Goal: Task Accomplishment & Management: Complete application form

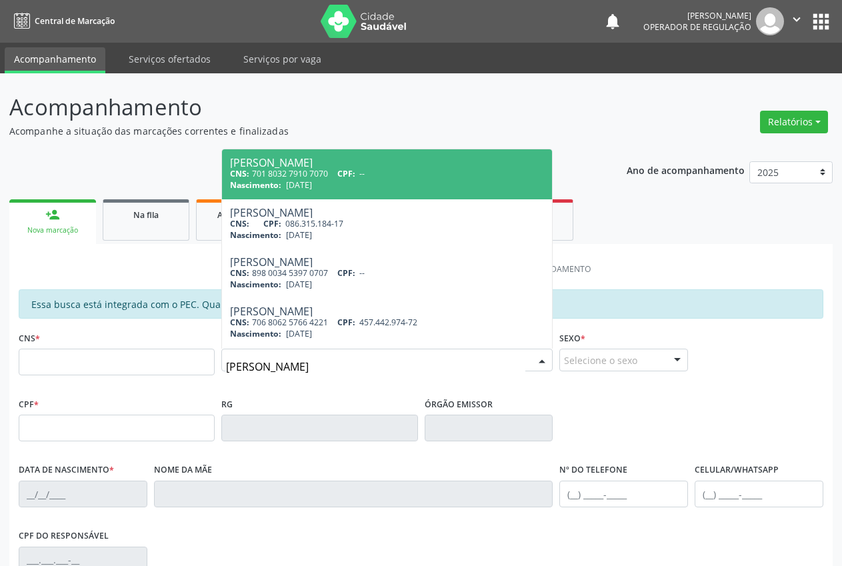
type input "[PERSON_NAME]"
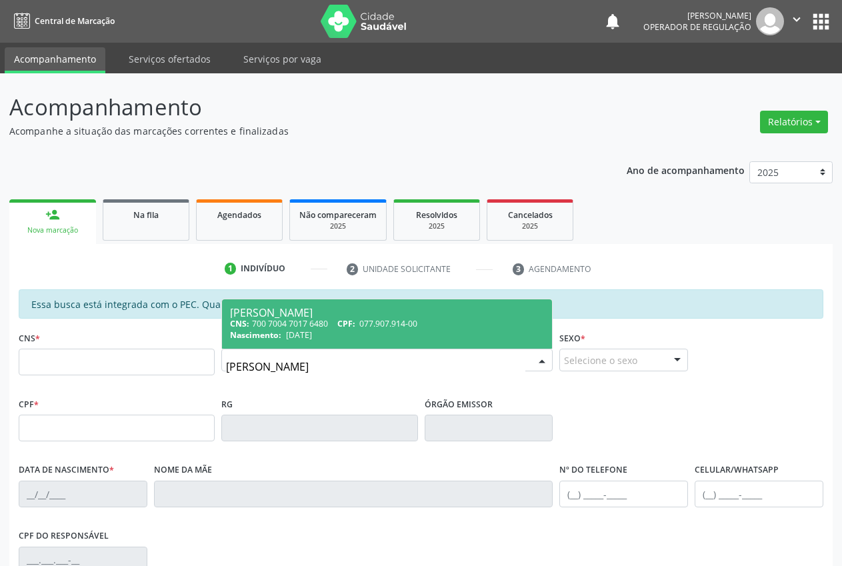
click at [378, 319] on span "077.907.914-00" at bounding box center [388, 323] width 58 height 11
type input "700 7004 7017 6480"
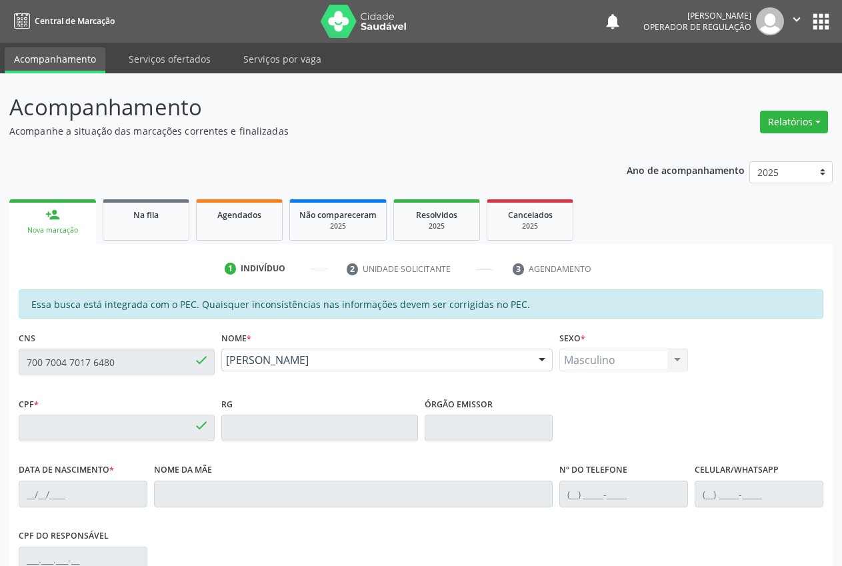
type input "077.907.914-00"
type input "18/08/1945"
type input "Raimunda Vitoria Teles"
type input "(87) 98119-3867"
type input "S/N"
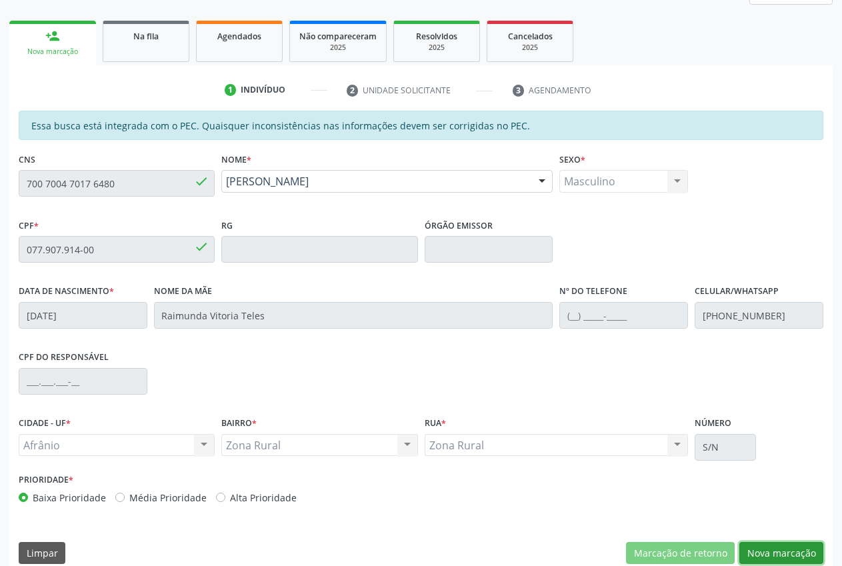
click at [796, 551] on button "Nova marcação" at bounding box center [781, 553] width 84 height 23
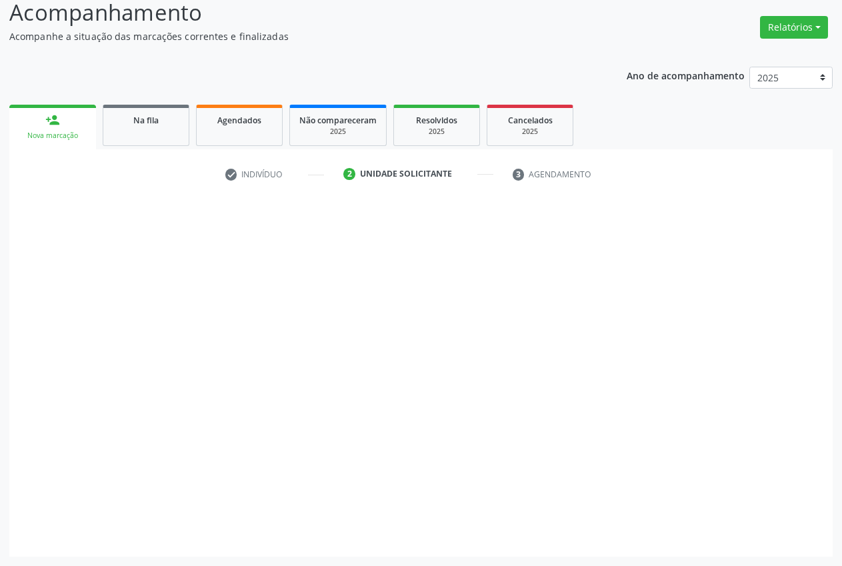
scroll to position [95, 0]
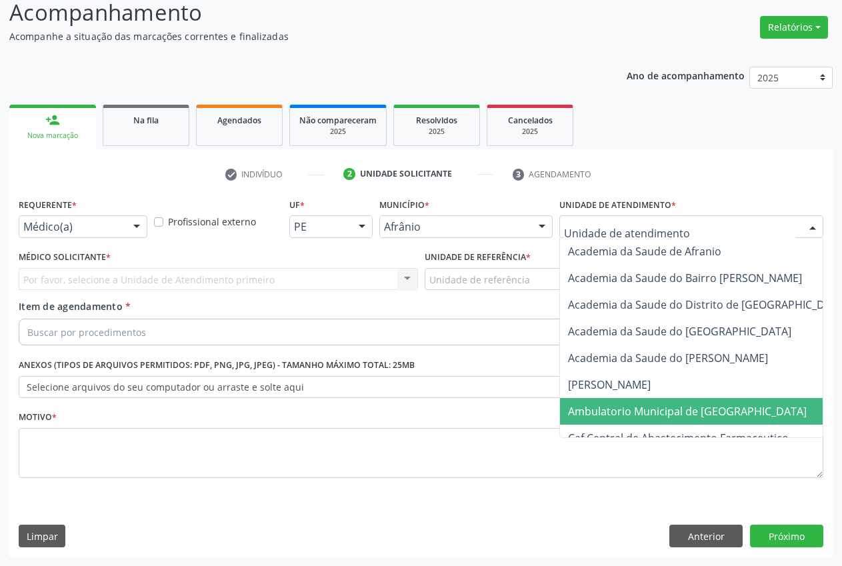
click at [649, 413] on span "Ambulatorio Municipal de [GEOGRAPHIC_DATA]" at bounding box center [687, 411] width 239 height 15
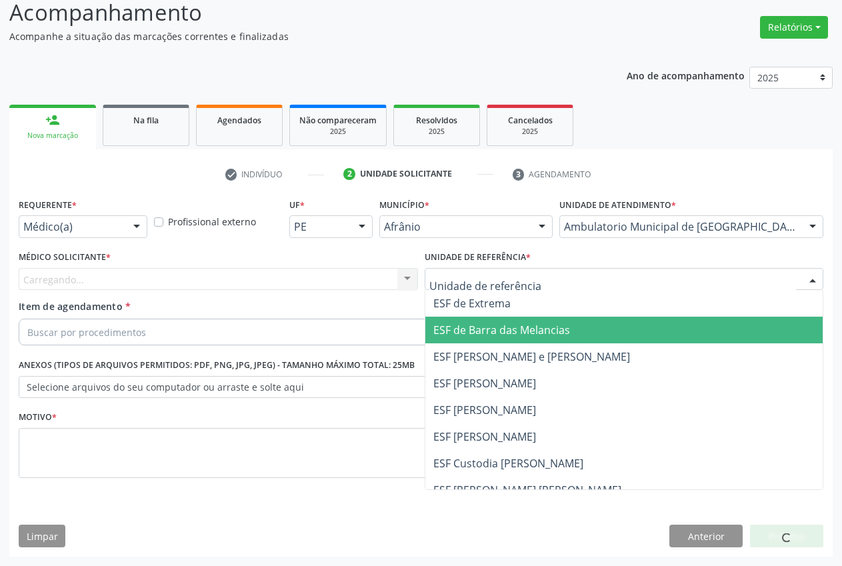
click at [477, 328] on span "ESF de Barra das Melancias" at bounding box center [501, 330] width 137 height 15
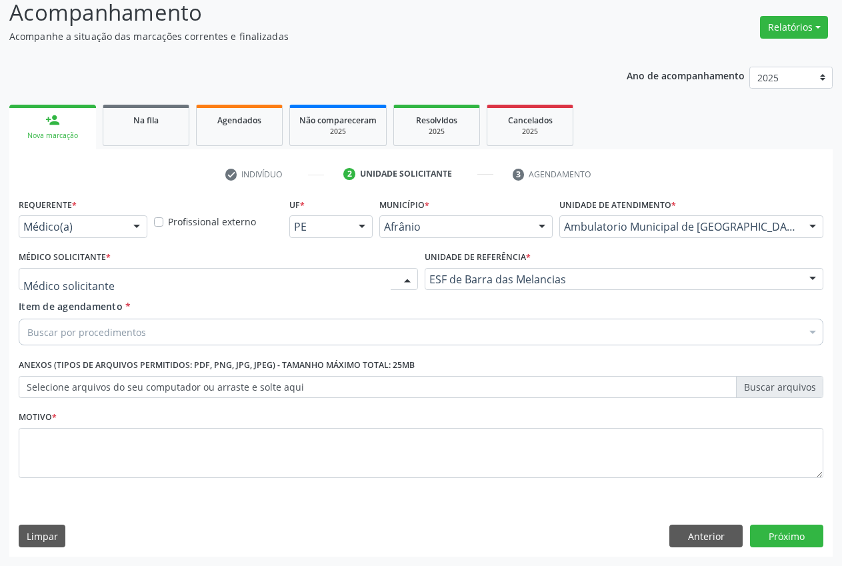
click at [106, 273] on div at bounding box center [218, 279] width 399 height 23
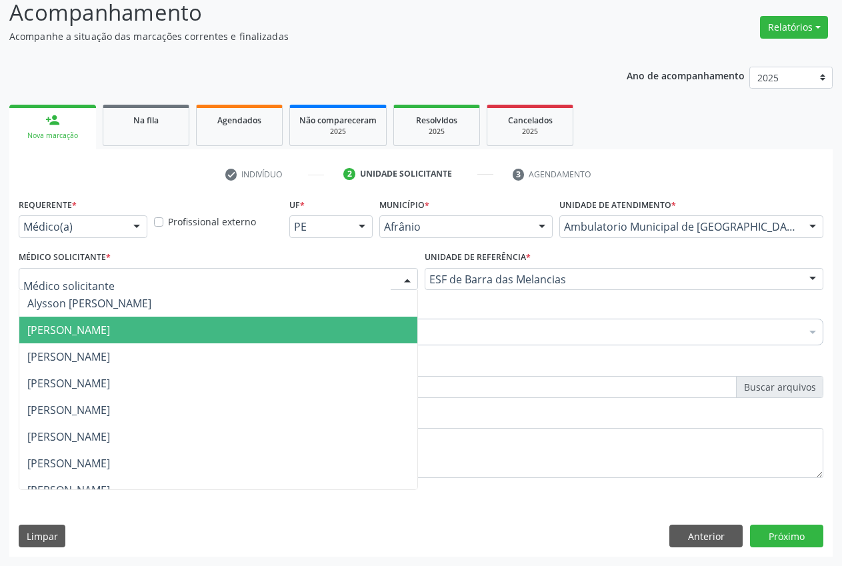
click at [110, 329] on span "[PERSON_NAME]" at bounding box center [68, 330] width 83 height 15
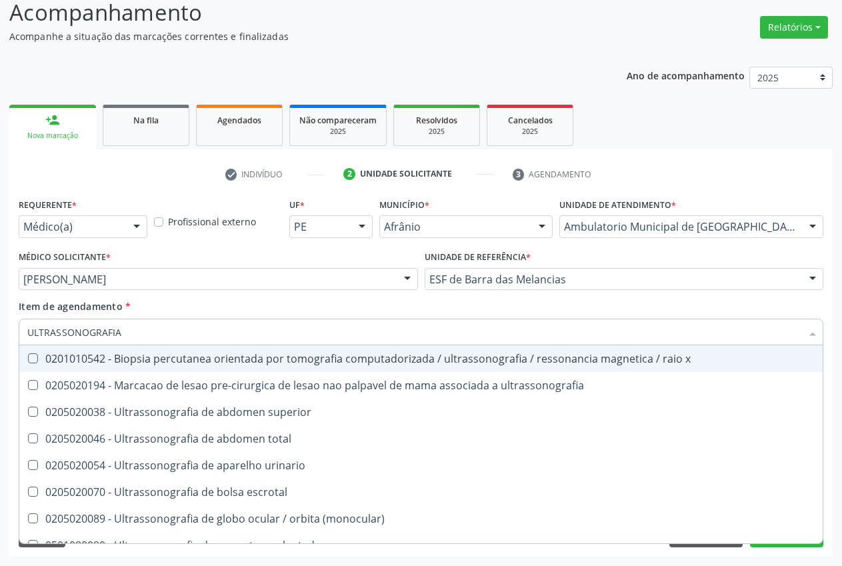
type input "ULTRASSONOGRAFIA"
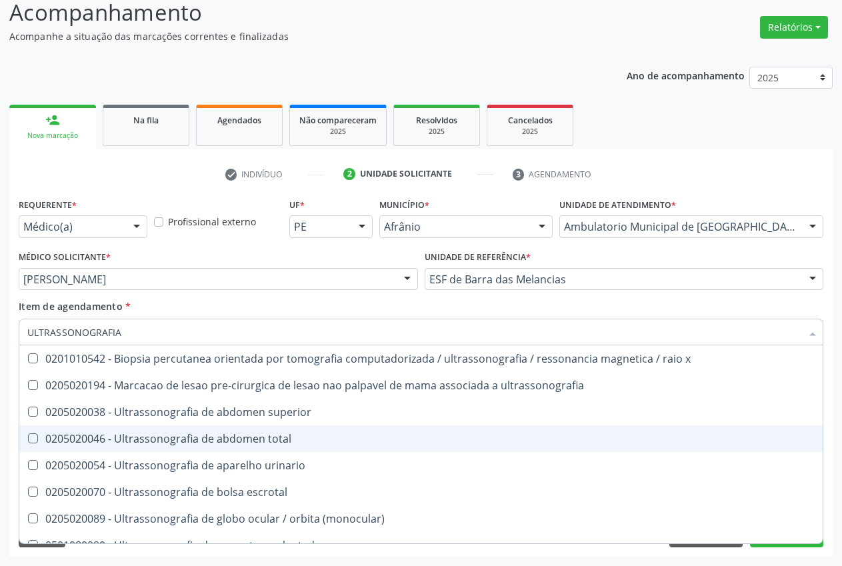
click at [125, 439] on div "0205020046 - Ultrassonografia de abdomen total" at bounding box center [420, 438] width 787 height 11
checkbox total "true"
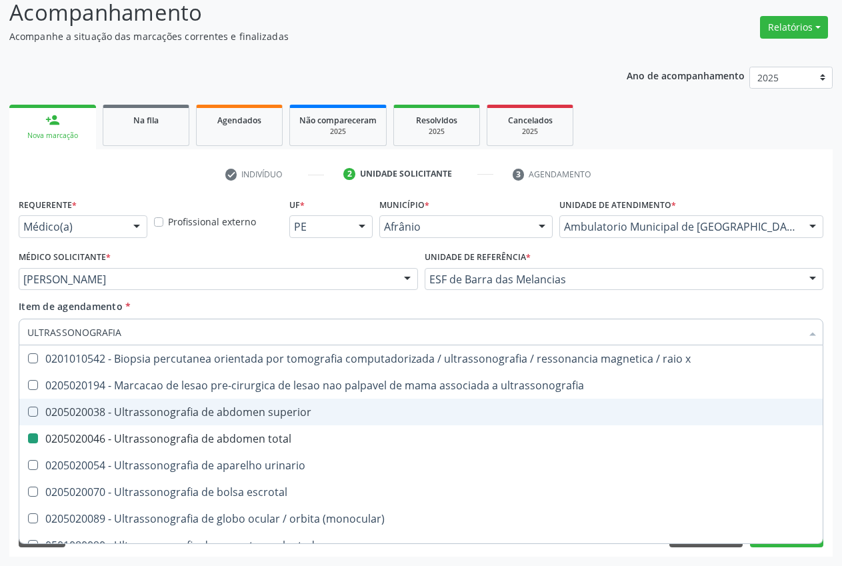
click at [834, 299] on div "Acompanhamento Acompanhe a situação das marcações correntes e finalizadas Relat…" at bounding box center [421, 272] width 842 height 587
click at [823, 185] on ul "check Indivíduo 2 Unidade solicitante 3 Agendamento" at bounding box center [420, 174] width 823 height 22
checkbox ultrassonografia "true"
checkbox total "false"
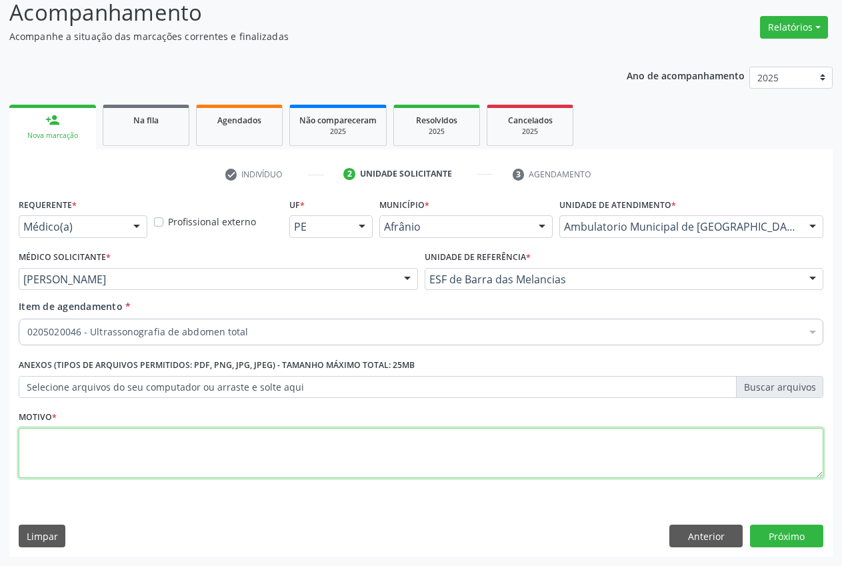
click at [615, 453] on textarea at bounding box center [421, 453] width 805 height 51
type textarea "."
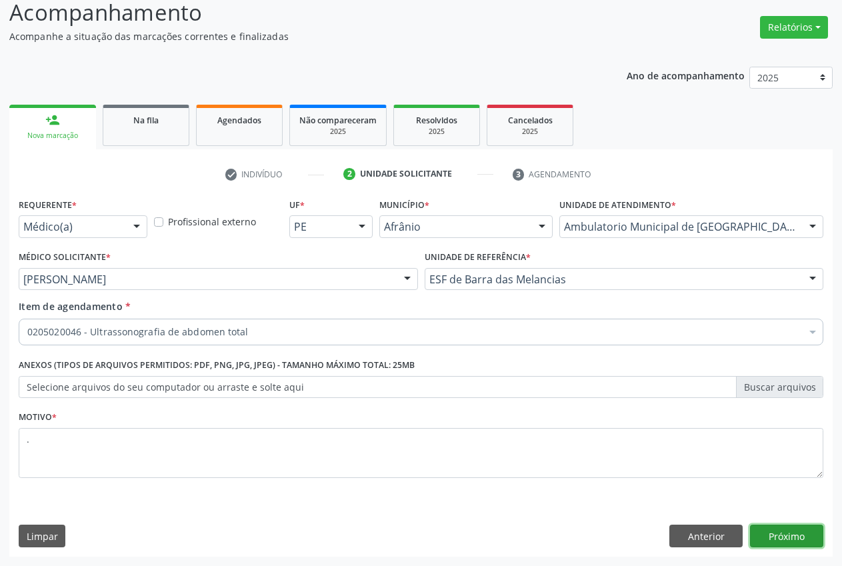
click at [806, 538] on button "Próximo" at bounding box center [786, 536] width 73 height 23
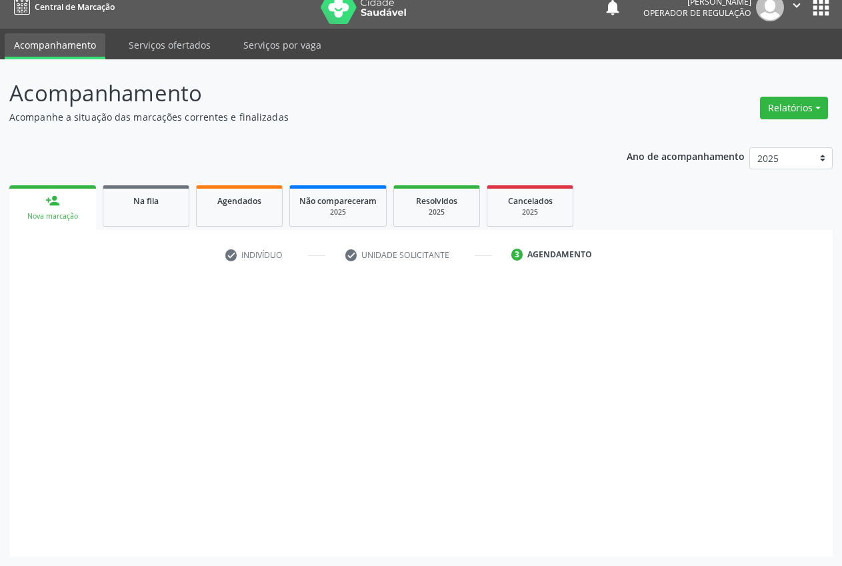
scroll to position [14, 0]
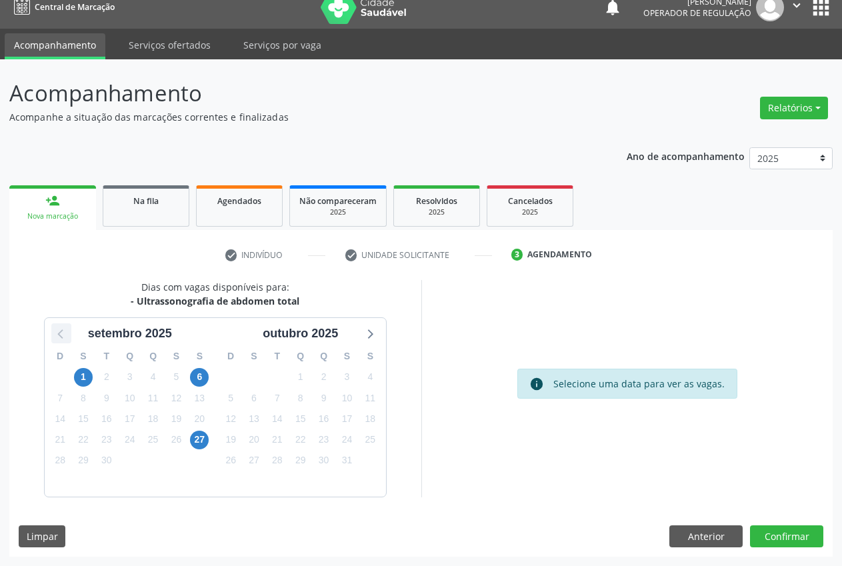
click at [65, 335] on icon at bounding box center [61, 333] width 17 height 17
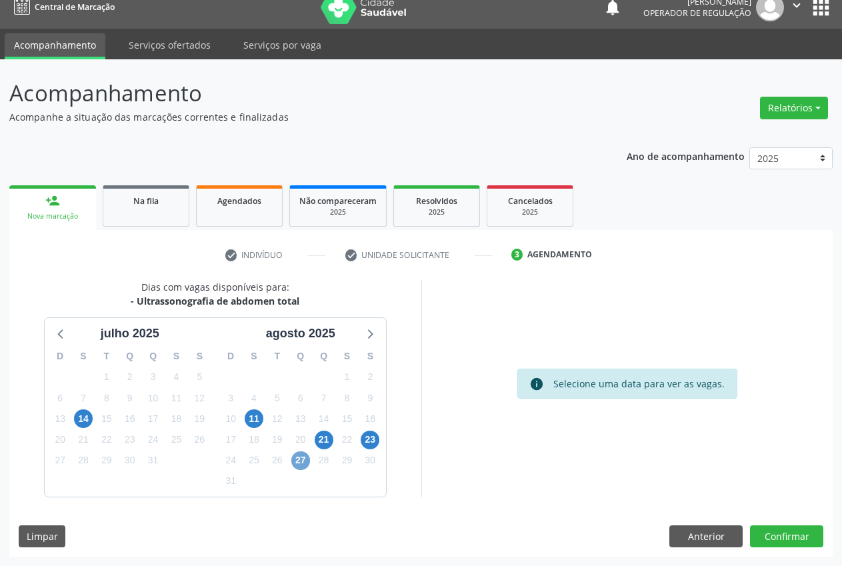
click at [307, 459] on span "27" at bounding box center [300, 460] width 19 height 19
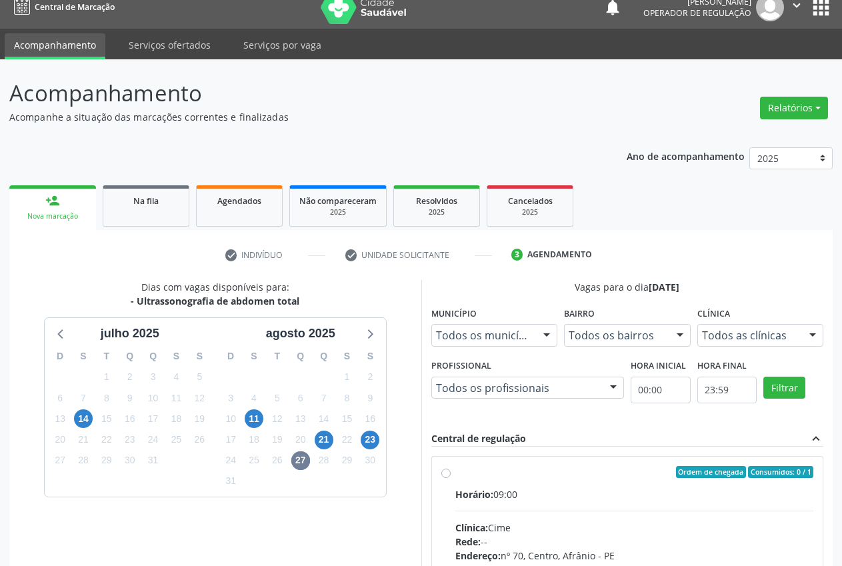
click at [507, 474] on div "Ordem de chegada Consumidos: 0 / 1" at bounding box center [634, 472] width 359 height 12
click at [451, 474] on input "Ordem de chegada Consumidos: 0 / 1 Horário: 09:00 Clínica: Cime Rede: -- Endere…" at bounding box center [445, 472] width 9 height 12
radio input "true"
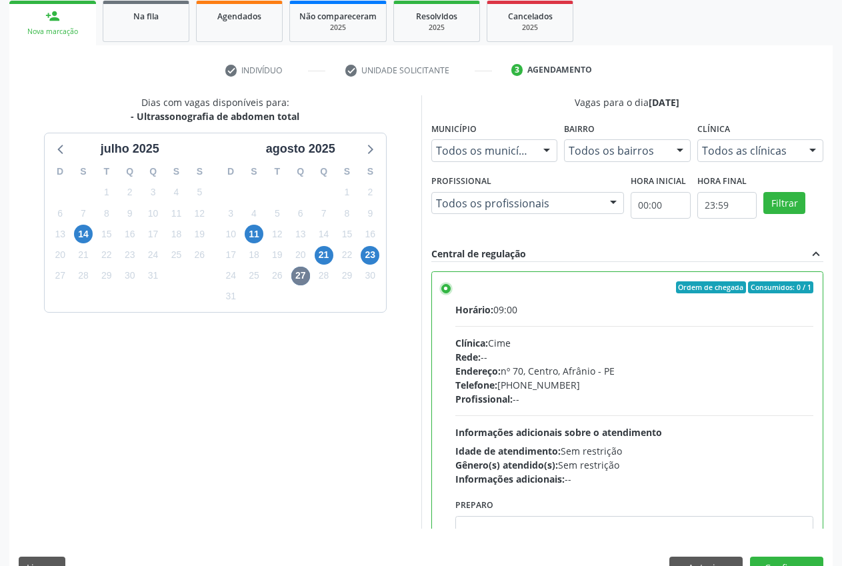
scroll to position [231, 0]
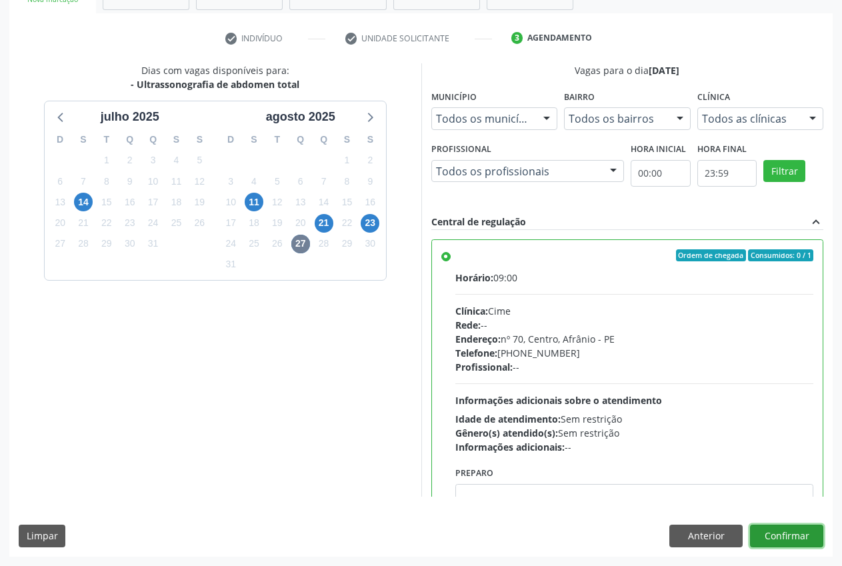
click at [799, 532] on button "Confirmar" at bounding box center [786, 536] width 73 height 23
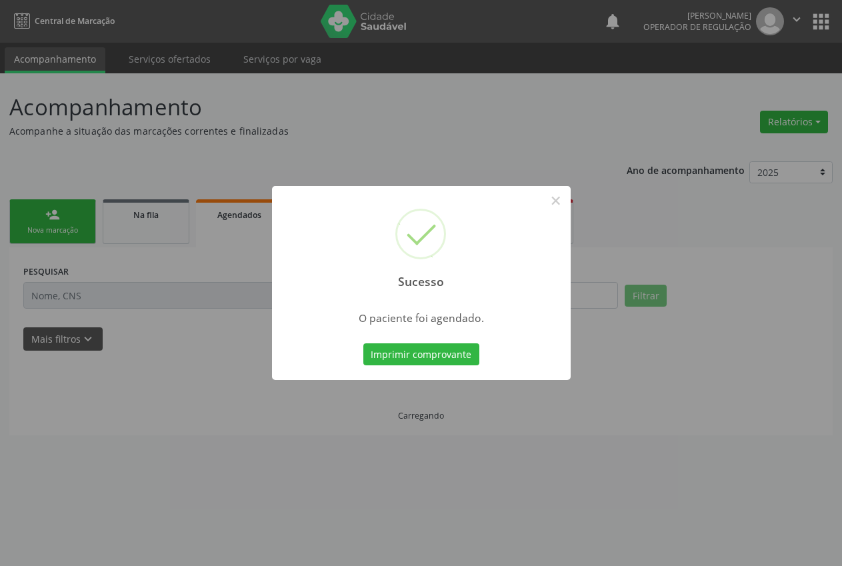
scroll to position [0, 0]
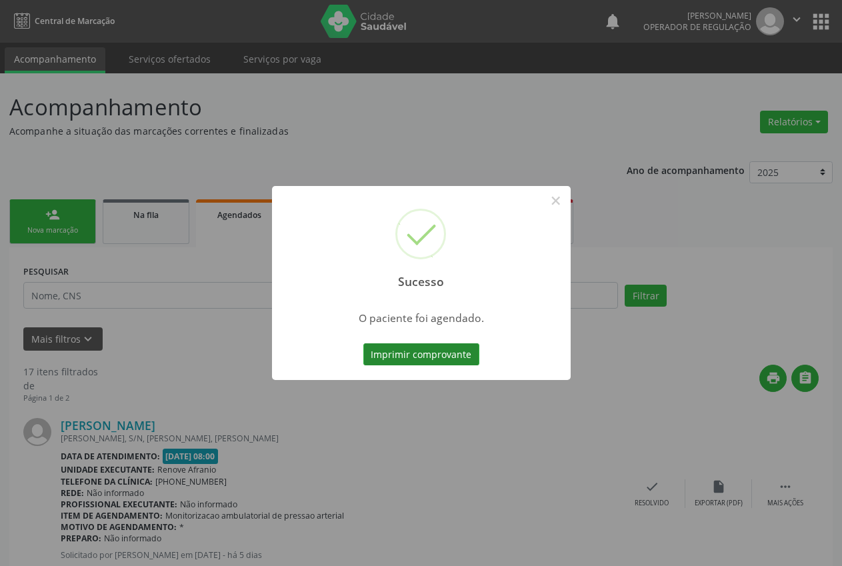
click at [413, 357] on button "Imprimir comprovante" at bounding box center [421, 354] width 116 height 23
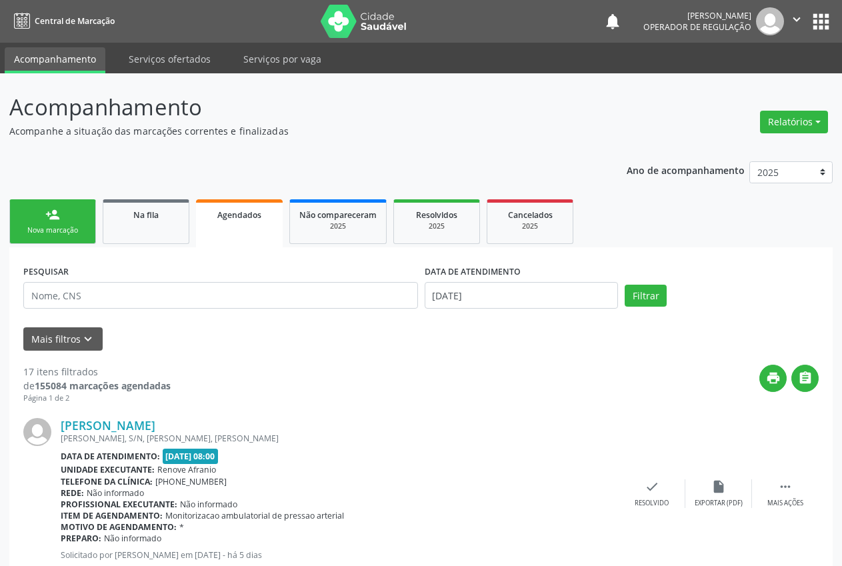
click at [61, 235] on div "Sucesso × O paciente foi agendado. Imprimir comprovante Cancel" at bounding box center [421, 283] width 842 height 566
click at [51, 218] on div "Sucesso × O paciente foi agendado. Imprimir comprovante Cancel" at bounding box center [421, 283] width 842 height 566
drag, startPoint x: 48, startPoint y: 215, endPoint x: 69, endPoint y: 231, distance: 26.3
click at [49, 215] on div "Sucesso × O paciente foi agendado. Imprimir comprovante Cancel" at bounding box center [421, 283] width 842 height 566
click at [35, 214] on div "Sucesso × O paciente foi agendado. Imprimir comprovante Cancel" at bounding box center [421, 283] width 842 height 566
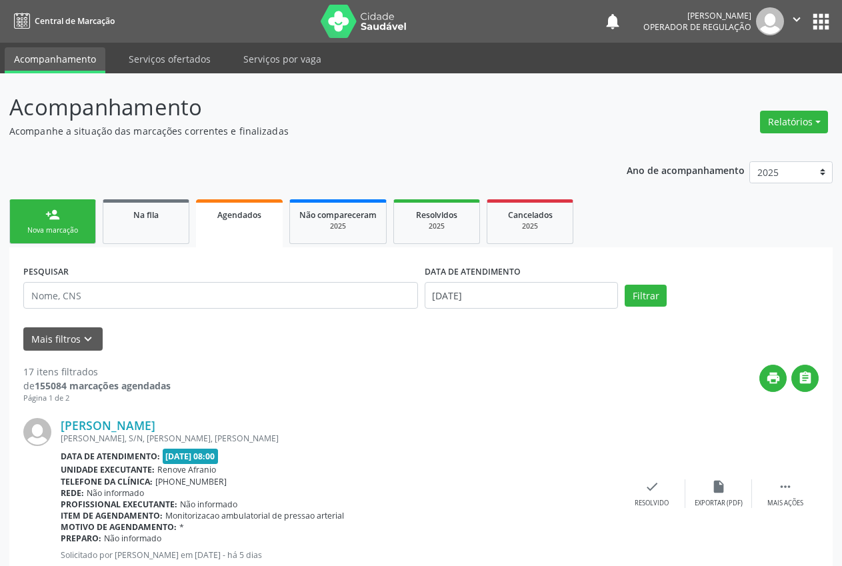
click at [39, 232] on div "Sucesso × O paciente foi agendado. Imprimir comprovante Cancel" at bounding box center [421, 283] width 842 height 566
click at [41, 232] on div "Sucesso × O paciente foi agendado. Imprimir comprovante Cancel" at bounding box center [421, 283] width 842 height 566
click at [55, 291] on div "Sucesso × O paciente foi agendado. Imprimir comprovante Cancel" at bounding box center [421, 283] width 842 height 566
click at [71, 209] on div "Sucesso × O paciente foi agendado. Imprimir comprovante Cancel" at bounding box center [421, 283] width 842 height 566
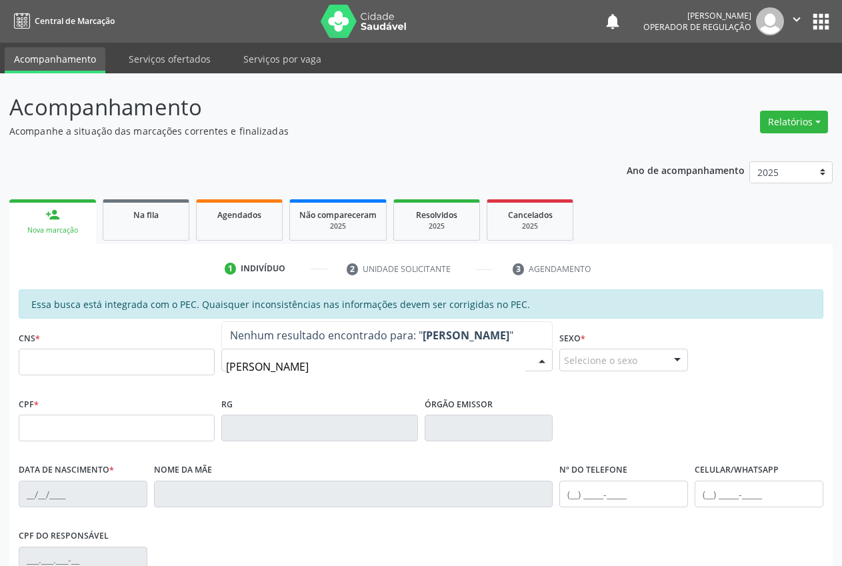
type input "[PERSON_NAME]"
click at [39, 372] on input "text" at bounding box center [117, 362] width 196 height 27
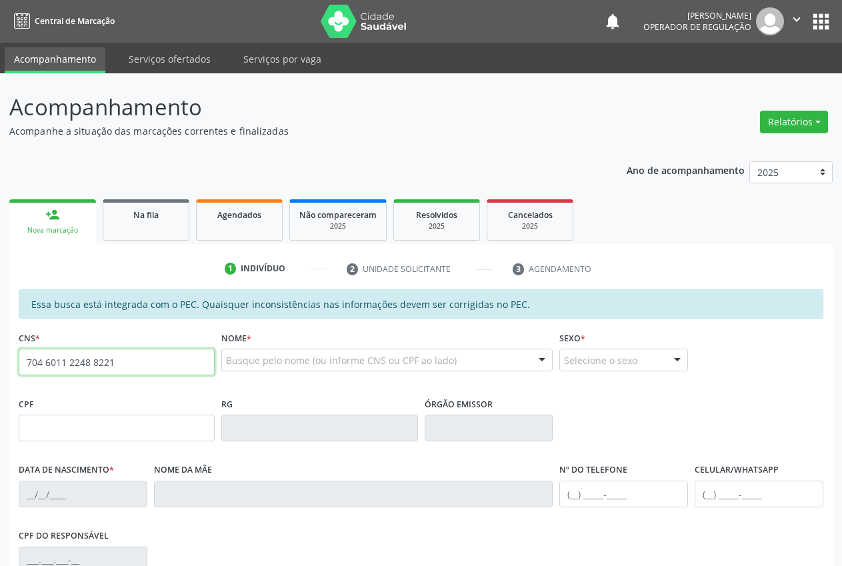
type input "704 6011 2248 8221"
type input "132.993.054-17"
type input "[DATE]"
type input "[PERSON_NAME]"
type input "[PHONE_NUMBER]"
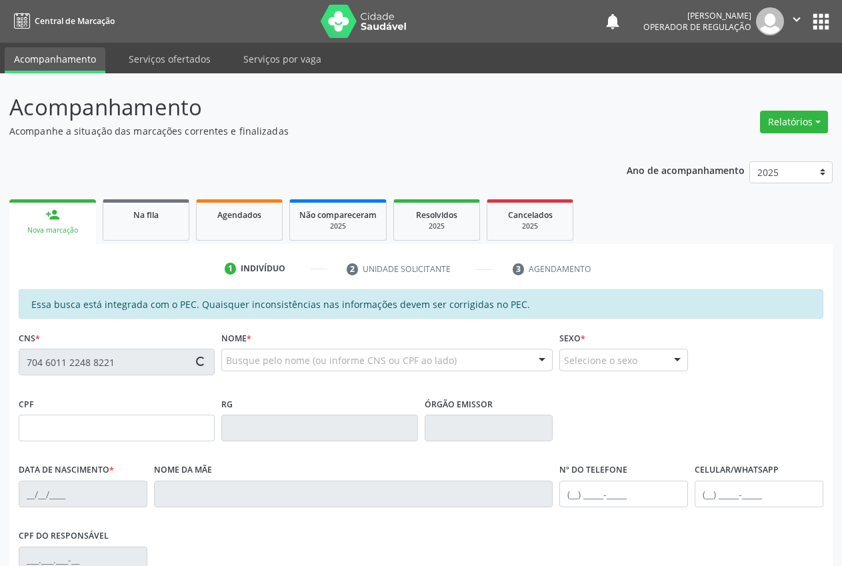
type input "70"
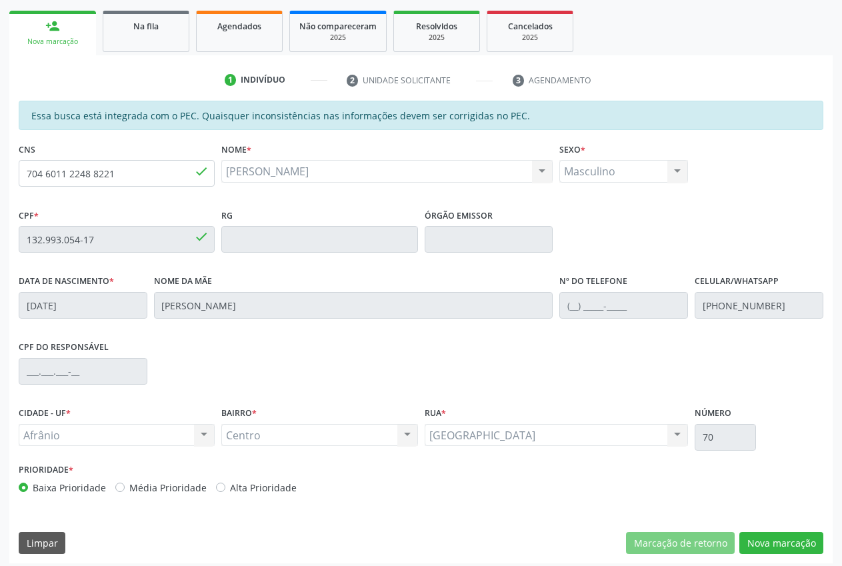
scroll to position [195, 0]
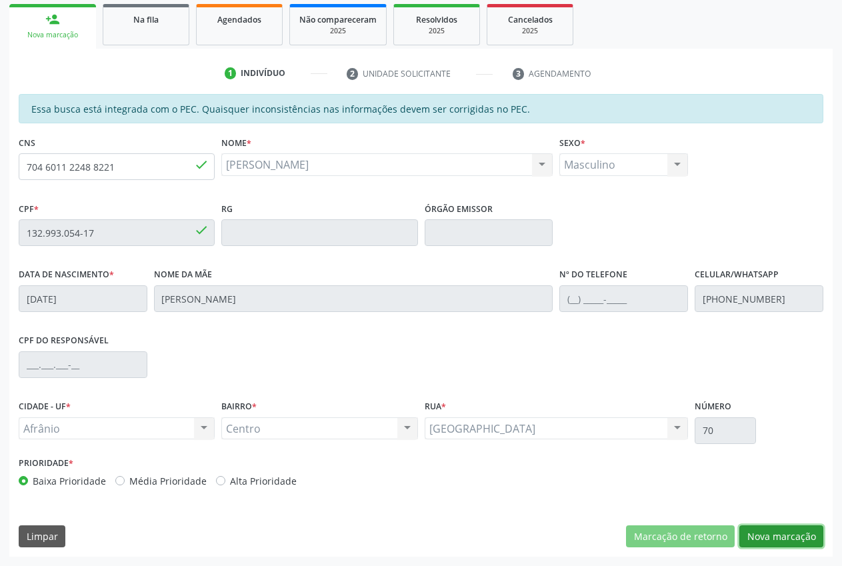
click at [795, 531] on button "Nova marcação" at bounding box center [781, 536] width 84 height 23
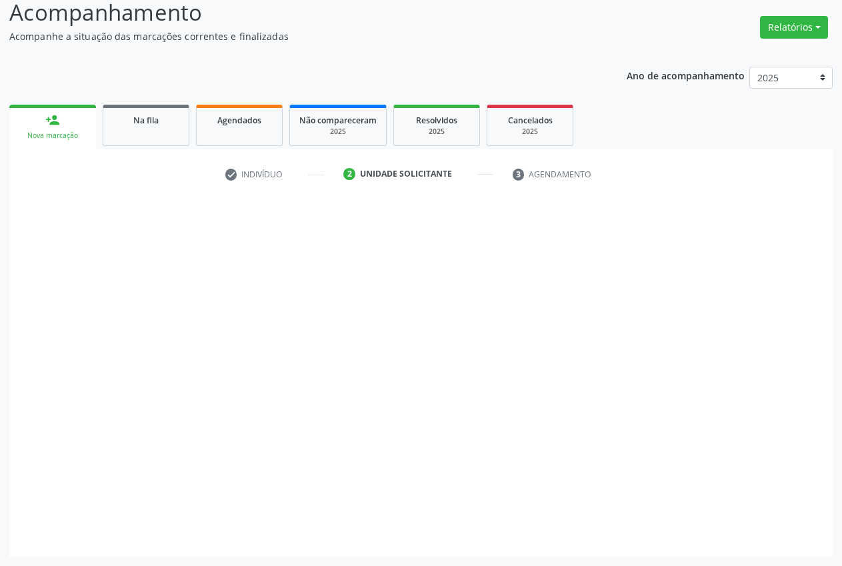
scroll to position [95, 0]
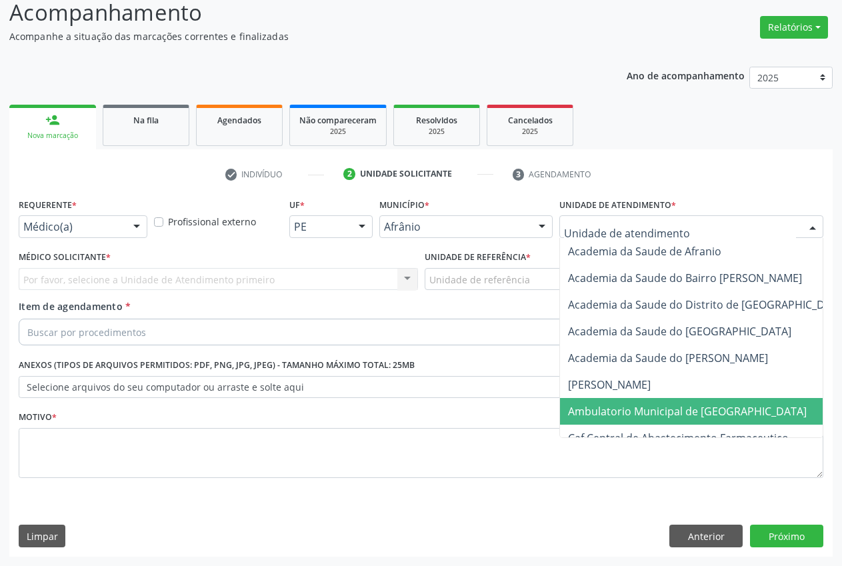
drag, startPoint x: 651, startPoint y: 407, endPoint x: 584, endPoint y: 329, distance: 103.1
click at [651, 408] on span "Ambulatorio Municipal de [GEOGRAPHIC_DATA]" at bounding box center [687, 411] width 239 height 15
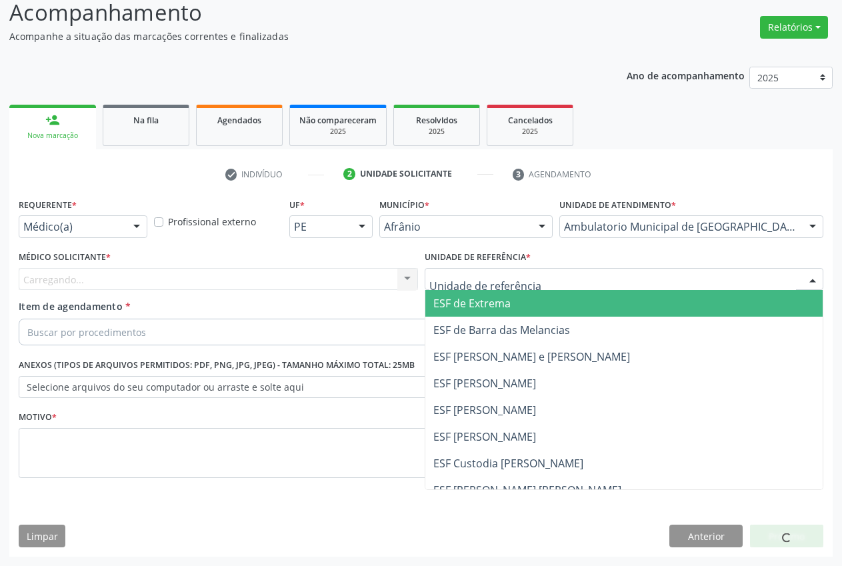
click at [545, 283] on div at bounding box center [624, 279] width 399 height 23
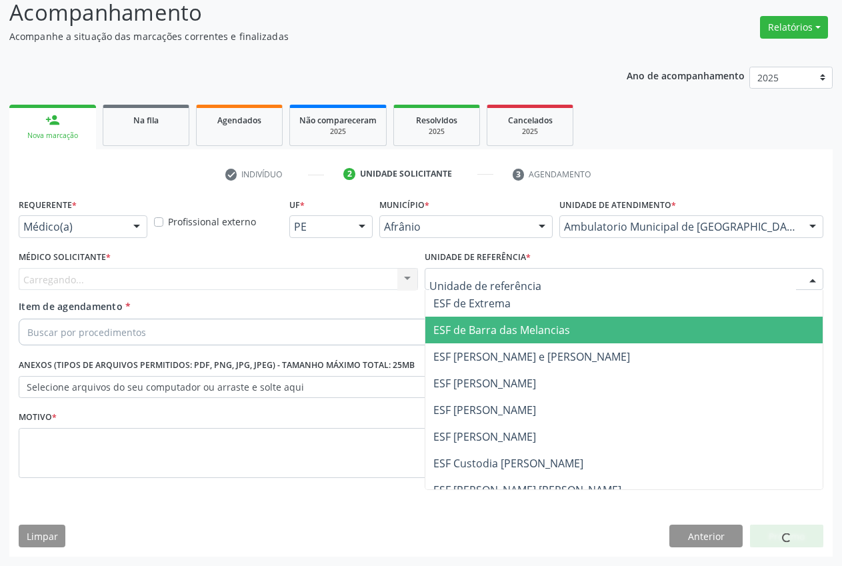
click at [537, 361] on span "ESF [PERSON_NAME] e [PERSON_NAME]" at bounding box center [531, 356] width 197 height 15
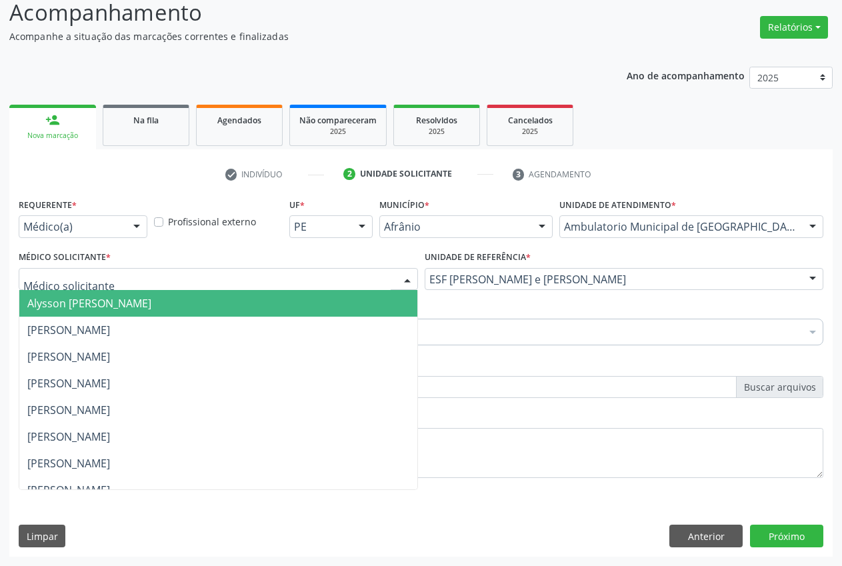
click at [181, 275] on div at bounding box center [218, 279] width 399 height 23
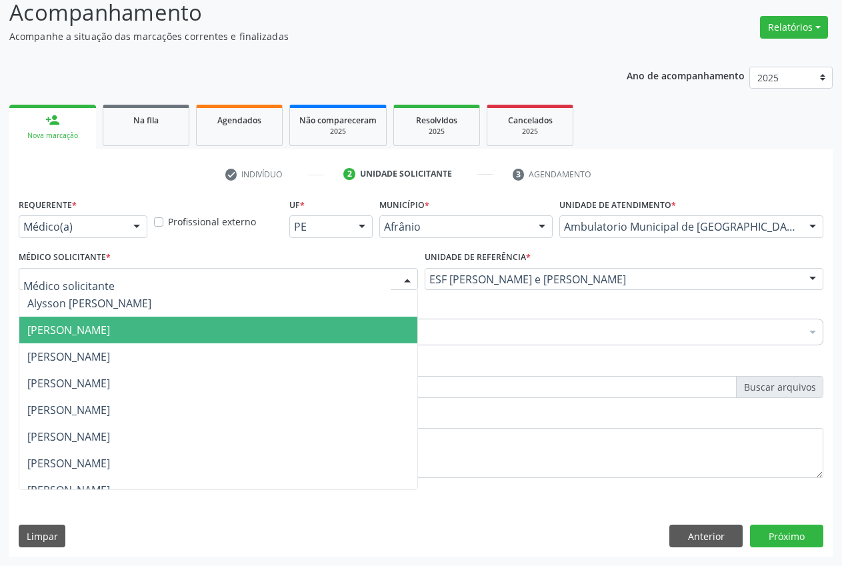
click at [110, 330] on span "[PERSON_NAME]" at bounding box center [68, 330] width 83 height 15
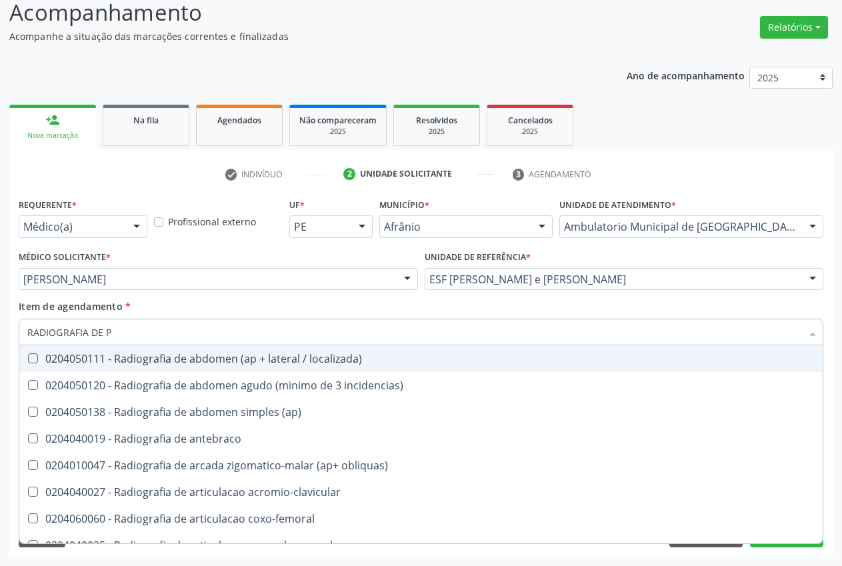
type input "RADIOGRAFIA DE PE"
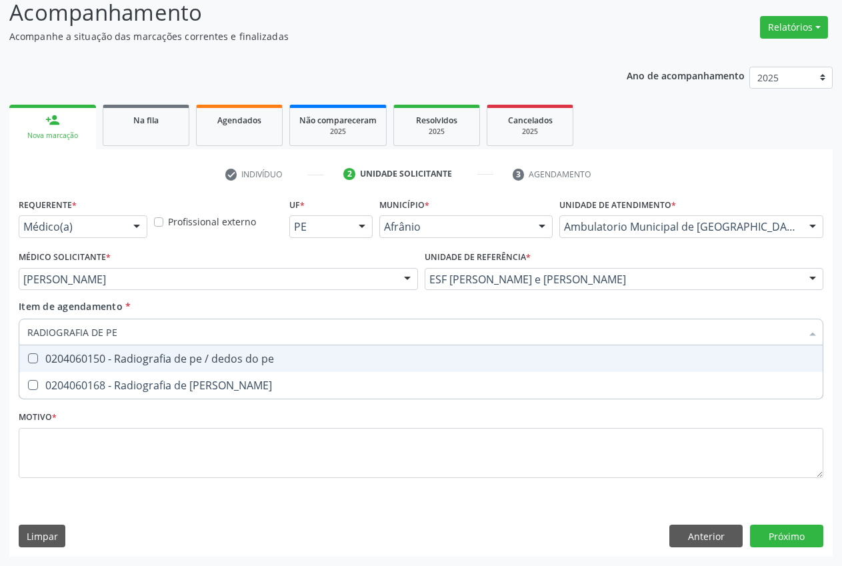
click at [158, 355] on div "0204060150 - Radiografia de pe / dedos do pe" at bounding box center [420, 358] width 787 height 11
checkbox pe "true"
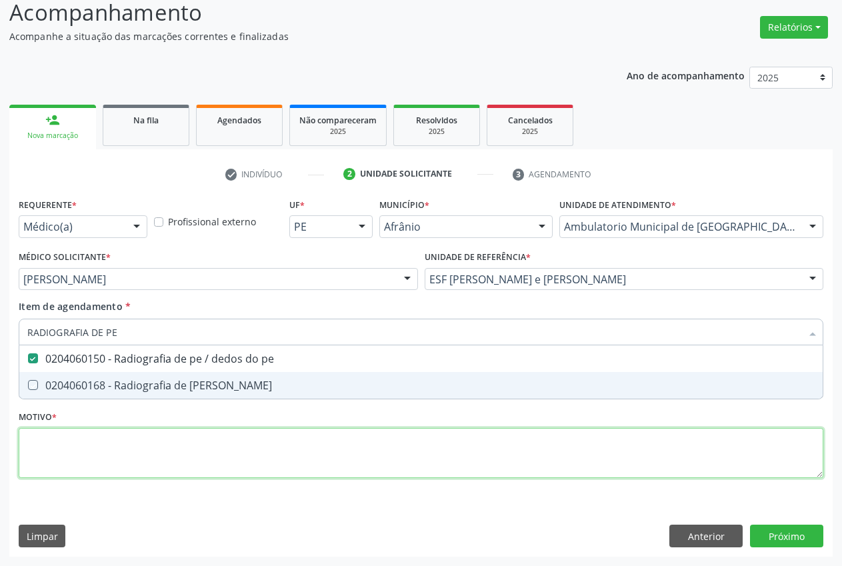
click at [141, 449] on div "Requerente * Médico(a) Médico(a) Enfermeiro(a) Paciente Nenhum resultado encont…" at bounding box center [421, 346] width 805 height 302
type textarea "."
checkbox perna "true"
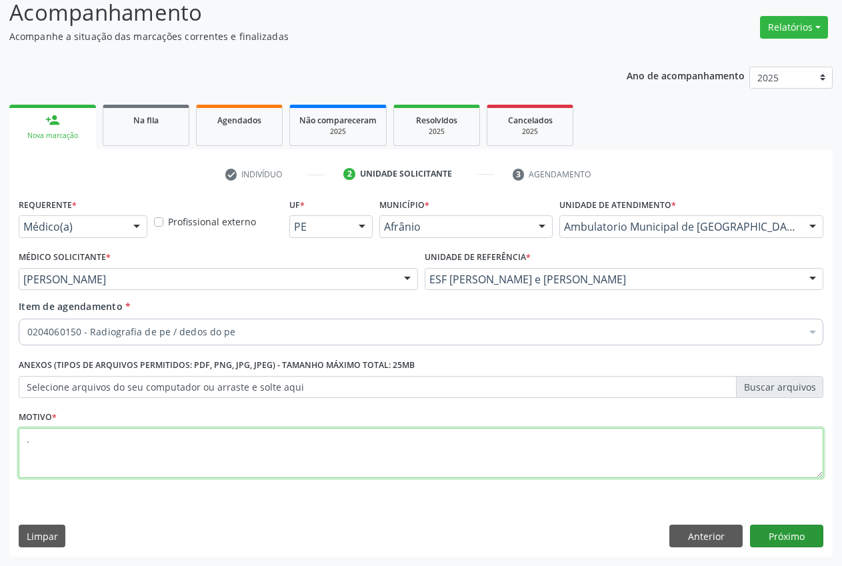
type textarea "."
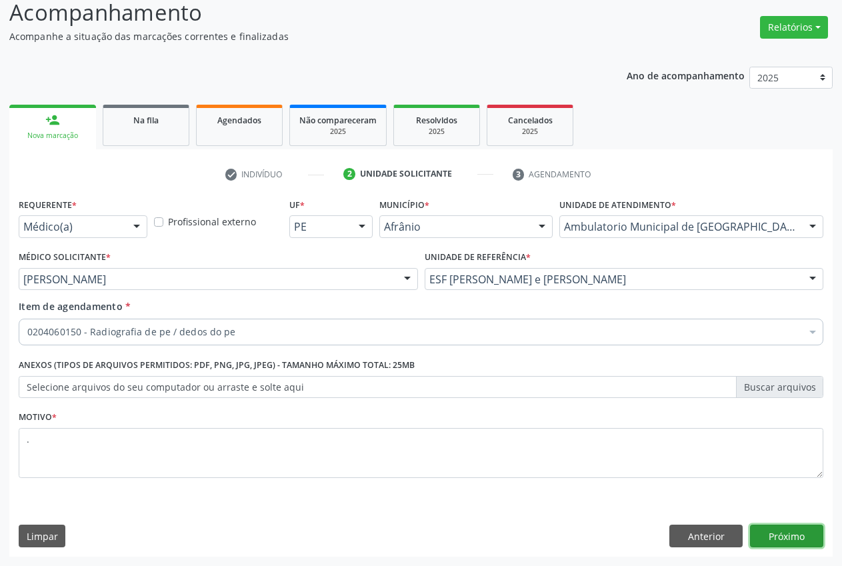
click at [791, 544] on button "Próximo" at bounding box center [786, 536] width 73 height 23
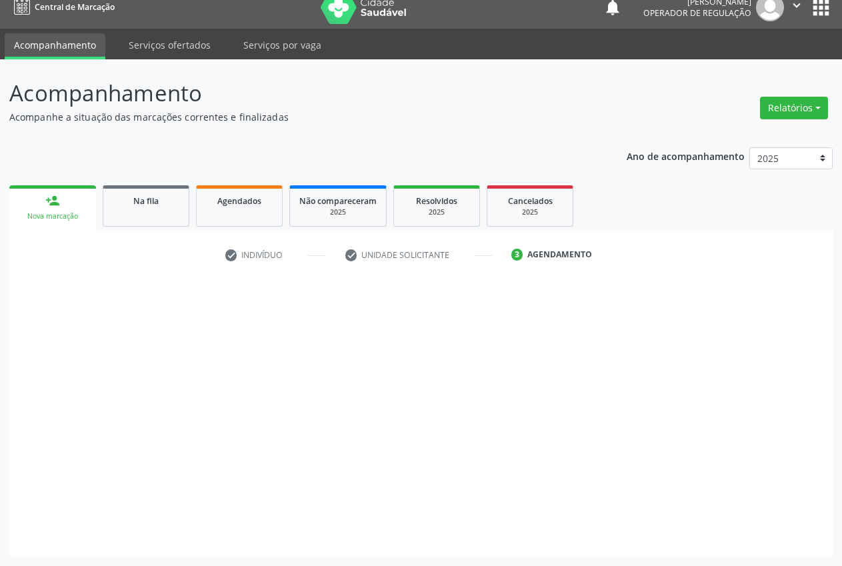
scroll to position [14, 0]
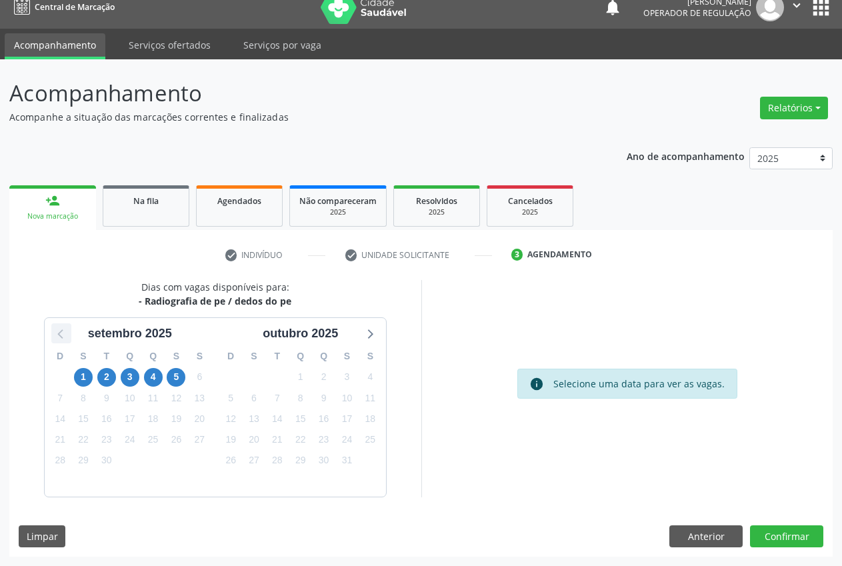
click at [58, 338] on icon at bounding box center [61, 333] width 17 height 17
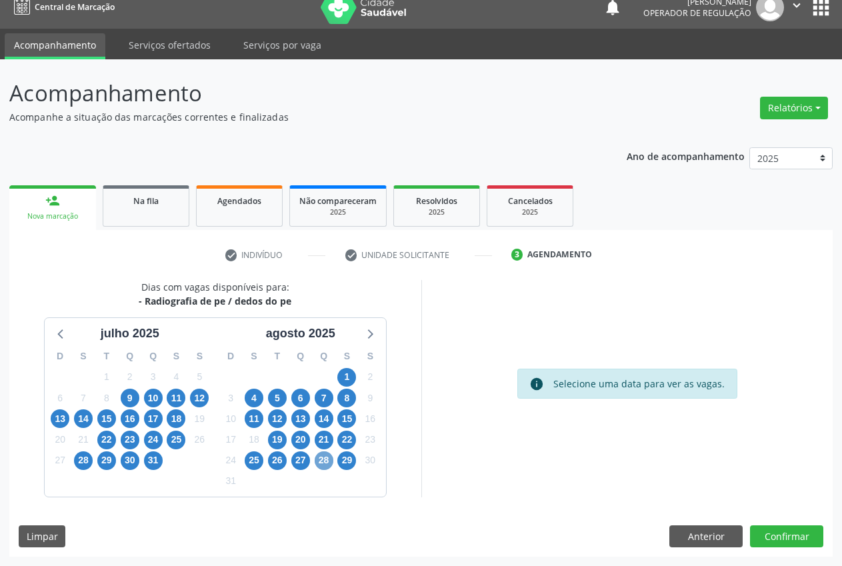
click at [327, 462] on span "28" at bounding box center [324, 460] width 19 height 19
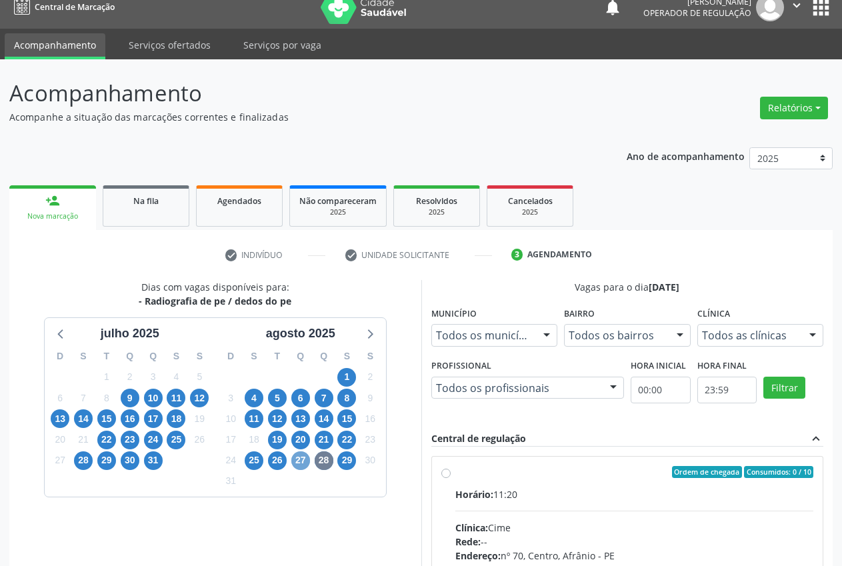
click at [295, 461] on span "27" at bounding box center [300, 460] width 19 height 19
click at [498, 471] on div "Ordem de chegada Consumidos: 1 / 10" at bounding box center [634, 472] width 359 height 12
click at [451, 471] on input "Ordem de chegada Consumidos: 1 / 10 Horário: 08:35 Clínica: Cime Rede: -- Ender…" at bounding box center [445, 472] width 9 height 12
radio input "true"
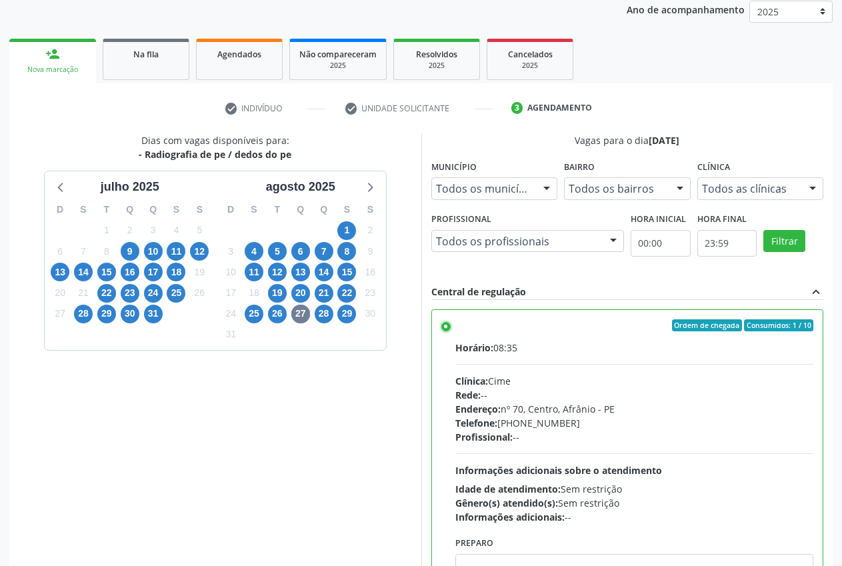
scroll to position [231, 0]
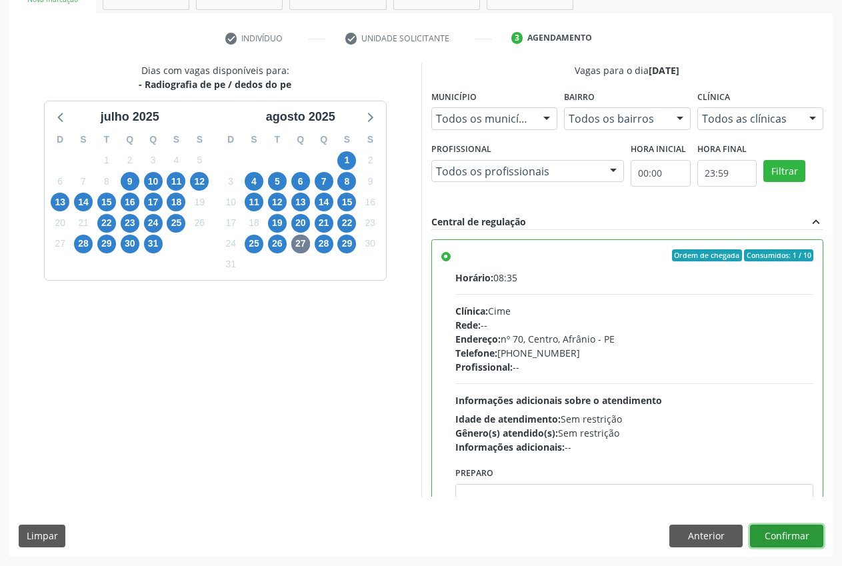
click at [799, 543] on button "Confirmar" at bounding box center [786, 536] width 73 height 23
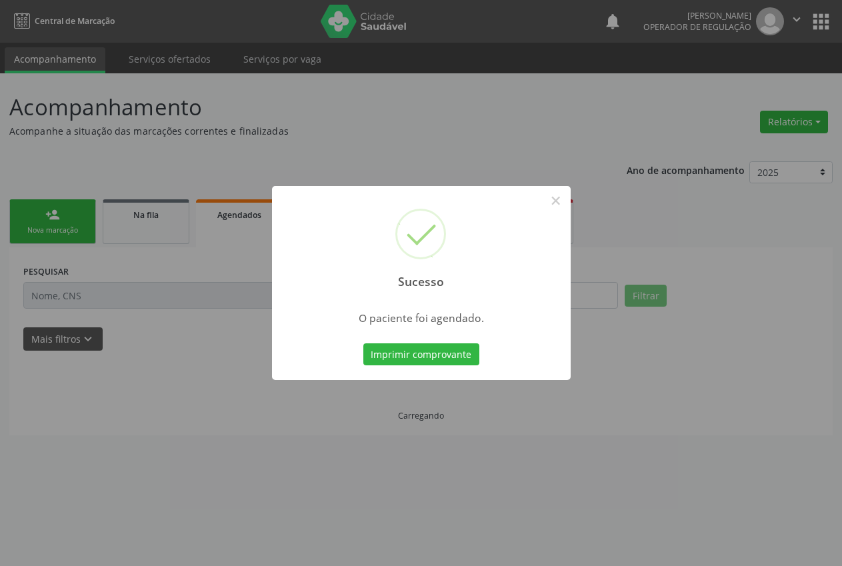
scroll to position [0, 0]
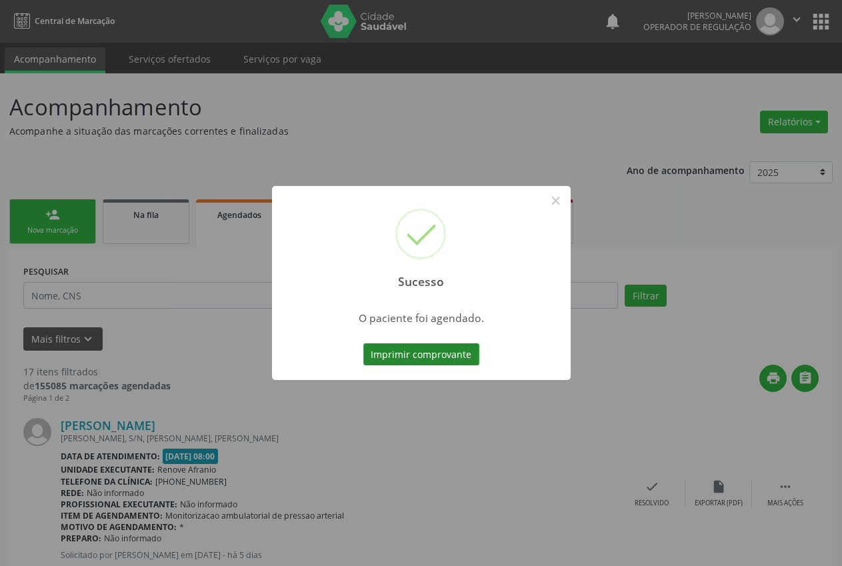
click at [467, 351] on button "Imprimir comprovante" at bounding box center [421, 354] width 116 height 23
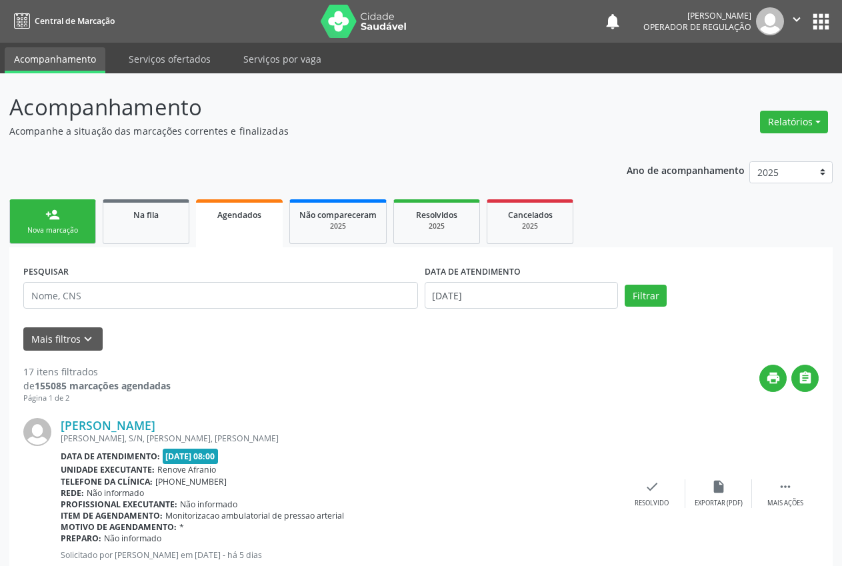
click at [42, 221] on link "person_add Nova marcação" at bounding box center [52, 221] width 87 height 45
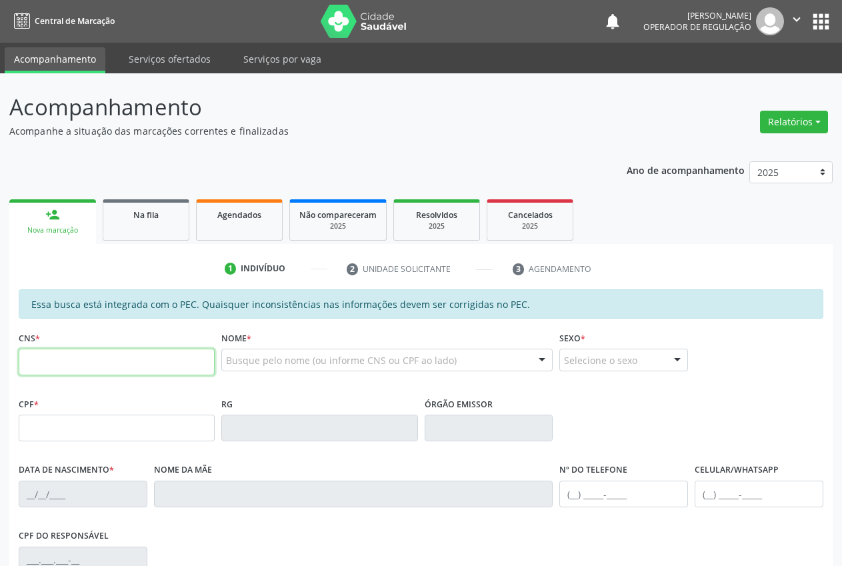
click at [83, 365] on input "text" at bounding box center [117, 362] width 196 height 27
type input "708 4012 2784 8869"
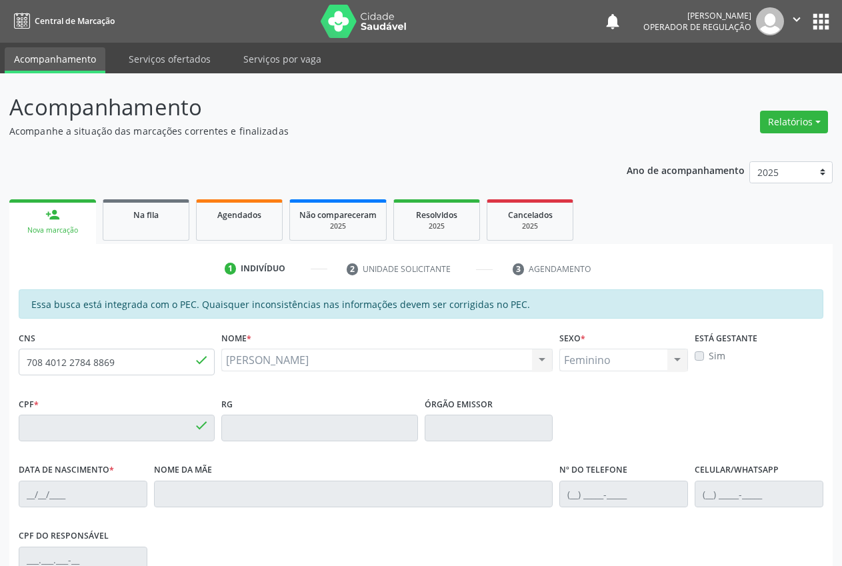
type input "100.385.968-22"
type input "[DATE]"
type input "[PERSON_NAME] da [PERSON_NAME]"
type input "[PHONE_NUMBER]"
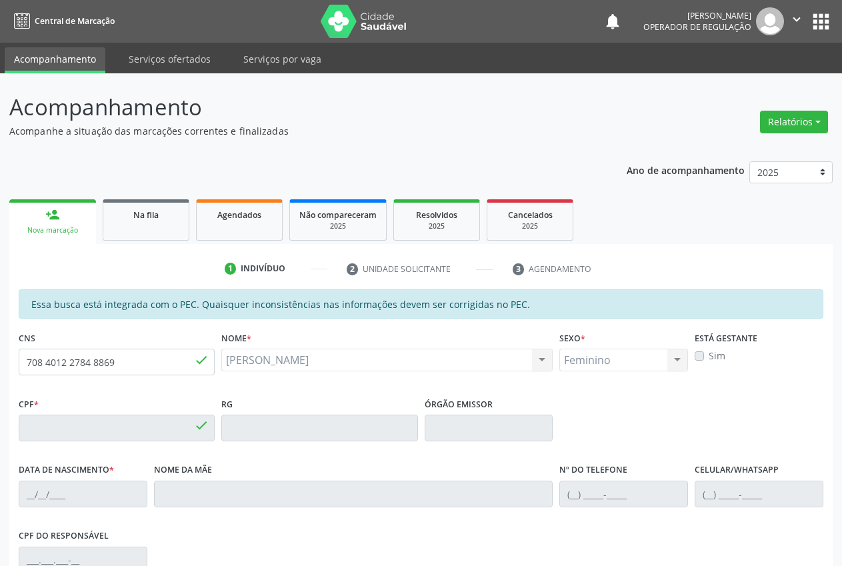
type input "043.989.078-07"
type input "140"
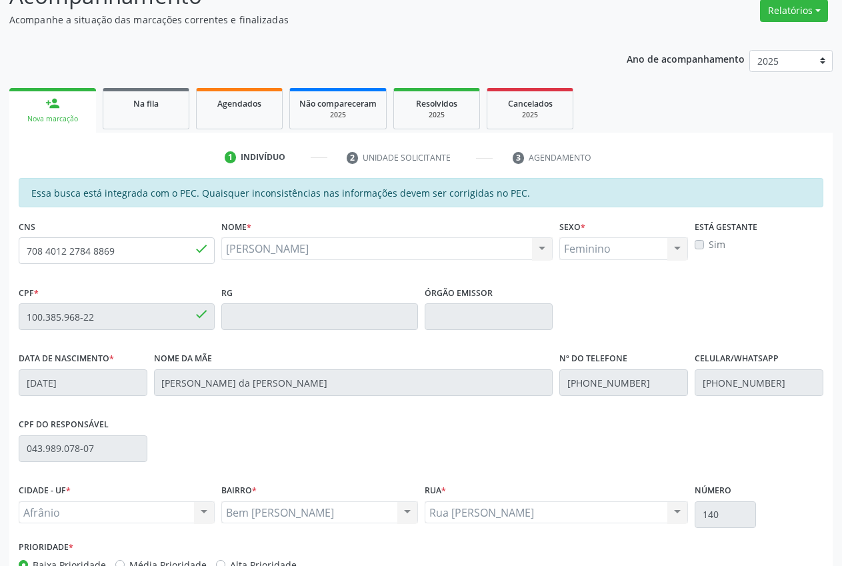
scroll to position [195, 0]
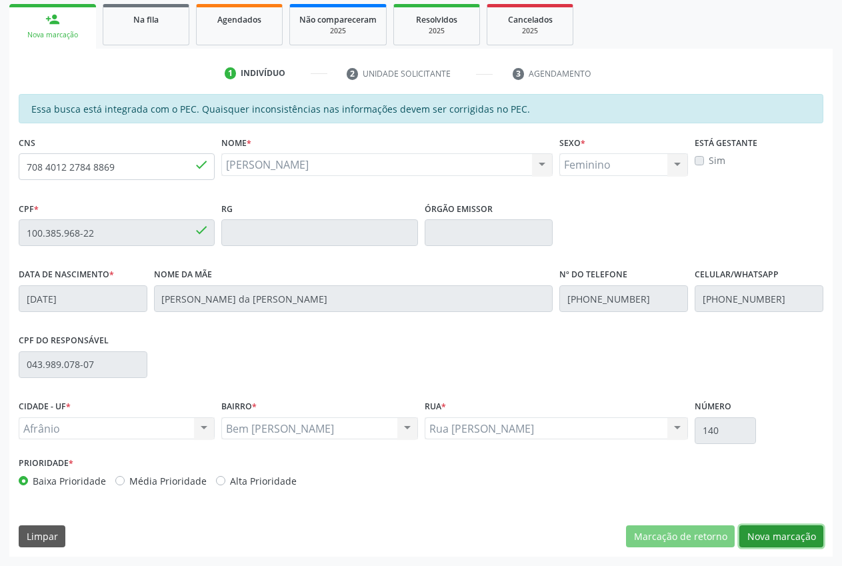
click at [801, 528] on button "Nova marcação" at bounding box center [781, 536] width 84 height 23
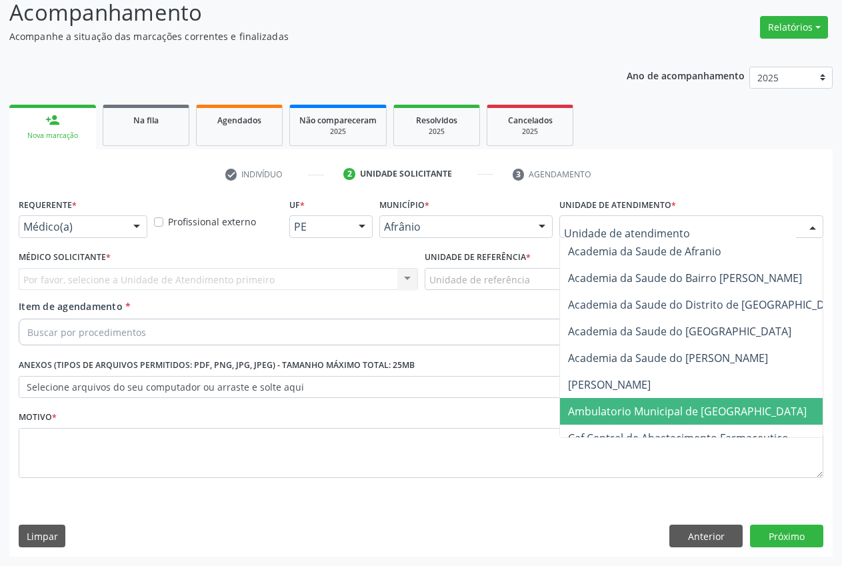
drag, startPoint x: 673, startPoint y: 413, endPoint x: 534, endPoint y: 341, distance: 156.8
click at [673, 414] on span "Ambulatorio Municipal de [GEOGRAPHIC_DATA]" at bounding box center [687, 411] width 239 height 15
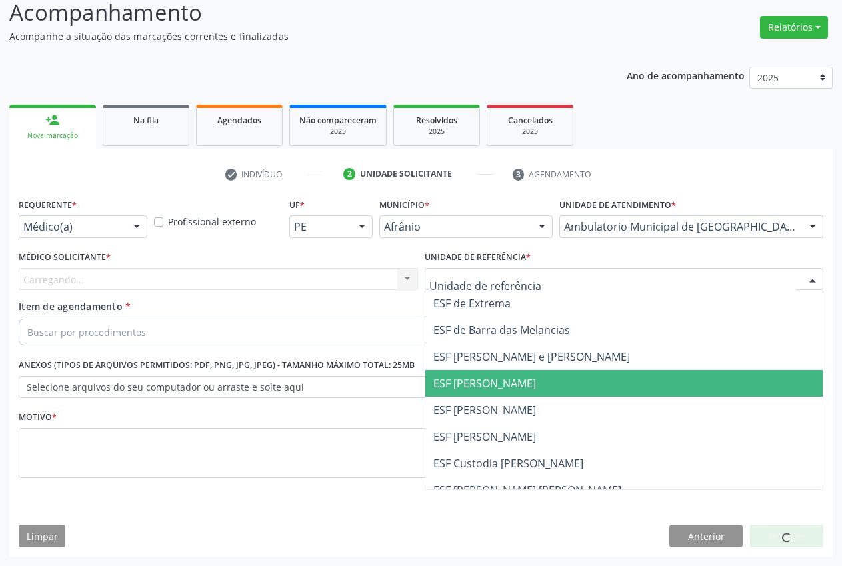
drag, startPoint x: 533, startPoint y: 387, endPoint x: 361, endPoint y: 325, distance: 182.6
click at [533, 387] on span "ESF [PERSON_NAME]" at bounding box center [484, 383] width 103 height 15
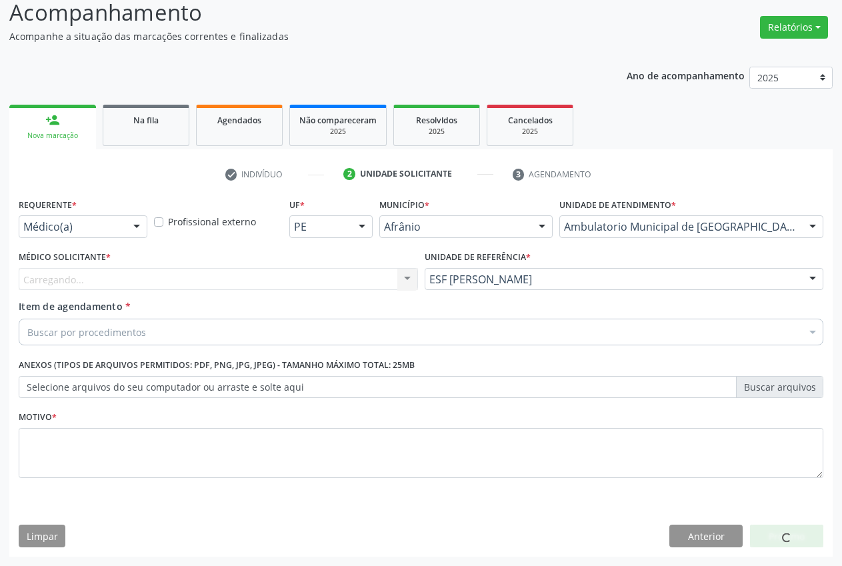
click at [318, 285] on div "Carregando... Nenhum resultado encontrado para: " " Não há nenhuma opção para s…" at bounding box center [218, 279] width 399 height 23
click at [300, 298] on div "Médico Solicitante * [GEOGRAPHIC_DATA]... Nenhum resultado encontrado para: " "…" at bounding box center [218, 273] width 406 height 52
click at [301, 283] on div "Carregando... Nenhum resultado encontrado para: " " Não há nenhuma opção para s…" at bounding box center [218, 279] width 399 height 23
click at [299, 275] on div "Carregando... Nenhum resultado encontrado para: " " Não há nenhuma opção para s…" at bounding box center [218, 279] width 399 height 23
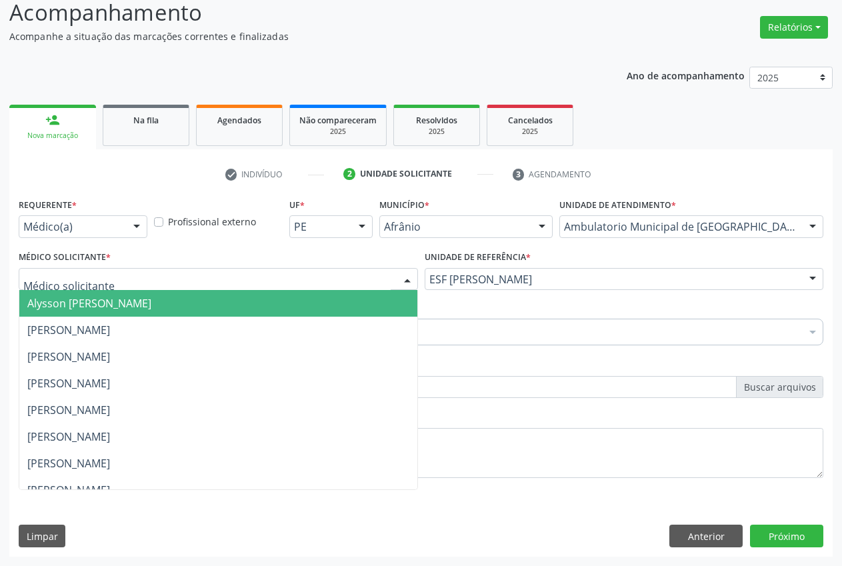
click at [332, 281] on div at bounding box center [218, 279] width 399 height 23
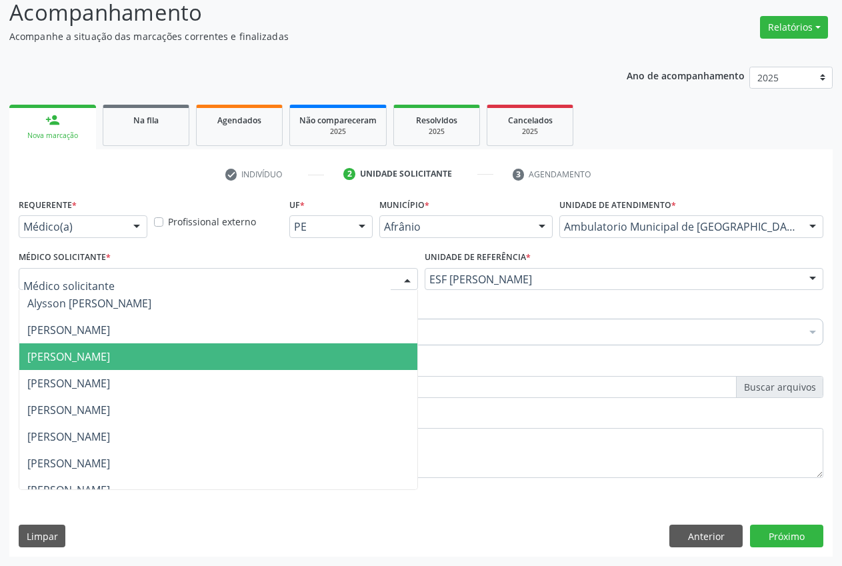
drag, startPoint x: 306, startPoint y: 364, endPoint x: 153, endPoint y: 351, distance: 153.9
click at [303, 365] on span "[PERSON_NAME]" at bounding box center [218, 356] width 398 height 27
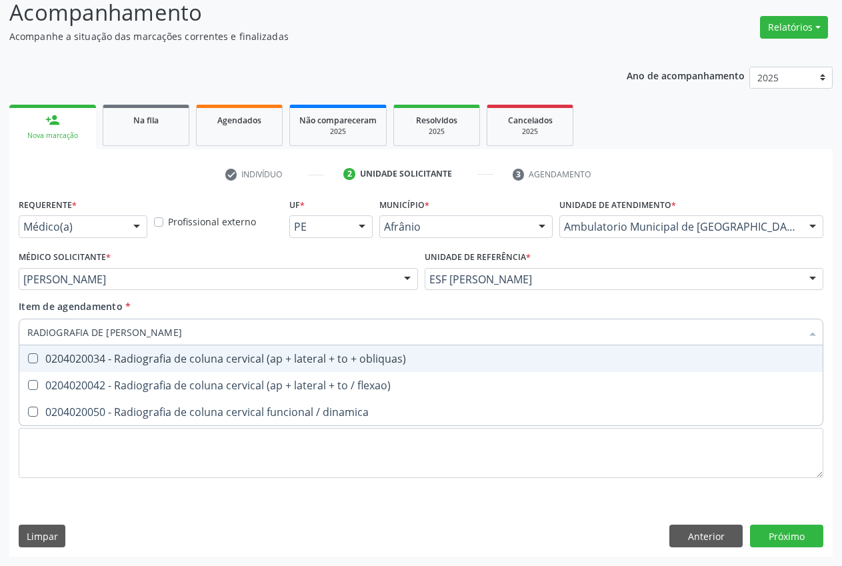
type input "RADIOGRAFIA DE [PERSON_NAME]"
click at [223, 361] on div "0204020034 - Radiografia de coluna cervical (ap + lateral + to + obliquas)" at bounding box center [420, 358] width 787 height 11
checkbox obliquas\) "true"
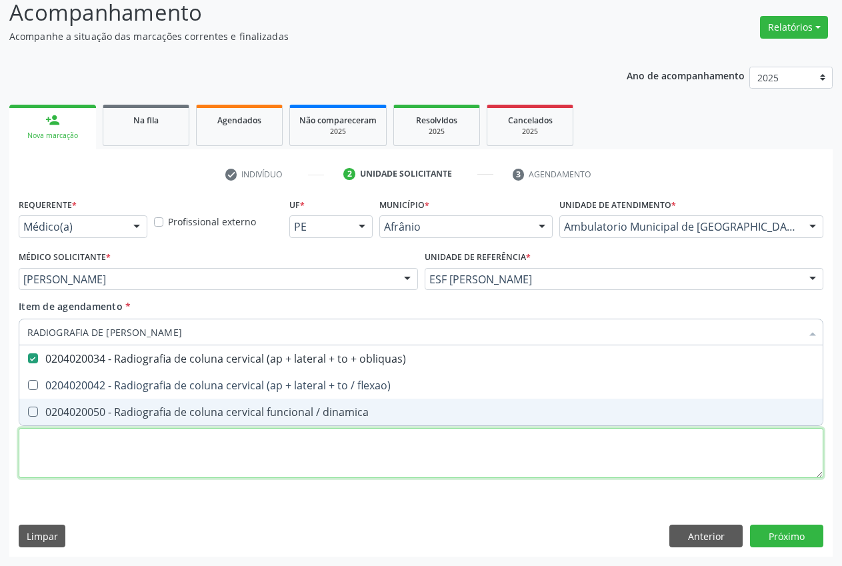
click at [200, 455] on div "Requerente * Médico(a) Médico(a) Enfermeiro(a) Paciente Nenhum resultado encont…" at bounding box center [421, 346] width 805 height 302
type textarea "."
checkbox flexao\) "true"
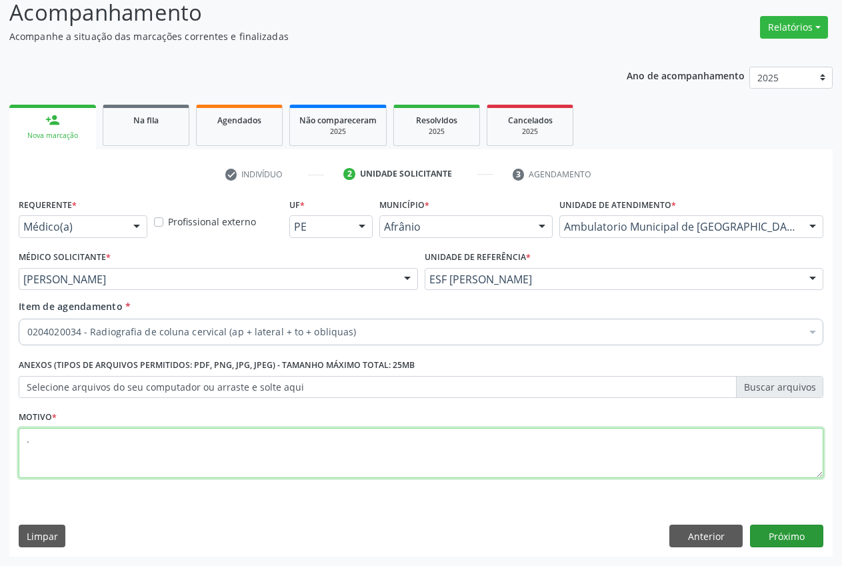
type textarea "."
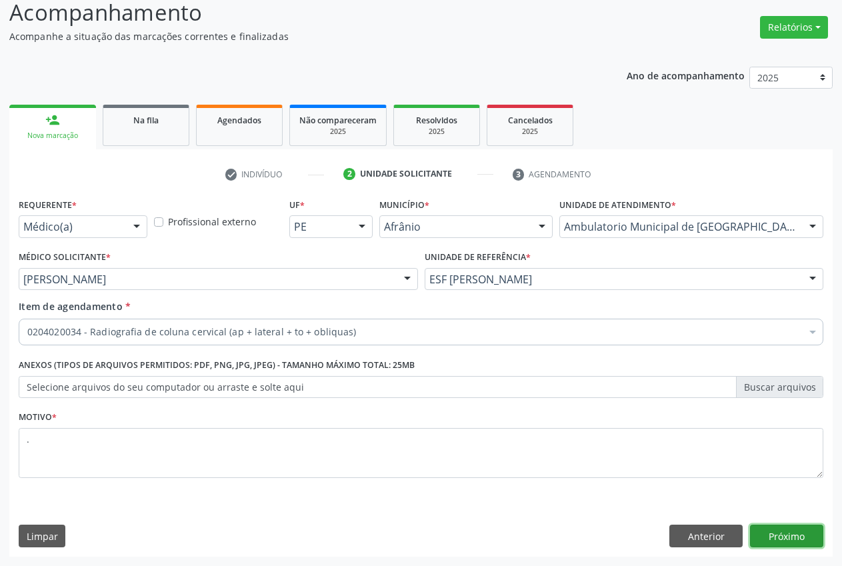
click at [779, 533] on button "Próximo" at bounding box center [786, 536] width 73 height 23
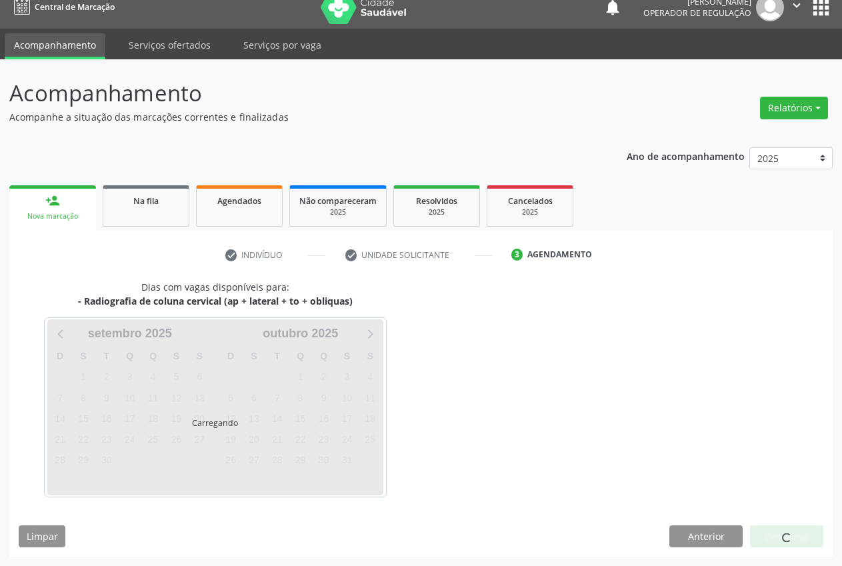
scroll to position [14, 0]
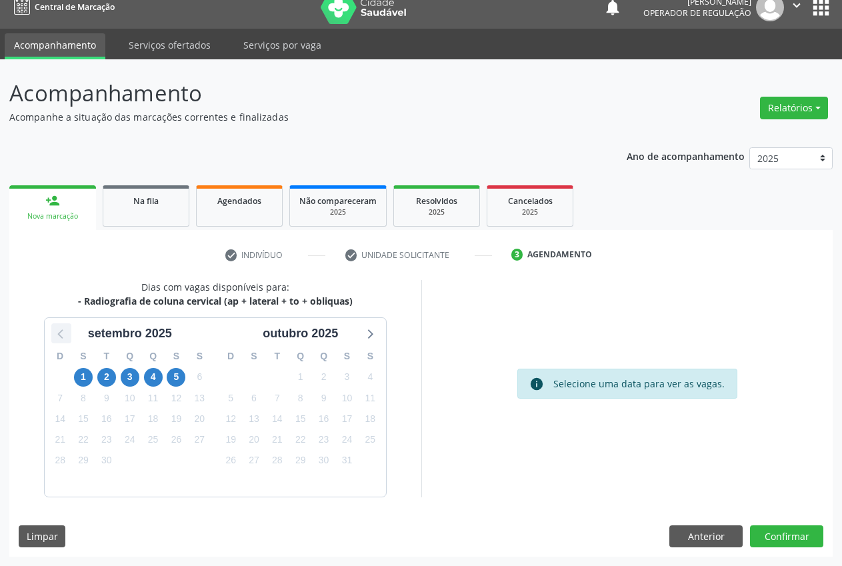
click at [63, 329] on icon at bounding box center [61, 333] width 17 height 17
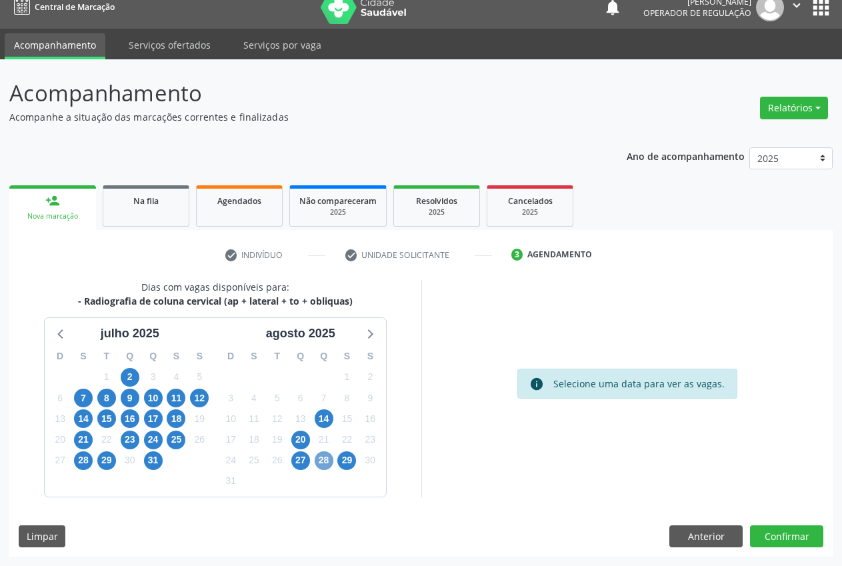
click at [322, 461] on span "28" at bounding box center [324, 460] width 19 height 19
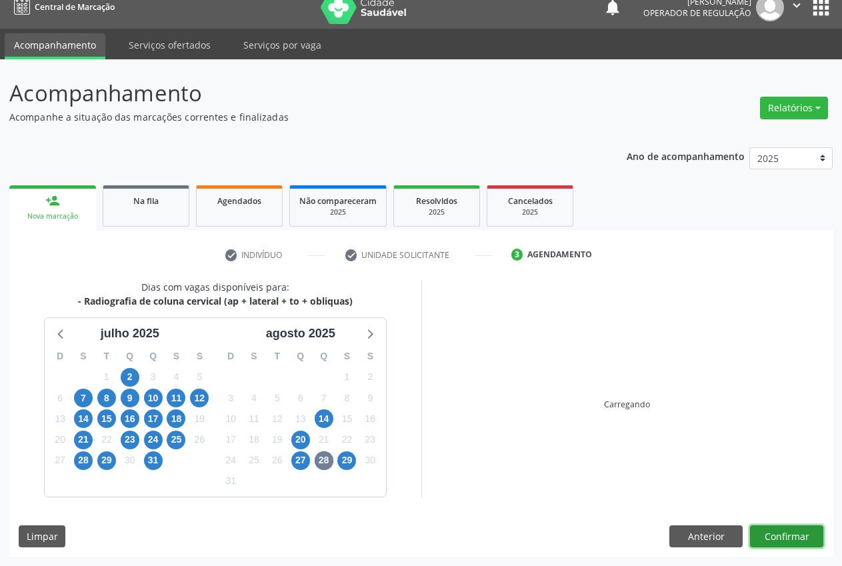
click at [793, 544] on button "Confirmar" at bounding box center [786, 536] width 73 height 23
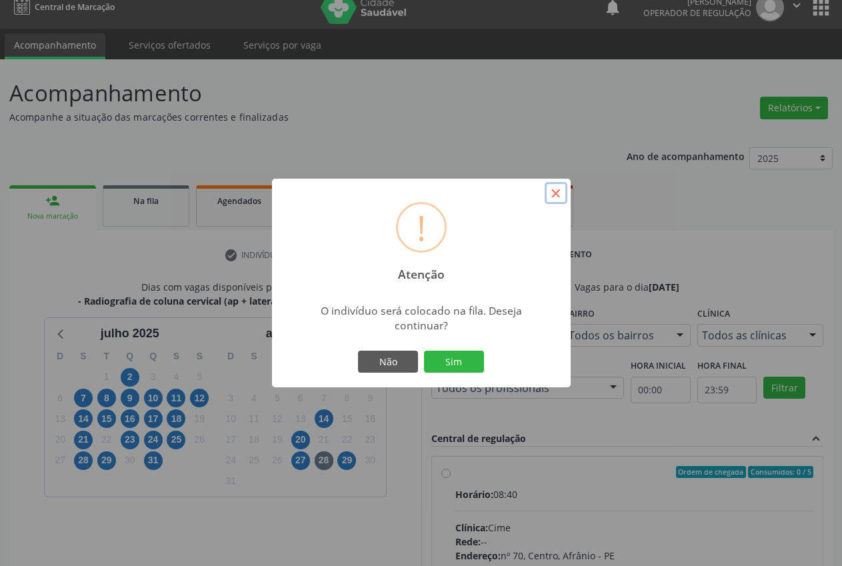
click at [559, 193] on button "×" at bounding box center [556, 193] width 23 height 23
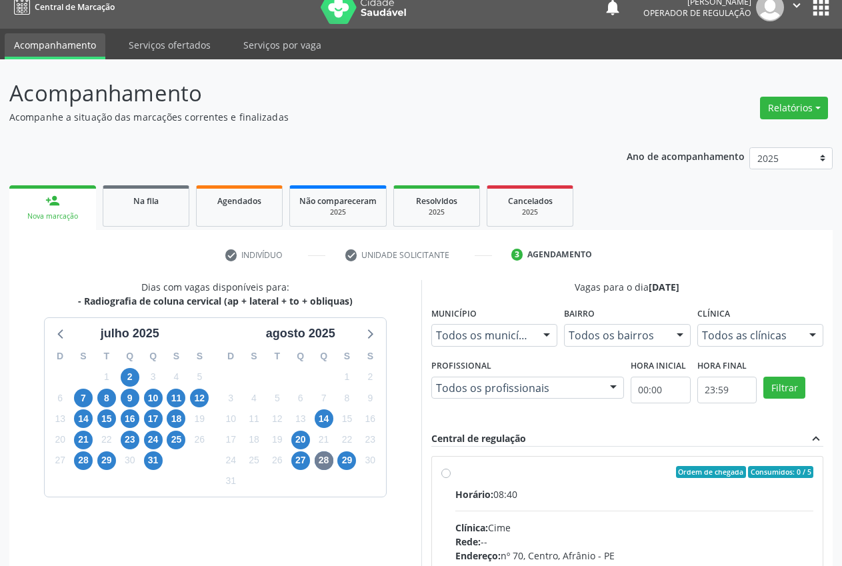
scroll to position [231, 0]
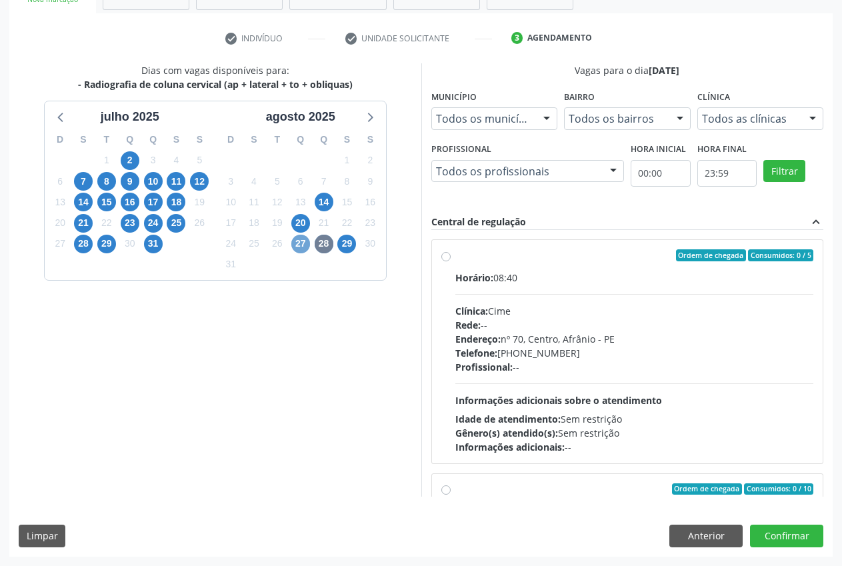
click at [302, 242] on span "27" at bounding box center [300, 244] width 19 height 19
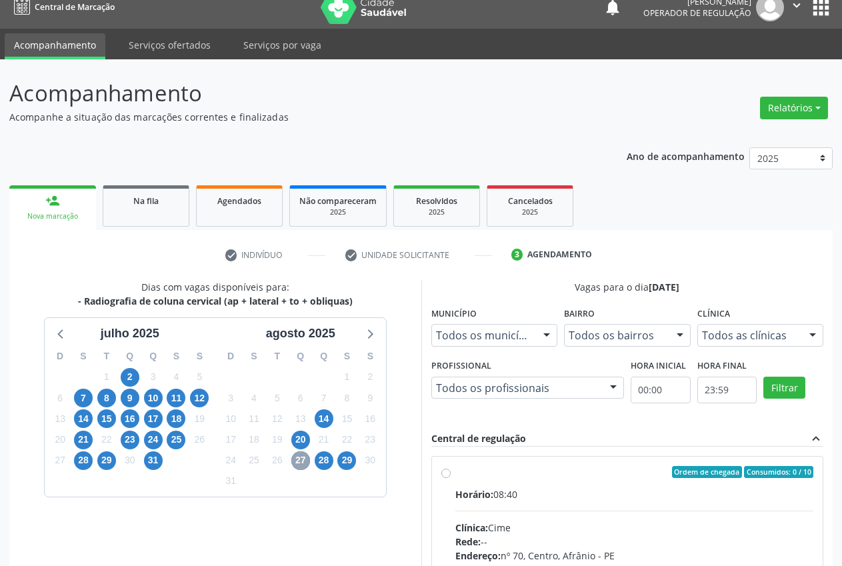
scroll to position [207, 0]
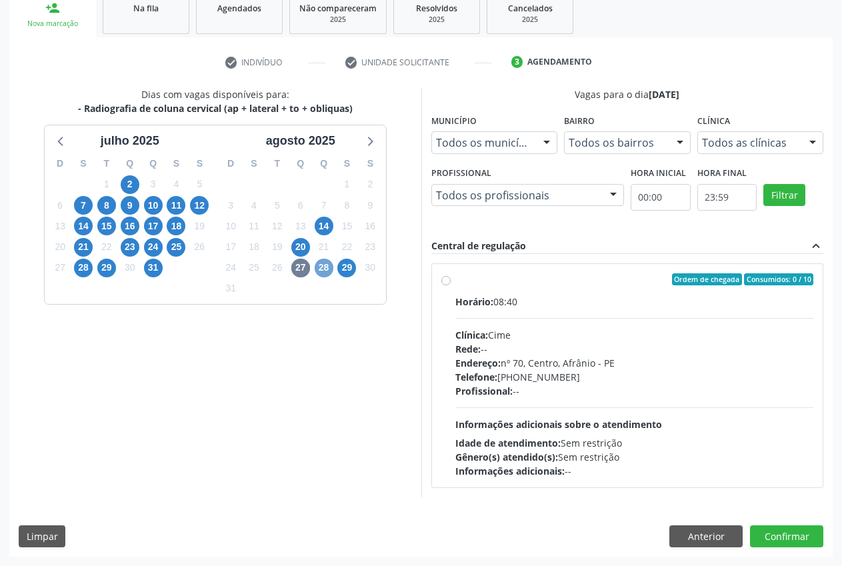
click at [326, 269] on span "28" at bounding box center [324, 268] width 19 height 19
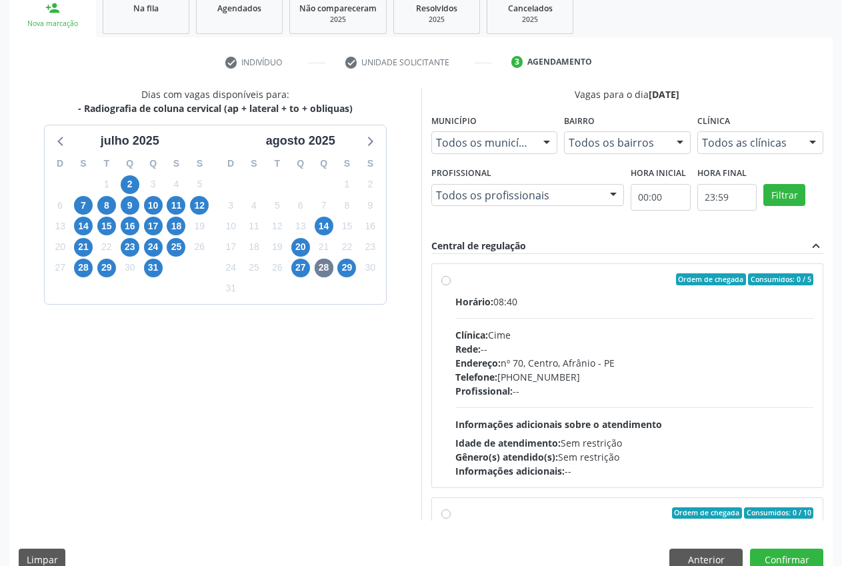
click at [447, 285] on div "Ordem de chegada Consumidos: 0 / 5 Horário: 08:40 Clínica: Cime Rede: -- Endere…" at bounding box center [627, 375] width 373 height 205
radio input "true"
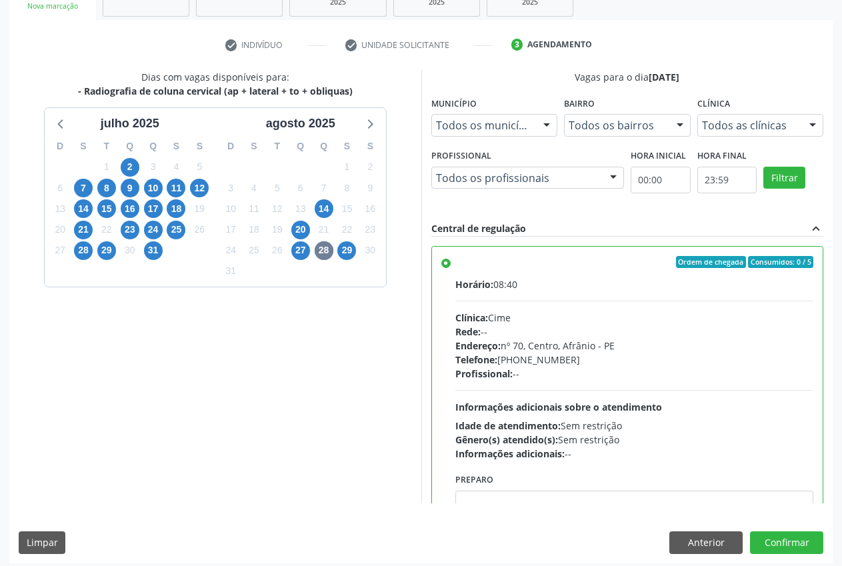
scroll to position [231, 0]
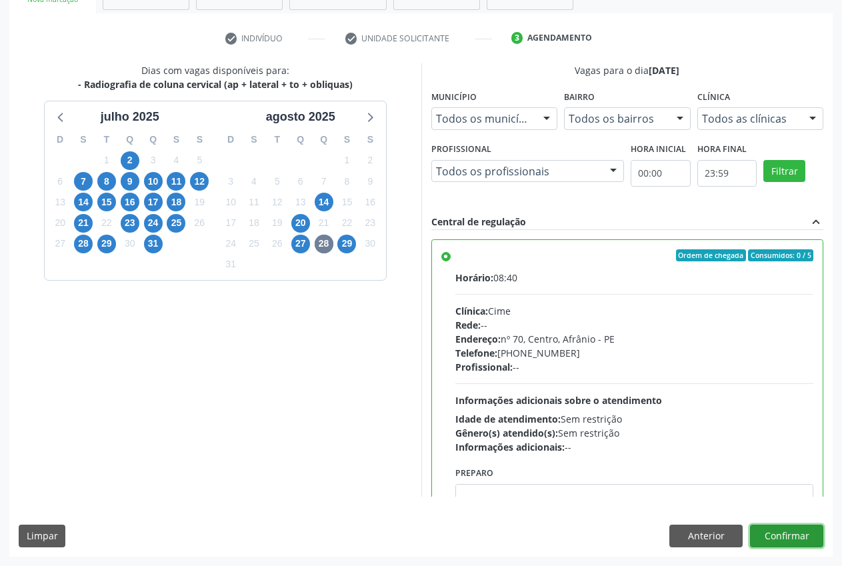
click at [784, 537] on button "Confirmar" at bounding box center [786, 536] width 73 height 23
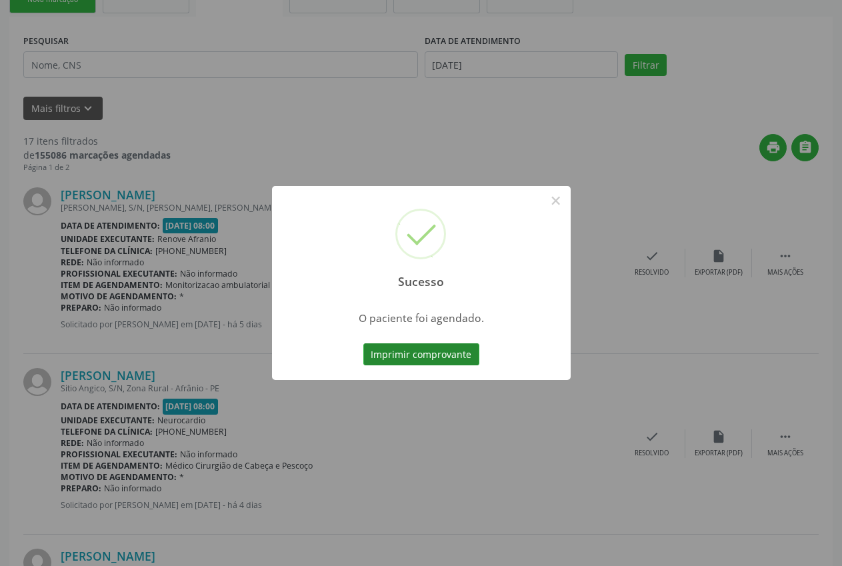
scroll to position [0, 0]
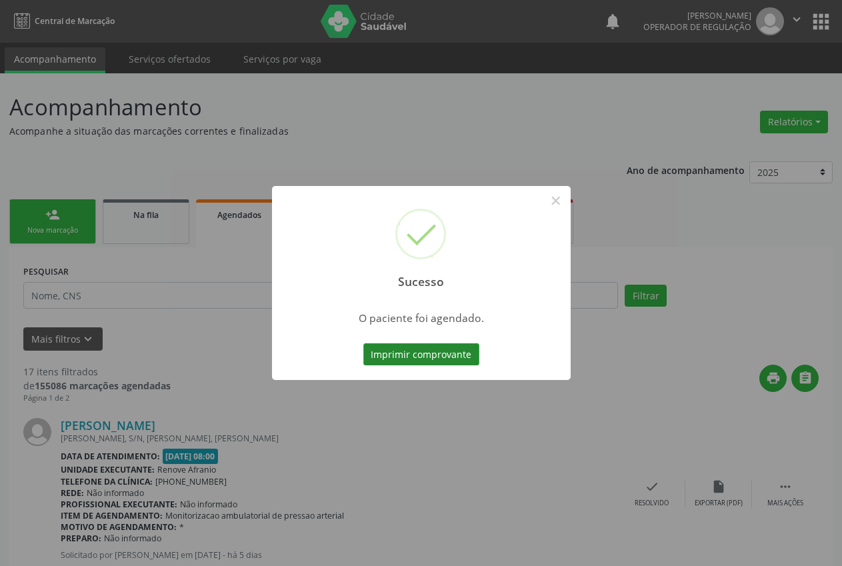
click at [428, 357] on button "Imprimir comprovante" at bounding box center [421, 354] width 116 height 23
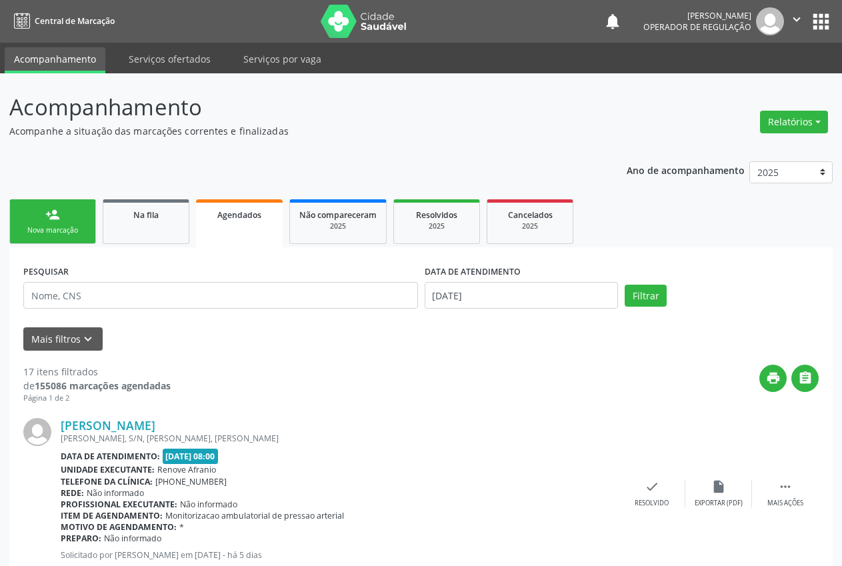
click at [69, 213] on link "person_add Nova marcação" at bounding box center [52, 221] width 87 height 45
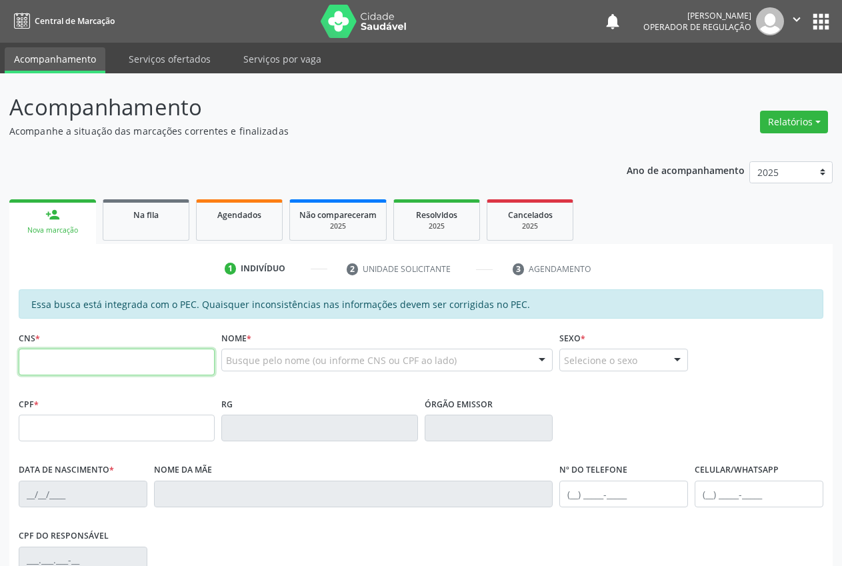
click at [47, 357] on input "text" at bounding box center [117, 362] width 196 height 27
click at [41, 360] on input "text" at bounding box center [117, 362] width 196 height 27
type input "706 0048 5438 9145"
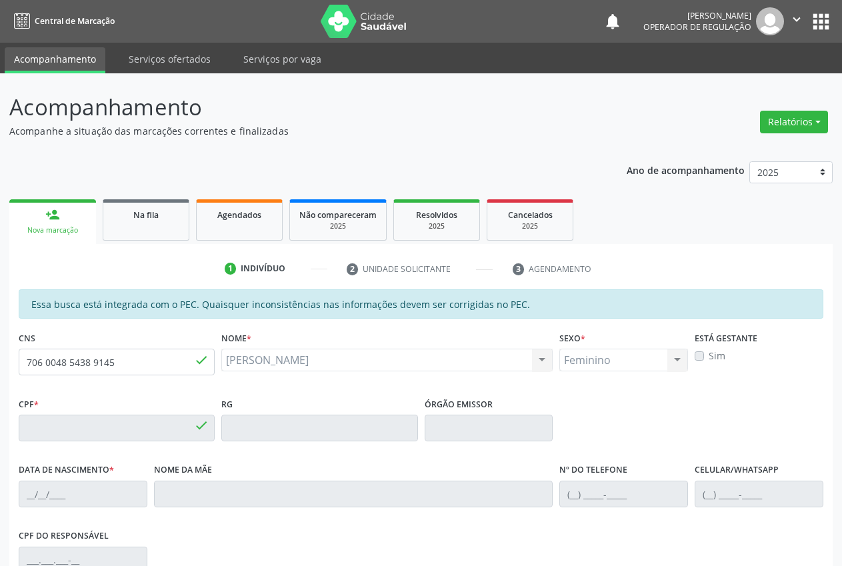
type input "108.152.454-59"
type input "[DATE]"
type input "[PERSON_NAME]"
type input "[PHONE_NUMBER]"
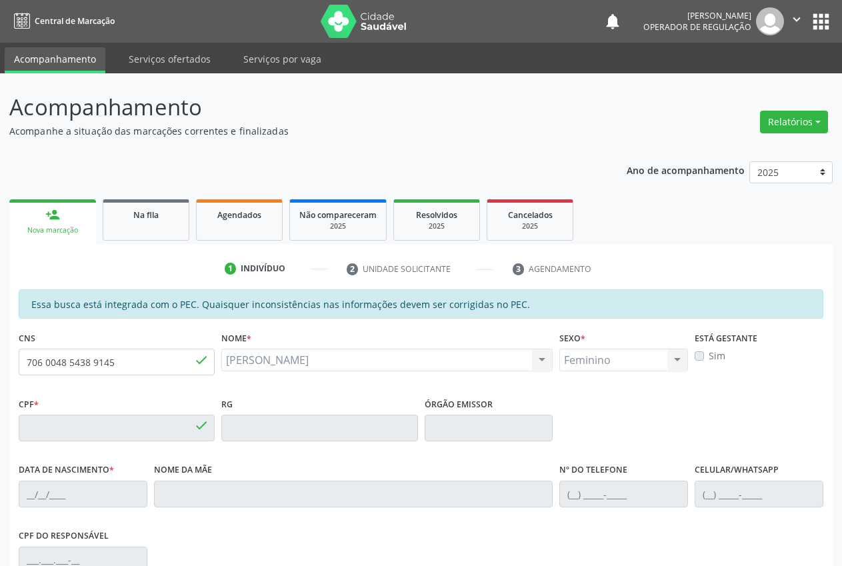
type input "S/N"
drag, startPoint x: 839, startPoint y: 261, endPoint x: 851, endPoint y: 283, distance: 26.0
click at [841, 289] on html "Central de Marcação notifications [PERSON_NAME] Operador de regulação  Configu…" at bounding box center [421, 283] width 842 height 566
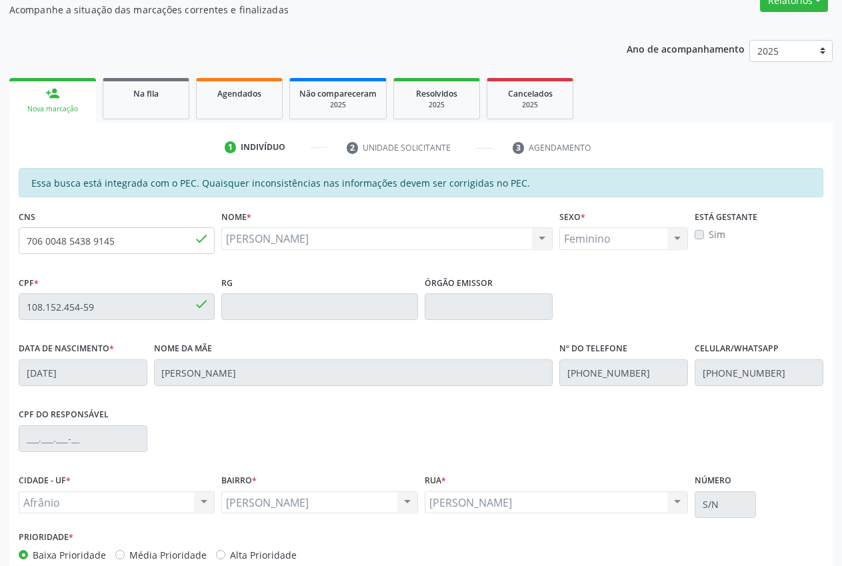
scroll to position [195, 0]
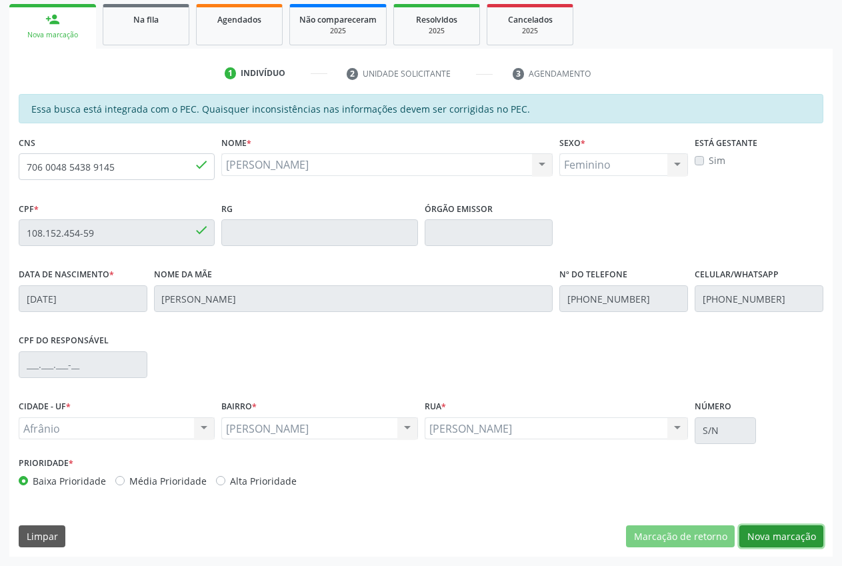
click at [772, 540] on button "Nova marcação" at bounding box center [781, 536] width 84 height 23
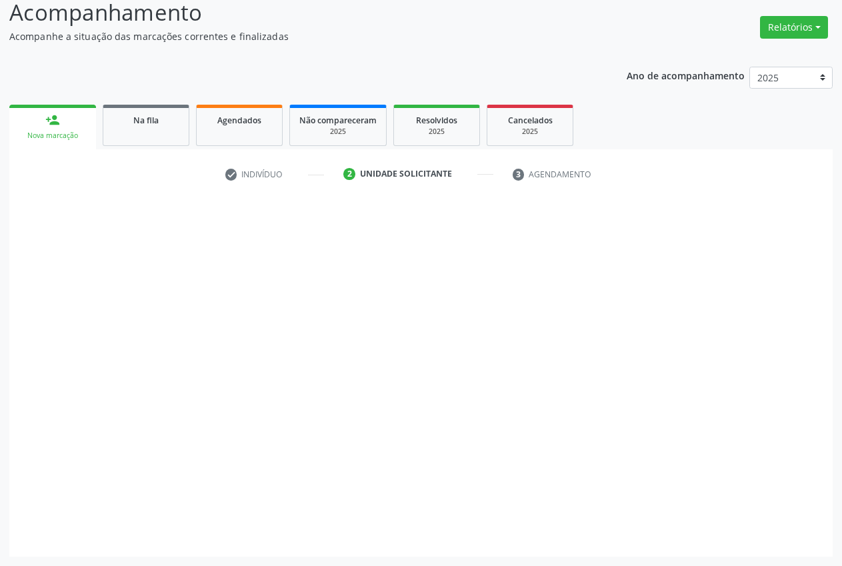
scroll to position [95, 0]
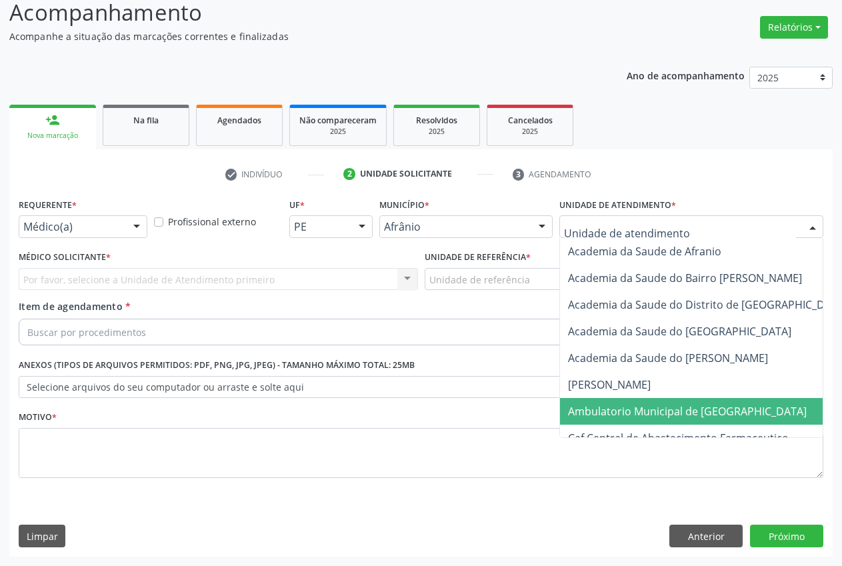
drag, startPoint x: 675, startPoint y: 415, endPoint x: 486, endPoint y: 278, distance: 233.5
click at [673, 412] on span "Ambulatorio Municipal de [GEOGRAPHIC_DATA]" at bounding box center [687, 411] width 239 height 15
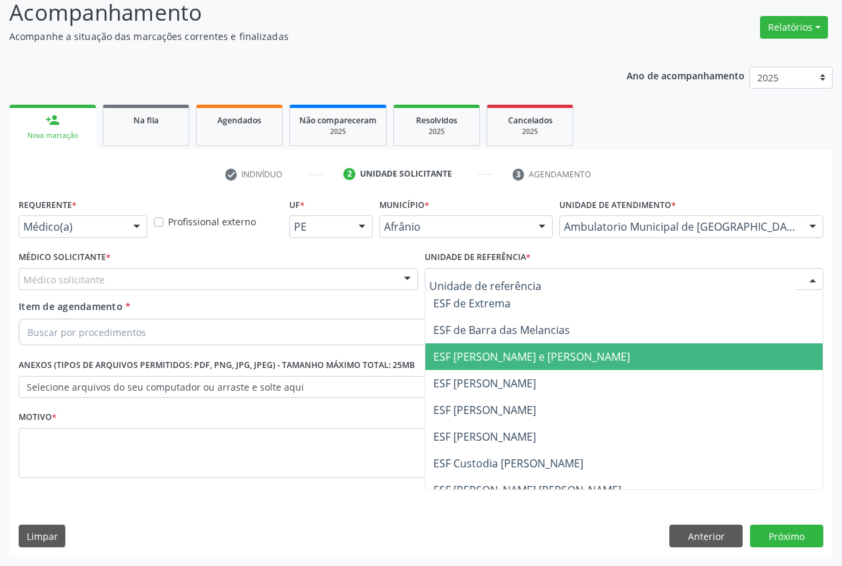
click at [512, 345] on span "ESF [PERSON_NAME] e [PERSON_NAME]" at bounding box center [624, 356] width 398 height 27
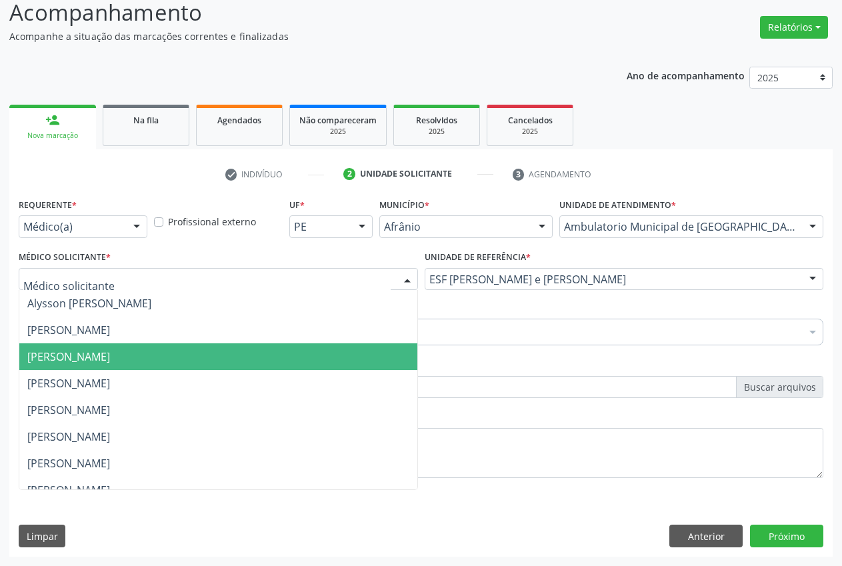
click at [110, 357] on span "[PERSON_NAME]" at bounding box center [68, 356] width 83 height 15
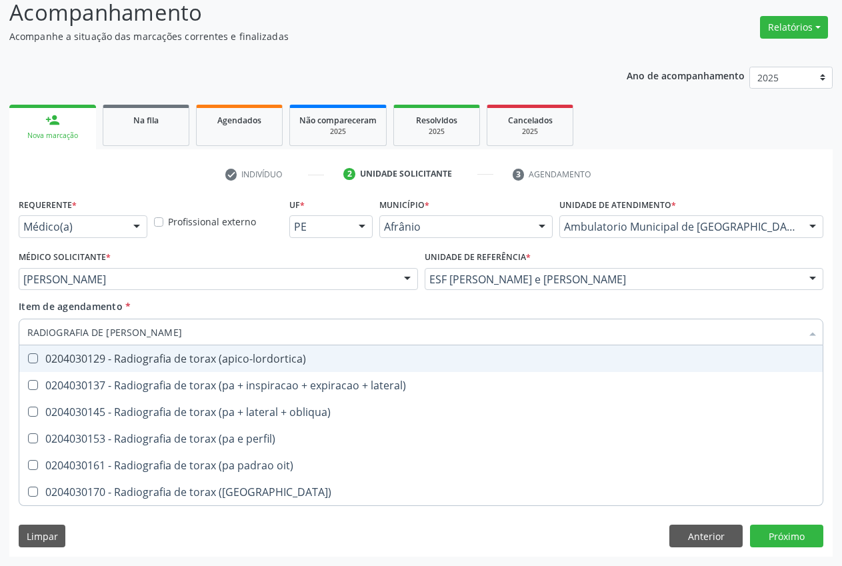
type input "RADIOGRAFIA DE [PERSON_NAME]"
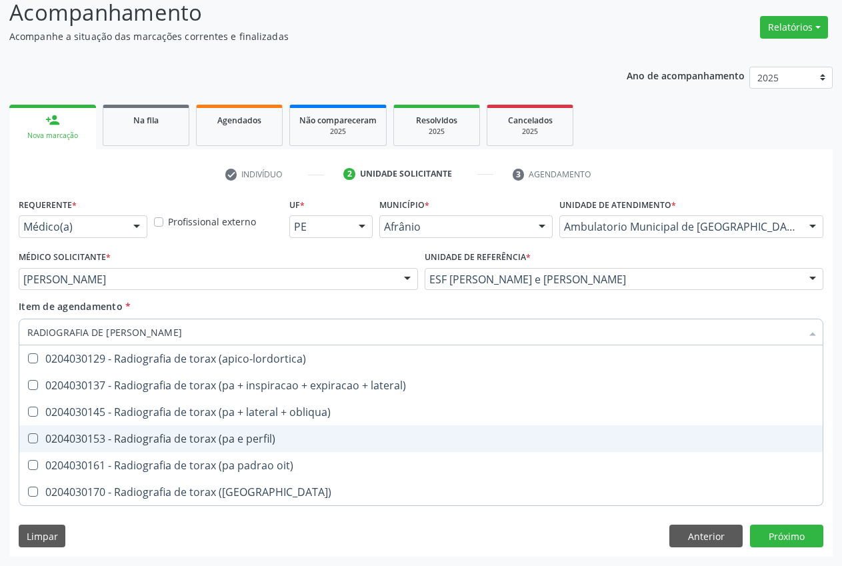
click at [245, 442] on div "0204030153 - Radiografia de torax (pa e perfil)" at bounding box center [420, 438] width 787 height 11
checkbox perfil\) "true"
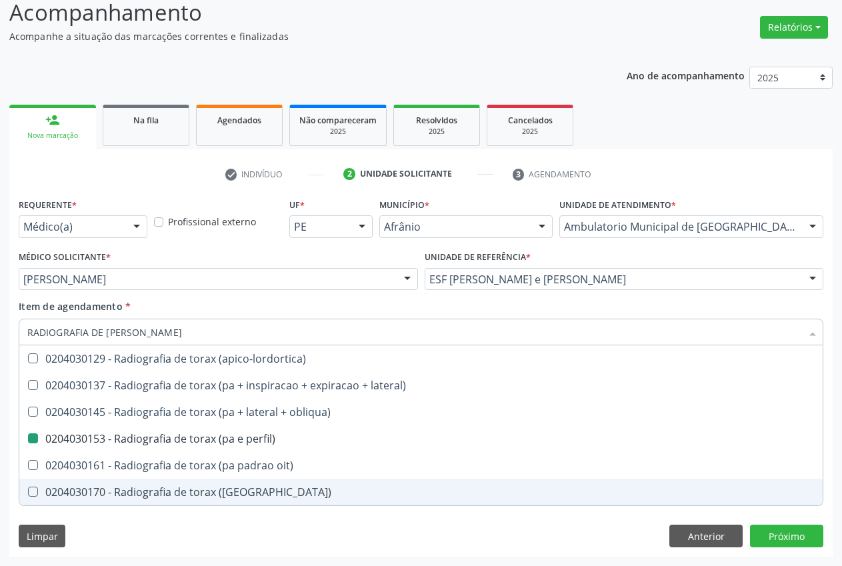
click at [536, 536] on div "Requerente * Médico(a) Médico(a) Enfermeiro(a) Paciente Nenhum resultado encont…" at bounding box center [420, 376] width 823 height 362
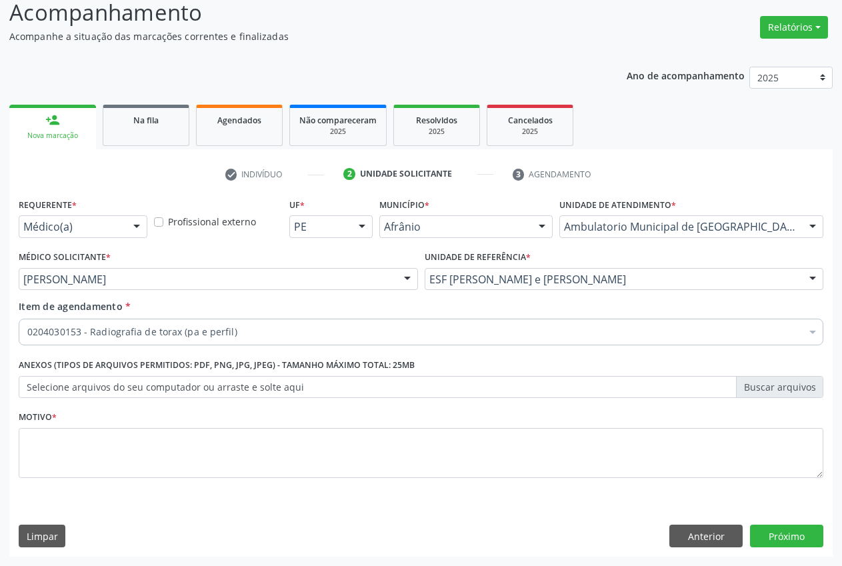
click at [519, 309] on div "Item de agendamento * 0204030153 - Radiografia de torax (pa e perfil) RADIOGRAF…" at bounding box center [421, 320] width 805 height 42
checkbox perfil\) "true"
checkbox preenchida\) "false"
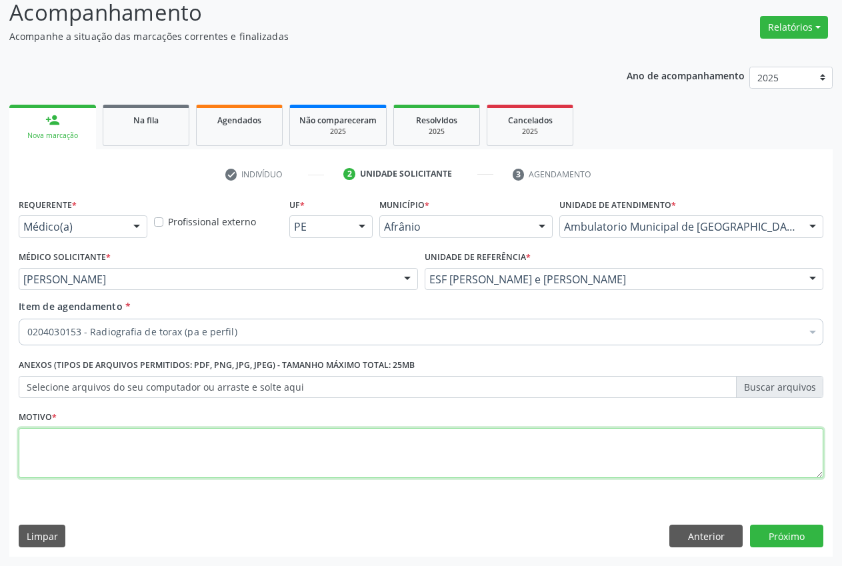
click at [149, 453] on textarea at bounding box center [421, 453] width 805 height 51
type textarea "."
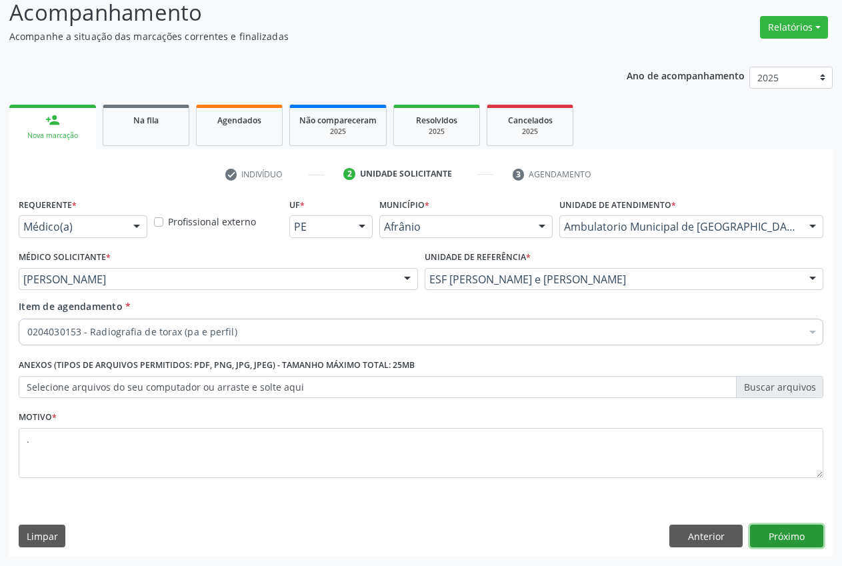
click at [788, 533] on button "Próximo" at bounding box center [786, 536] width 73 height 23
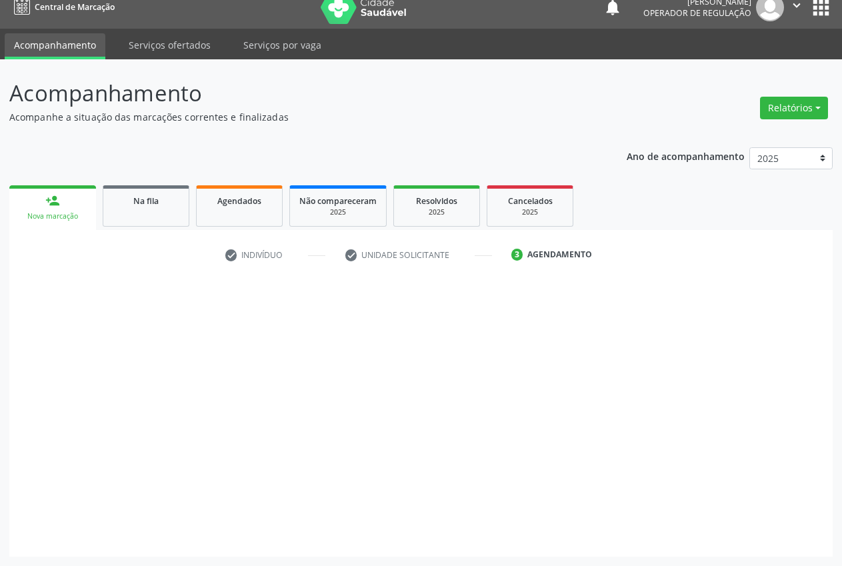
scroll to position [14, 0]
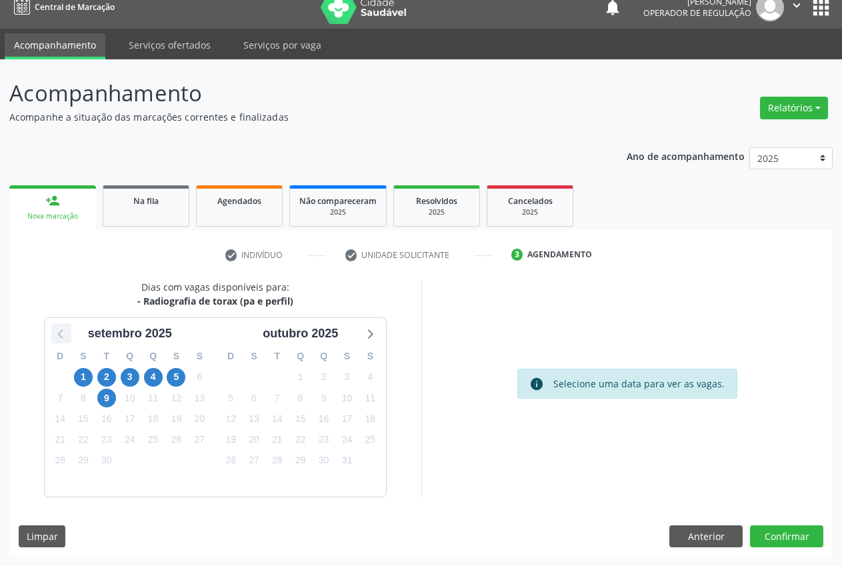
click at [67, 330] on icon at bounding box center [61, 333] width 17 height 17
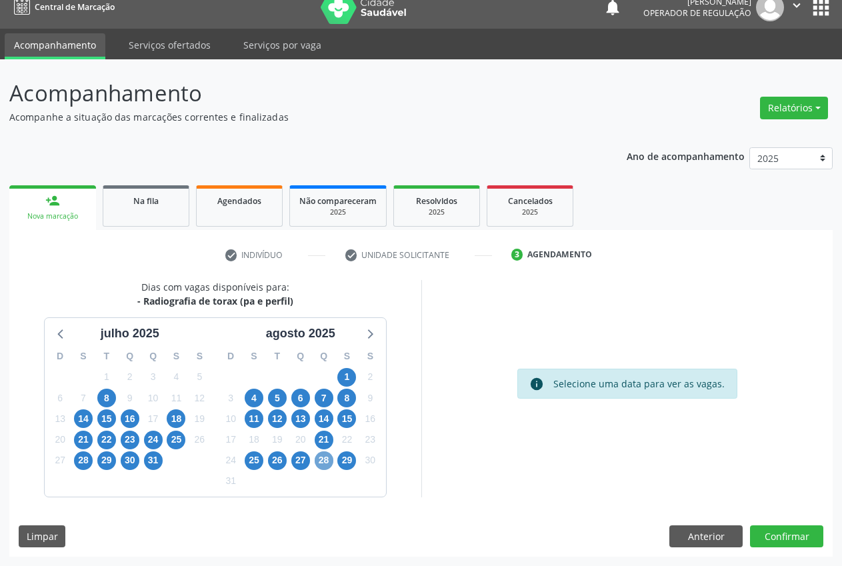
click at [320, 463] on span "28" at bounding box center [324, 460] width 19 height 19
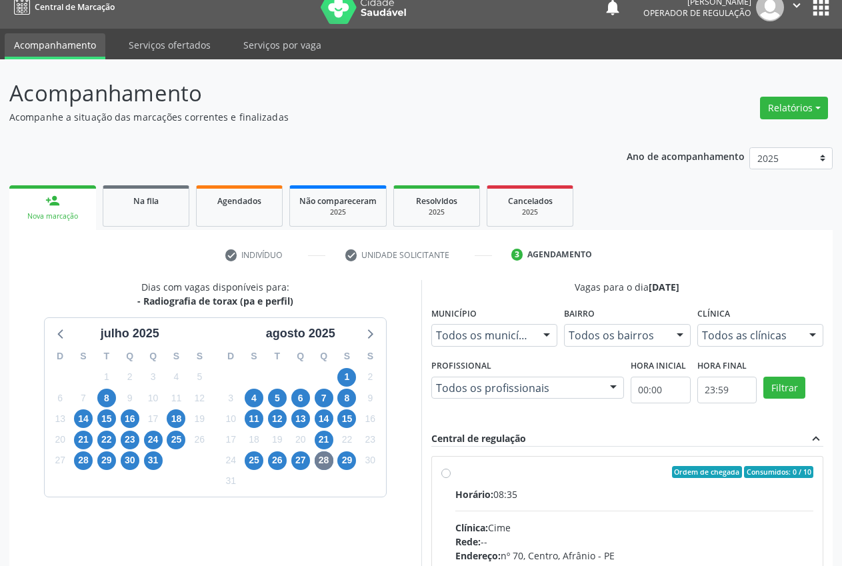
click at [470, 475] on div "Ordem de chegada Consumidos: 0 / 10" at bounding box center [634, 472] width 359 height 12
click at [451, 475] on input "Ordem de chegada Consumidos: 0 / 10 Horário: 08:35 Clínica: Cime Rede: -- Ender…" at bounding box center [445, 472] width 9 height 12
radio input "true"
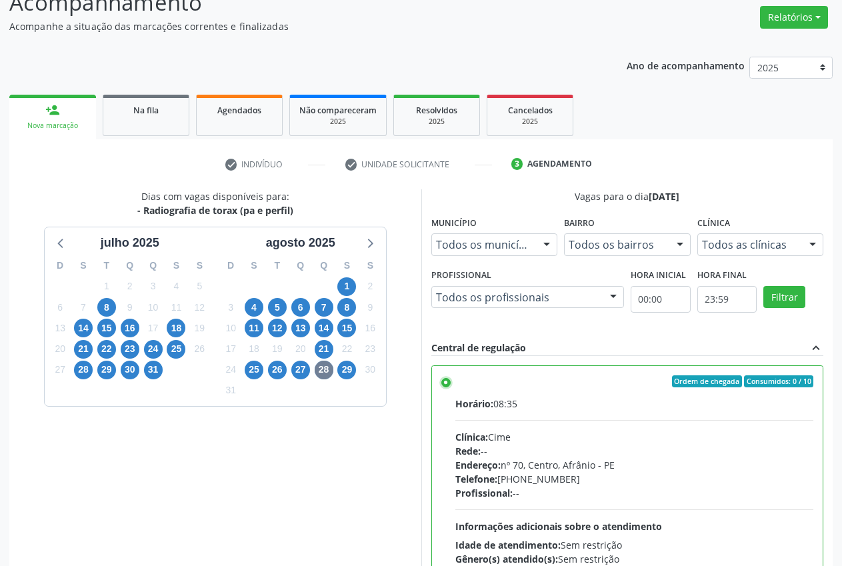
scroll to position [231, 0]
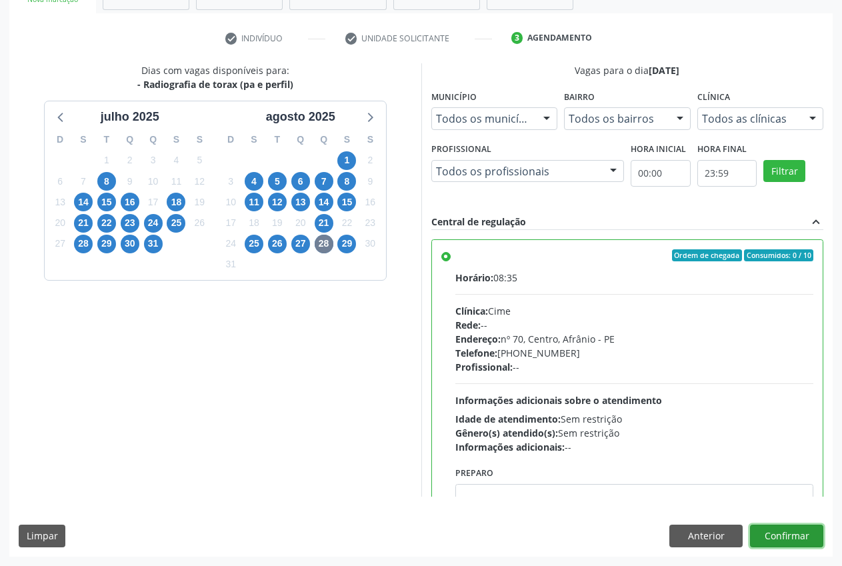
click at [789, 540] on button "Confirmar" at bounding box center [786, 536] width 73 height 23
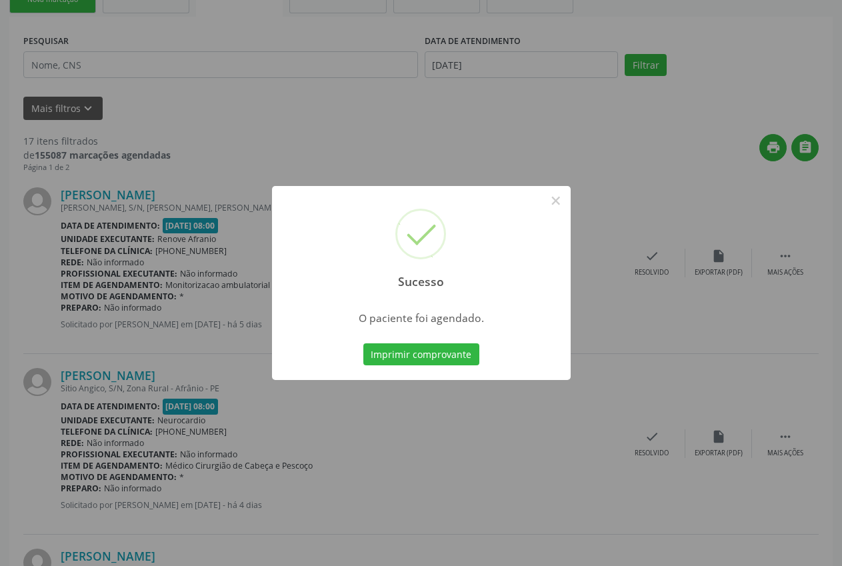
scroll to position [0, 0]
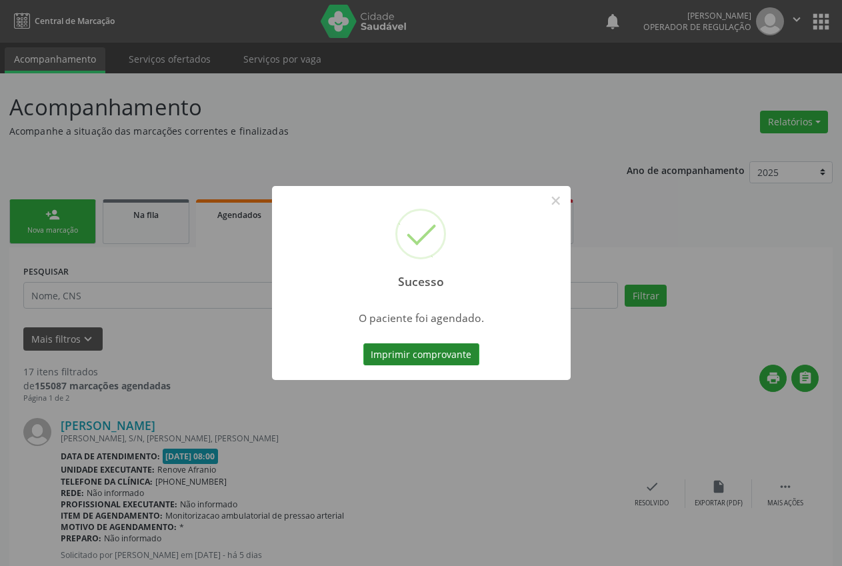
click at [401, 352] on button "Imprimir comprovante" at bounding box center [421, 354] width 116 height 23
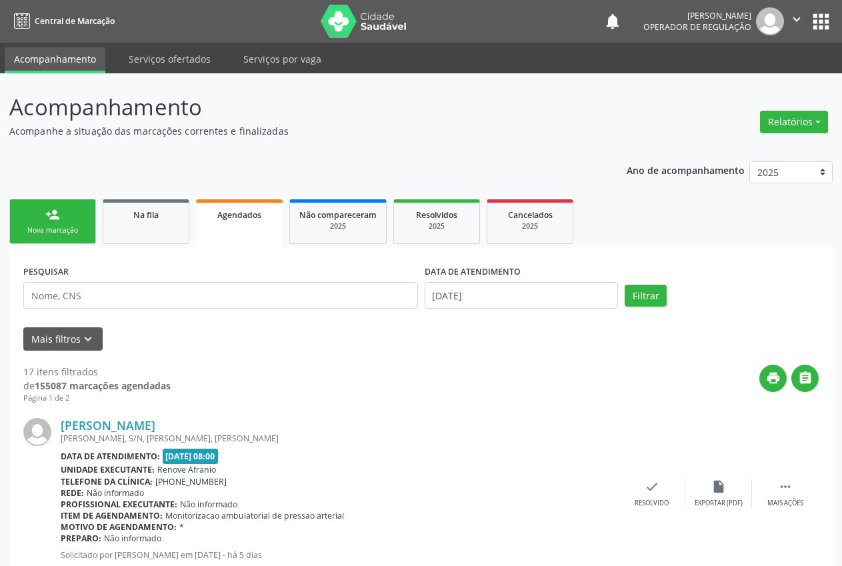
click at [45, 229] on div "Nova marcação" at bounding box center [52, 230] width 67 height 10
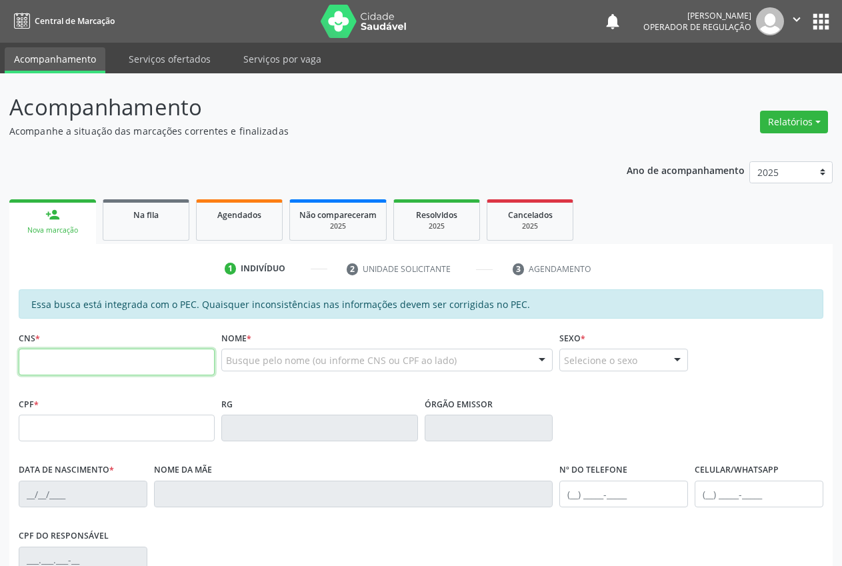
click at [87, 367] on input "text" at bounding box center [117, 362] width 196 height 27
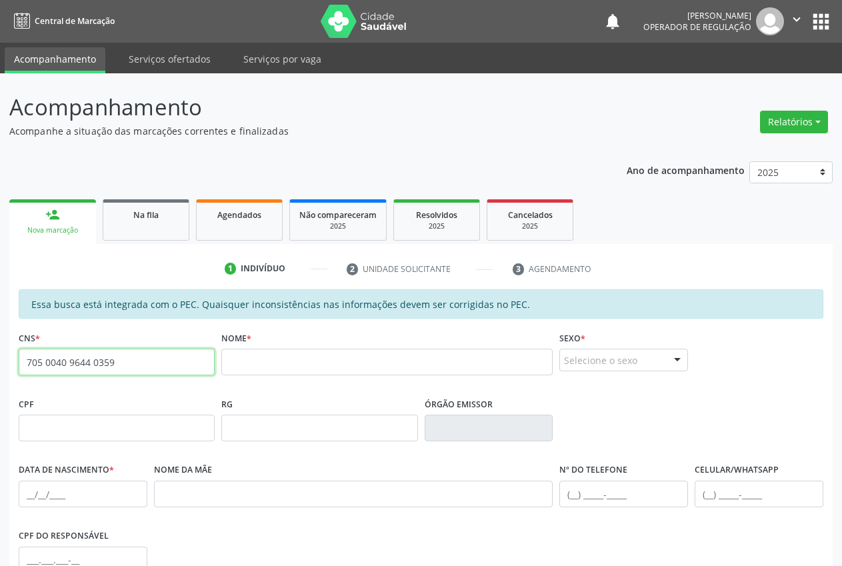
drag, startPoint x: 123, startPoint y: 361, endPoint x: 28, endPoint y: 371, distance: 95.9
click at [9, 353] on div "Acompanhamento Acompanhe a situação das marcações correntes e finalizadas Relat…" at bounding box center [421, 417] width 842 height 688
click at [130, 362] on input "705 0040 9644 0359" at bounding box center [117, 362] width 196 height 27
type input "7"
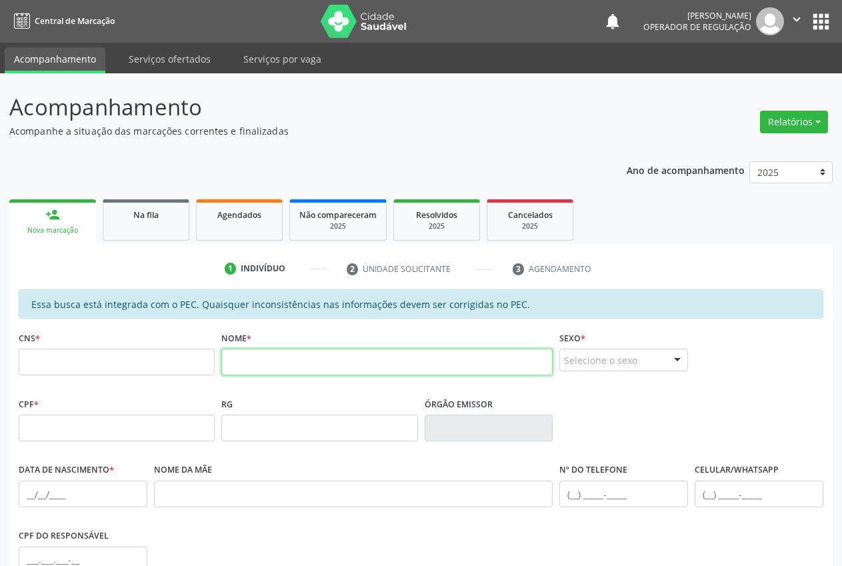
click at [323, 354] on input "text" at bounding box center [386, 362] width 331 height 27
click at [293, 360] on input "[PERSON_NAME]" at bounding box center [386, 362] width 331 height 27
click at [317, 362] on input "[PERSON_NAME]" at bounding box center [386, 362] width 331 height 27
type input "[PERSON_NAME]"
click at [119, 360] on input "text" at bounding box center [117, 362] width 196 height 27
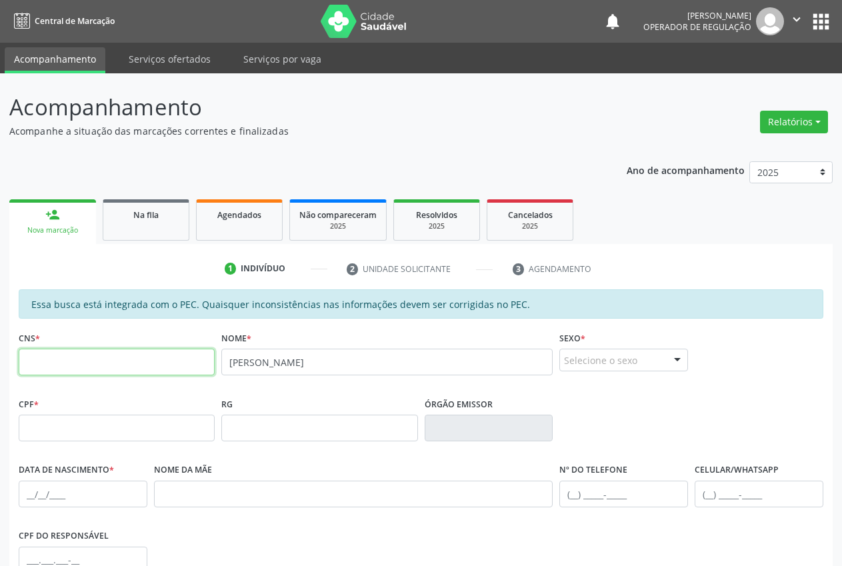
paste input "705 0040 9644 0359"
type input "705 0040 9644 0359"
click at [664, 353] on div "Selecione o sexo" at bounding box center [623, 360] width 129 height 23
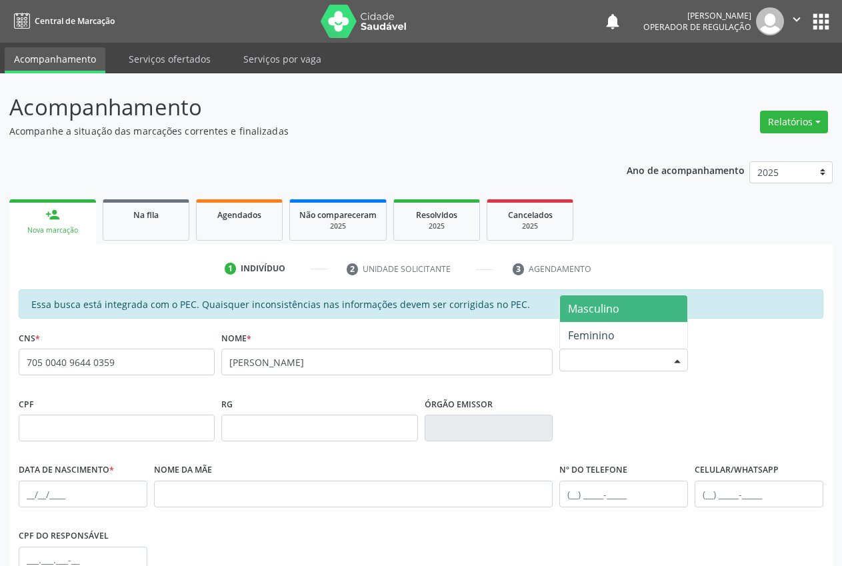
click at [607, 307] on span "Masculino" at bounding box center [593, 308] width 51 height 15
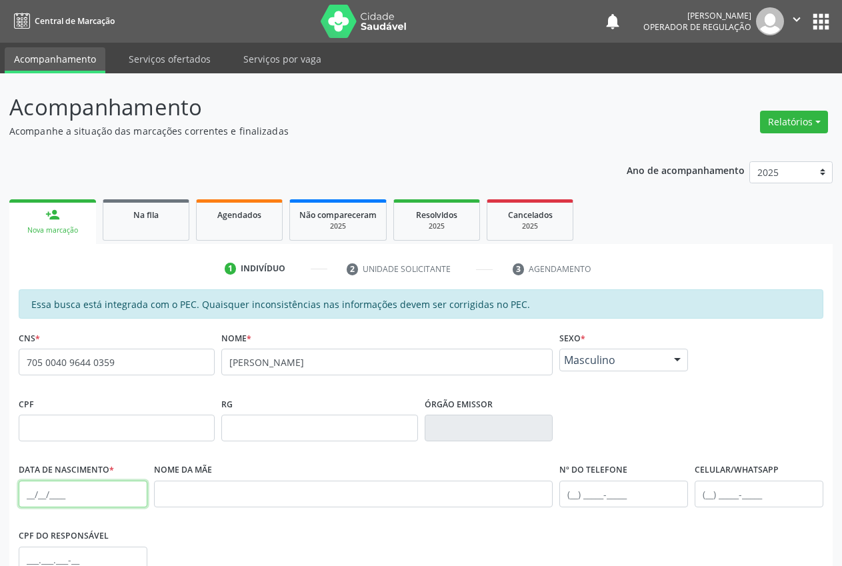
click at [39, 493] on input "text" at bounding box center [83, 494] width 129 height 27
paste input "[DATE]"
type input "[DATE]"
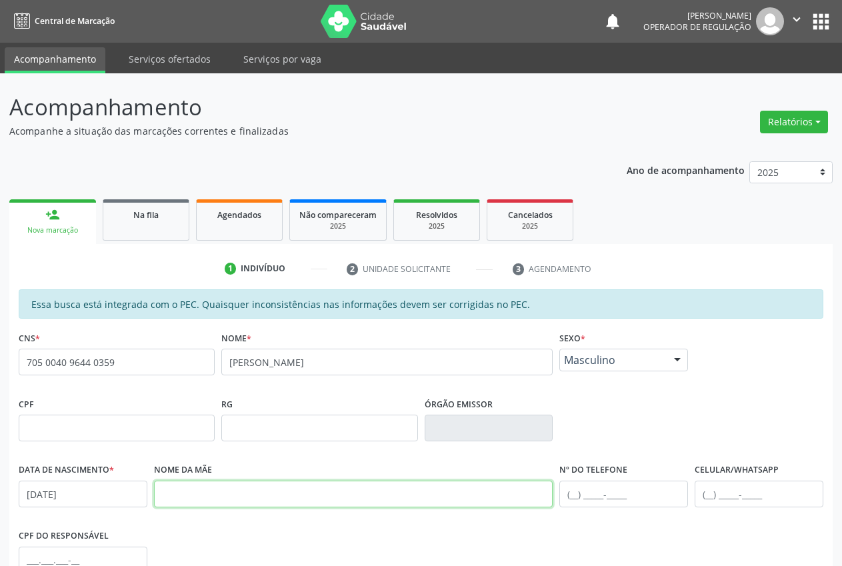
click at [255, 489] on input "text" at bounding box center [353, 494] width 399 height 27
paste input "[PERSON_NAME]"
type input "[PERSON_NAME]"
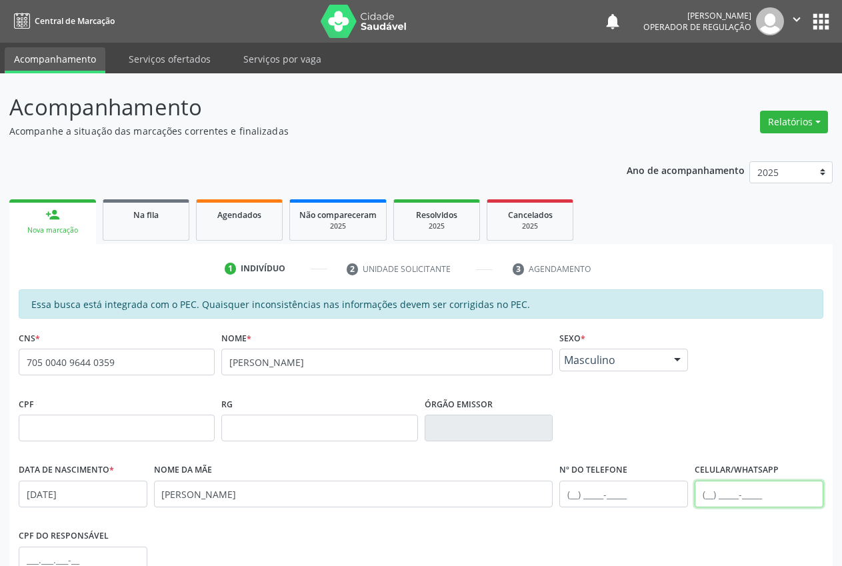
click at [705, 495] on input "text" at bounding box center [759, 494] width 129 height 27
paste input "[PHONE_NUMBER]"
type input "[PHONE_NUMBER]"
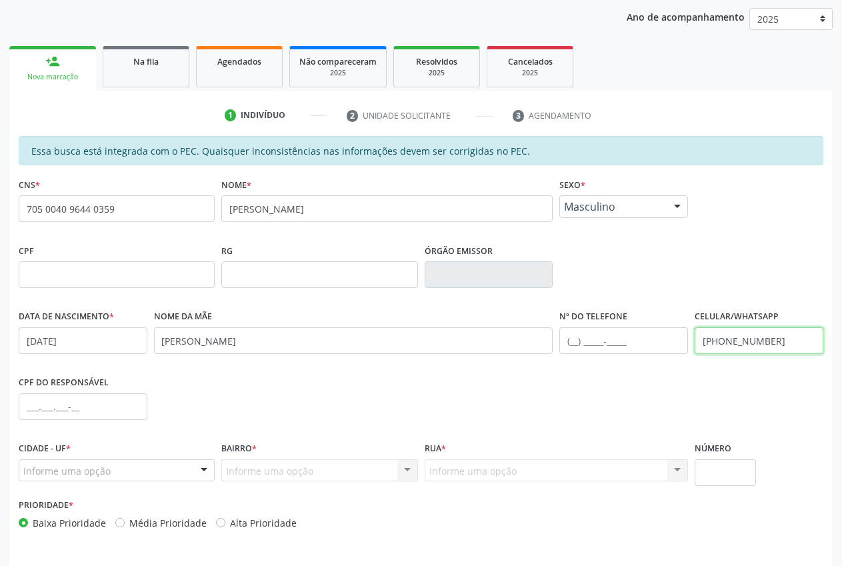
scroll to position [195, 0]
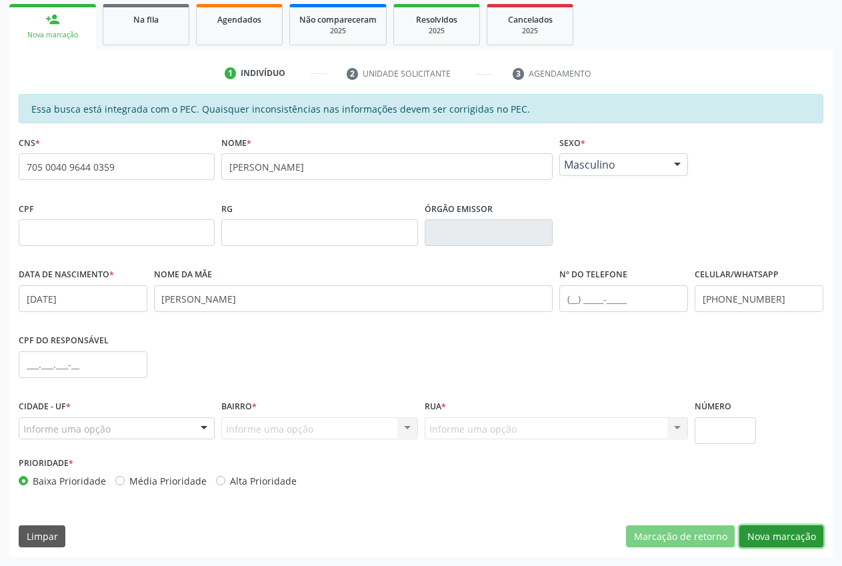
click at [792, 544] on button "Nova marcação" at bounding box center [781, 536] width 84 height 23
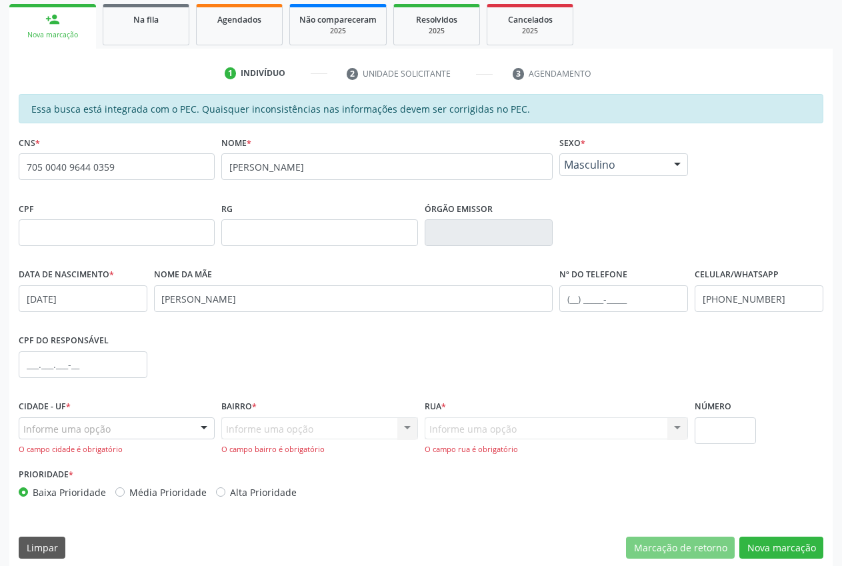
click at [163, 423] on div "Informe uma opção" at bounding box center [117, 428] width 196 height 23
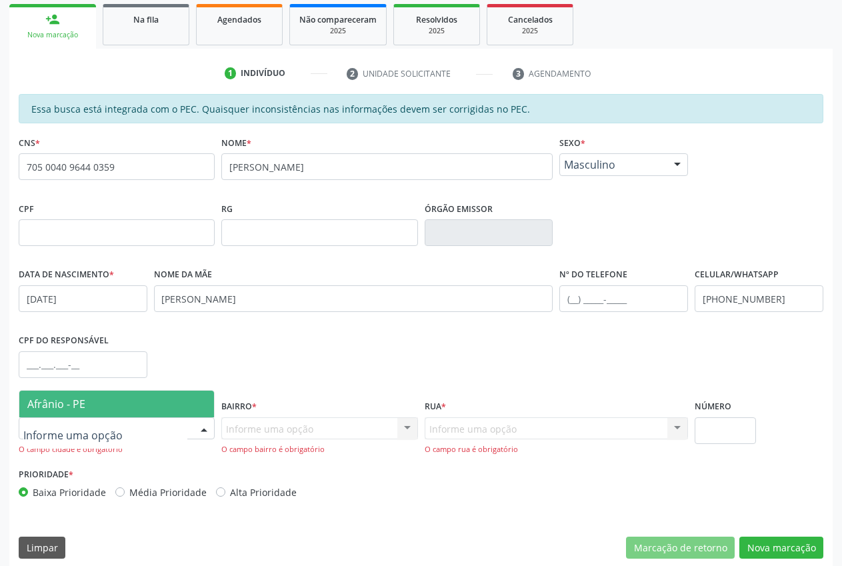
drag, startPoint x: 103, startPoint y: 409, endPoint x: 219, endPoint y: 436, distance: 118.5
click at [105, 409] on span "Afrânio - PE" at bounding box center [116, 404] width 195 height 27
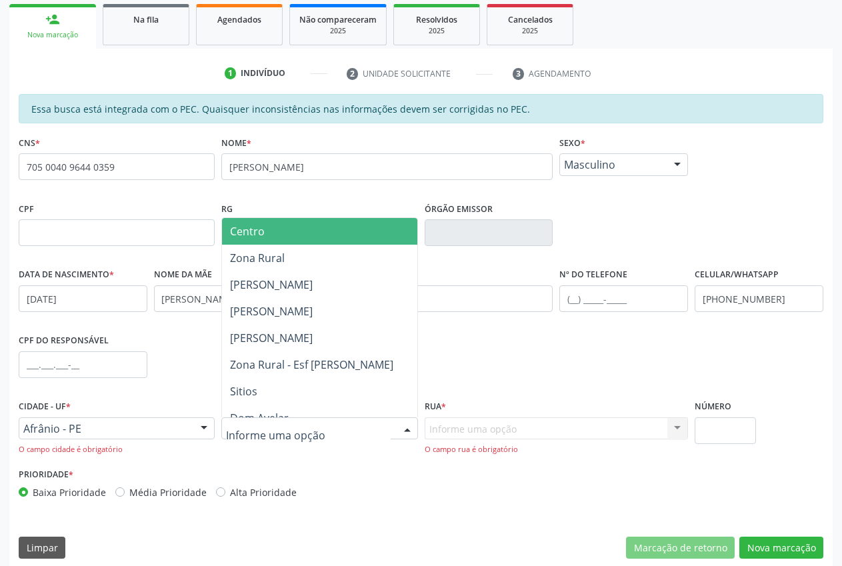
click at [276, 431] on input "text" at bounding box center [308, 435] width 164 height 27
click at [259, 226] on span "Centro" at bounding box center [247, 231] width 35 height 15
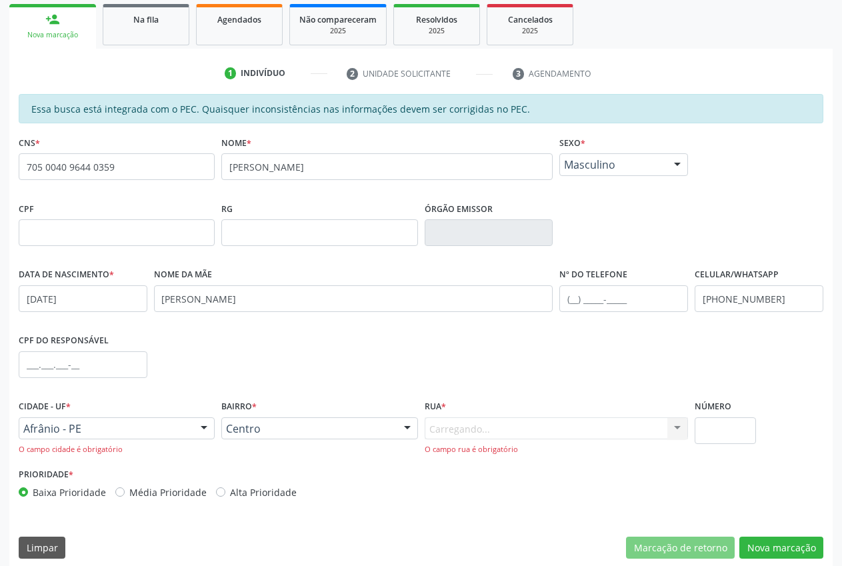
click at [504, 439] on div "Carregando... Nenhum resultado encontrado para: " " Nenhuma opção encontrada. D…" at bounding box center [557, 436] width 264 height 38
click at [501, 429] on div "Carregando... Nenhum resultado encontrado para: " " Nenhuma opção encontrada. D…" at bounding box center [557, 436] width 264 height 38
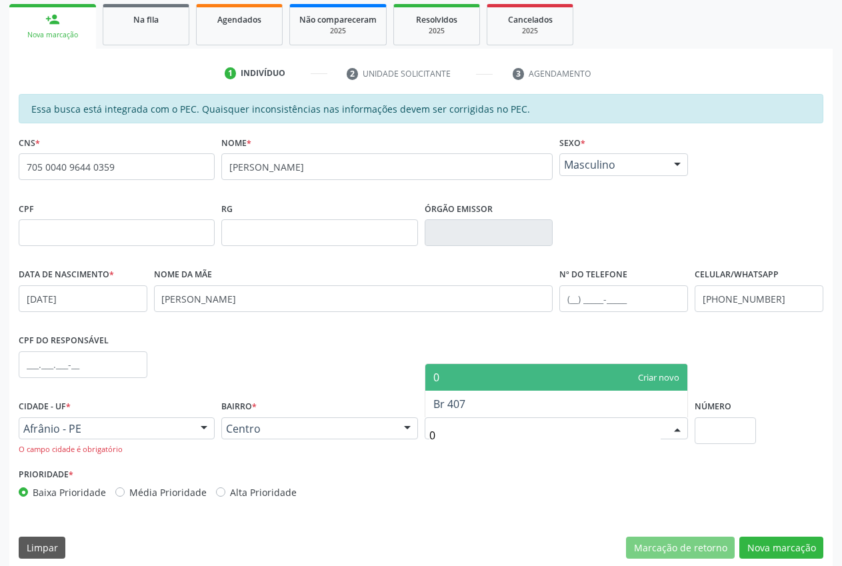
type input "01"
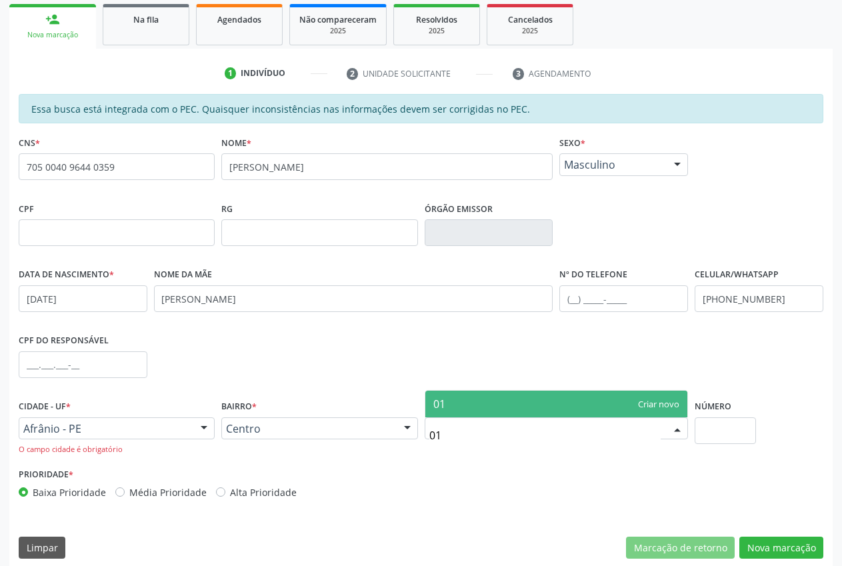
click at [656, 407] on span "01" at bounding box center [556, 404] width 263 height 27
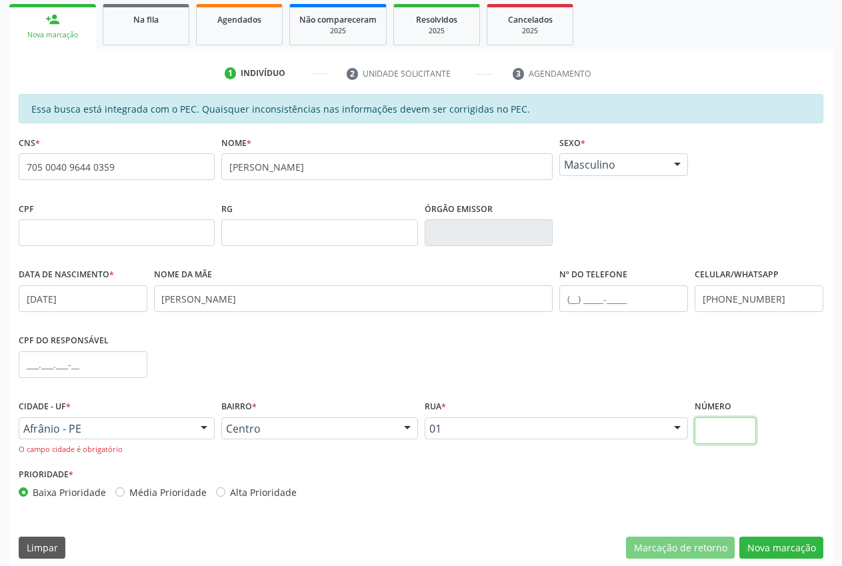
click at [719, 432] on input "text" at bounding box center [725, 430] width 61 height 27
click at [719, 436] on input "text" at bounding box center [725, 430] width 61 height 27
type input "00"
click at [789, 546] on button "Nova marcação" at bounding box center [781, 548] width 84 height 23
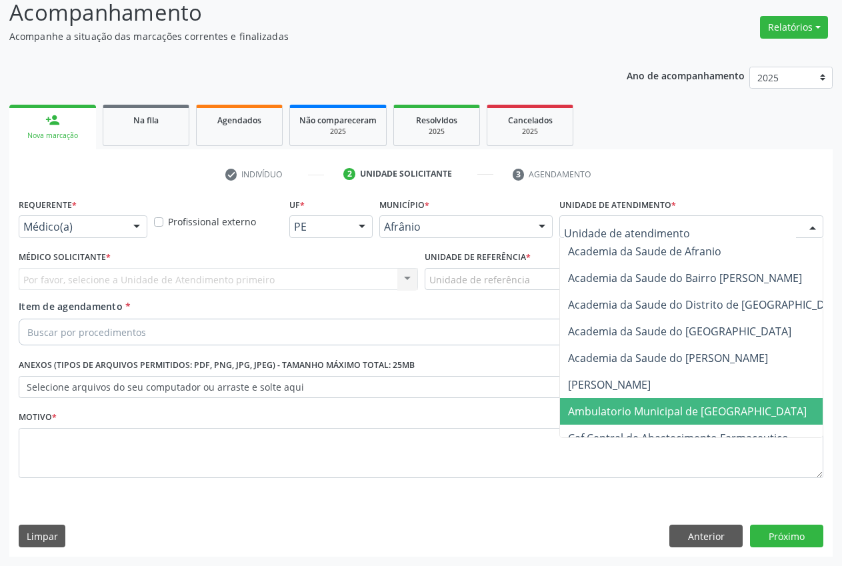
click at [639, 409] on span "Ambulatorio Municipal de [GEOGRAPHIC_DATA]" at bounding box center [687, 411] width 239 height 15
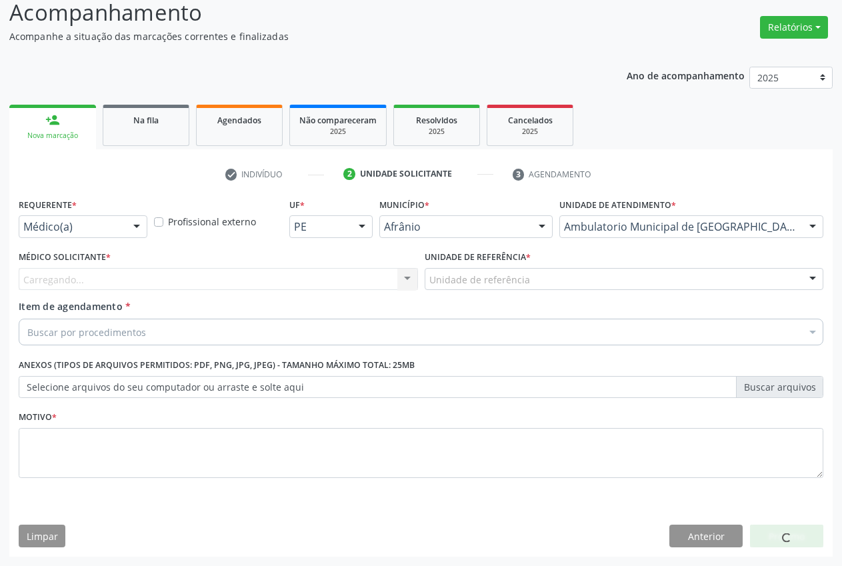
click at [126, 280] on div "Carregando... Nenhum resultado encontrado para: " " Não há nenhuma opção para s…" at bounding box center [218, 279] width 399 height 23
click at [129, 283] on div "Carregando... Nenhum resultado encontrado para: " " Não há nenhuma opção para s…" at bounding box center [218, 279] width 399 height 23
click at [130, 282] on div "Carregando... Nenhum resultado encontrado para: " " Não há nenhuma opção para s…" at bounding box center [218, 279] width 399 height 23
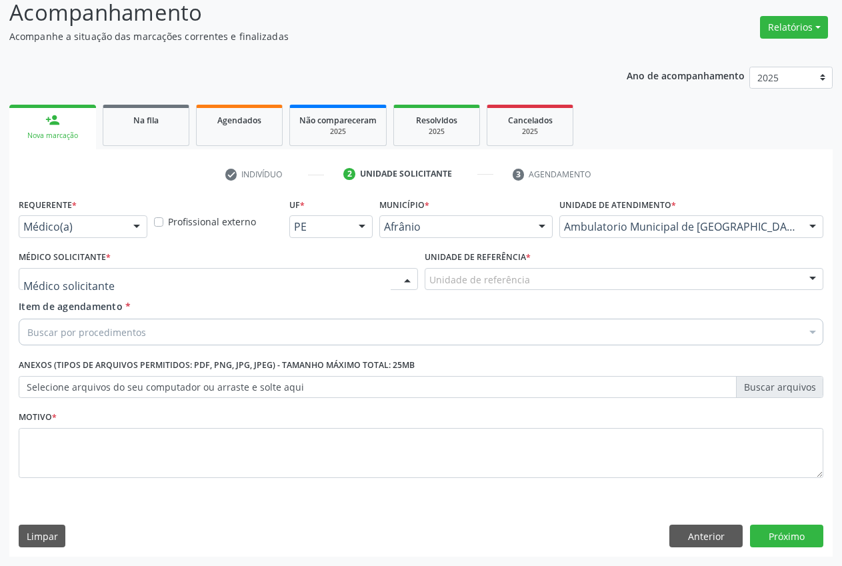
click at [131, 279] on div at bounding box center [218, 279] width 399 height 23
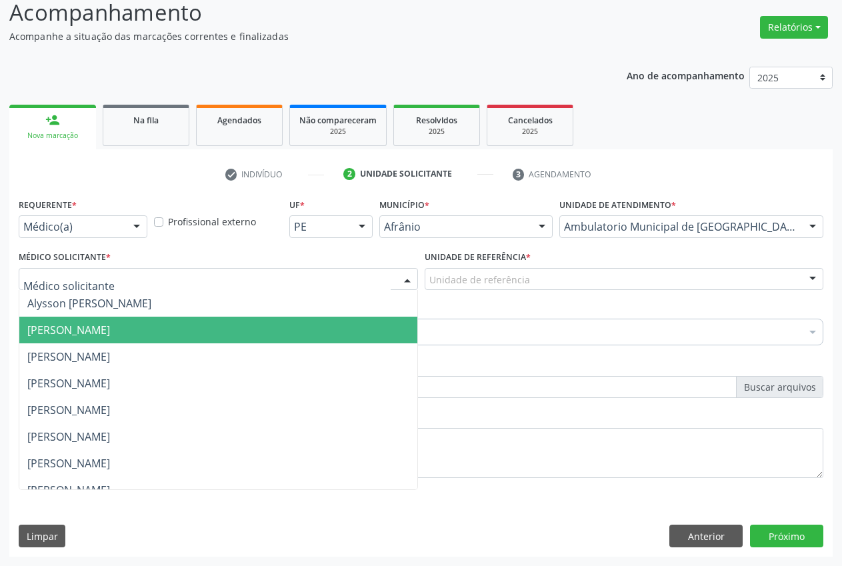
click at [110, 328] on span "[PERSON_NAME]" at bounding box center [68, 330] width 83 height 15
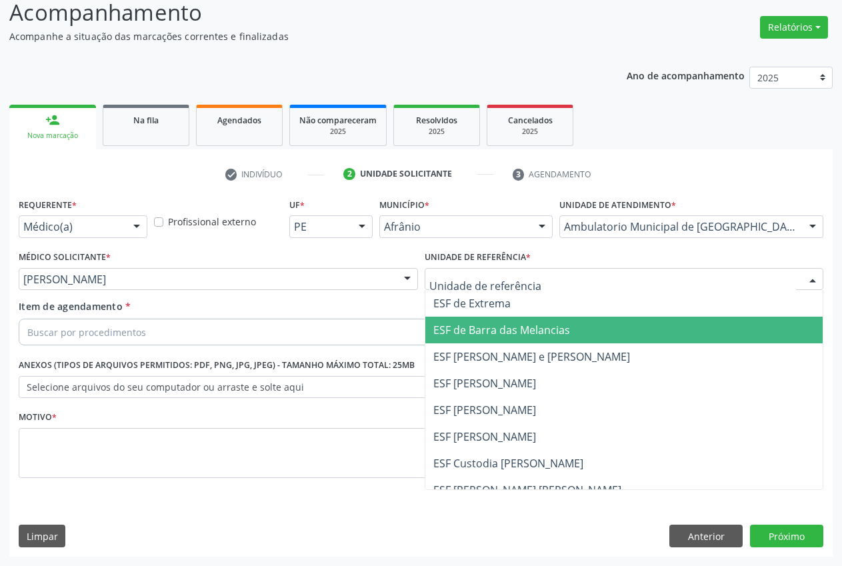
click at [473, 341] on span "ESF de Barra das Melancias" at bounding box center [624, 330] width 398 height 27
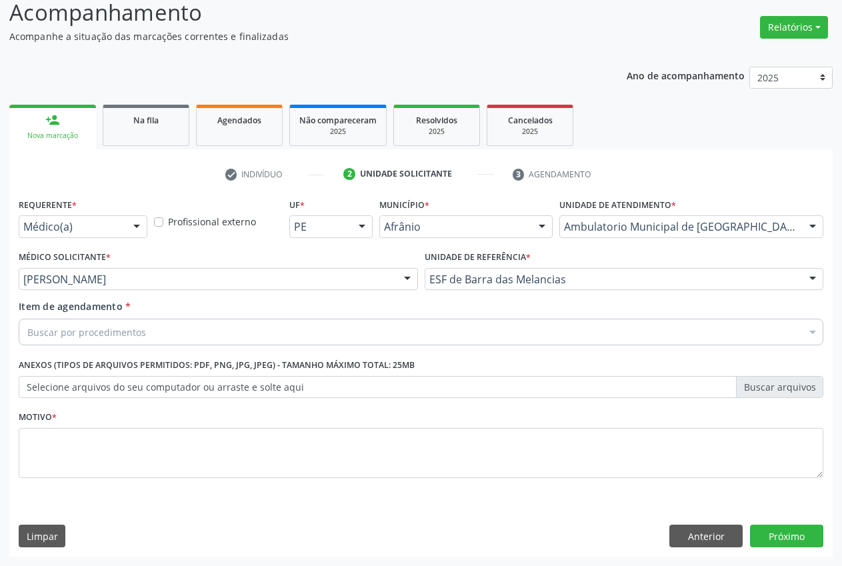
click at [27, 333] on input "Item de agendamento *" at bounding box center [27, 332] width 0 height 27
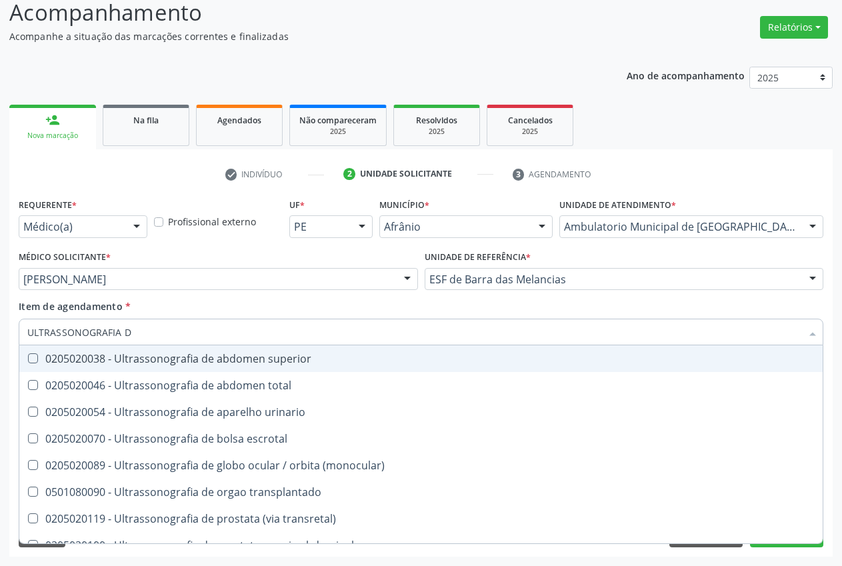
type input "ULTRASSONOGRAFIA"
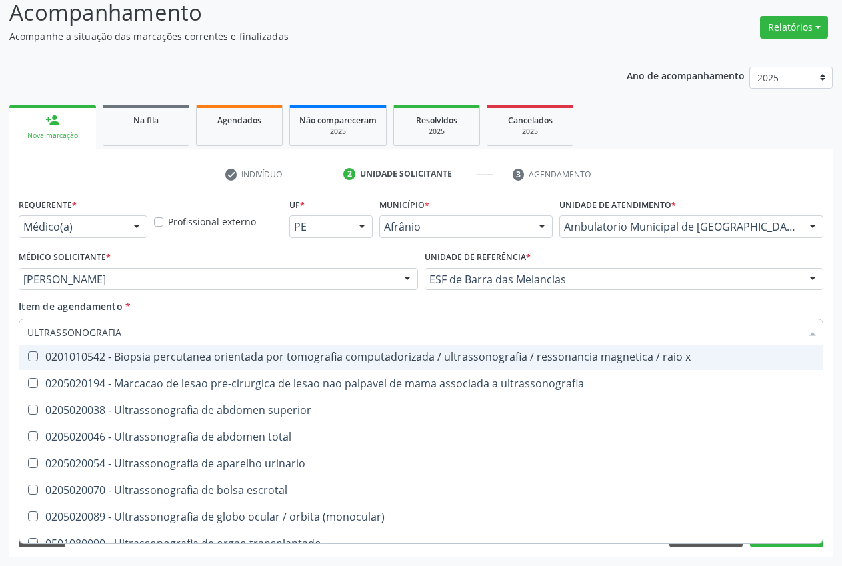
scroll to position [0, 0]
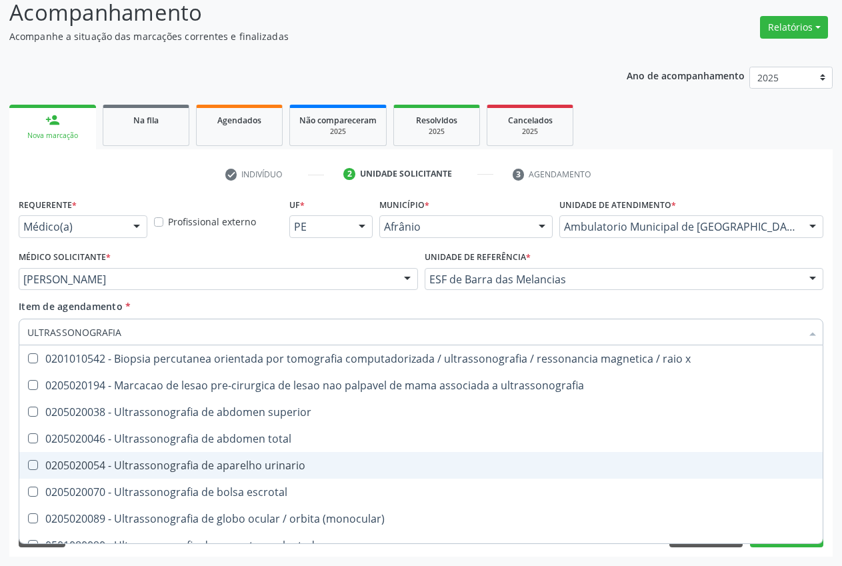
click at [318, 472] on span "0205020054 - Ultrassonografia de aparelho urinario" at bounding box center [420, 465] width 803 height 27
checkbox urinario "true"
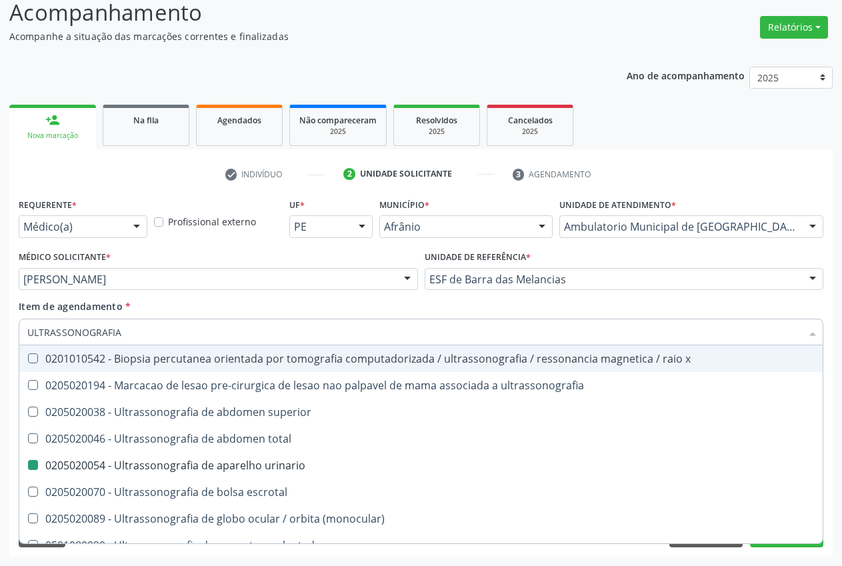
click at [811, 284] on div at bounding box center [813, 280] width 20 height 23
click at [833, 300] on div "Acompanhamento Acompanhe a situação das marcações correntes e finalizadas Relat…" at bounding box center [421, 272] width 842 height 587
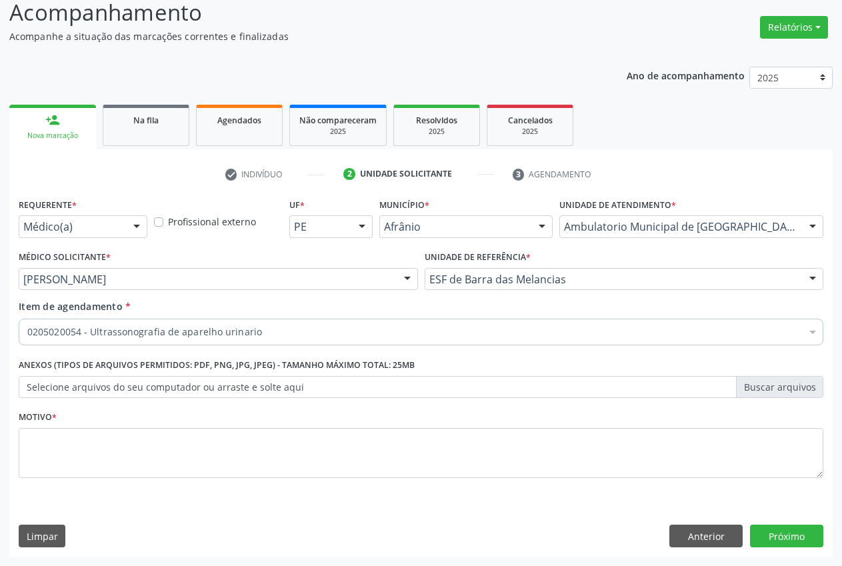
click at [825, 155] on div "check Indivíduo 2 Unidade solicitante 3 Agendamento Essa busca está integrada c…" at bounding box center [420, 352] width 823 height 407
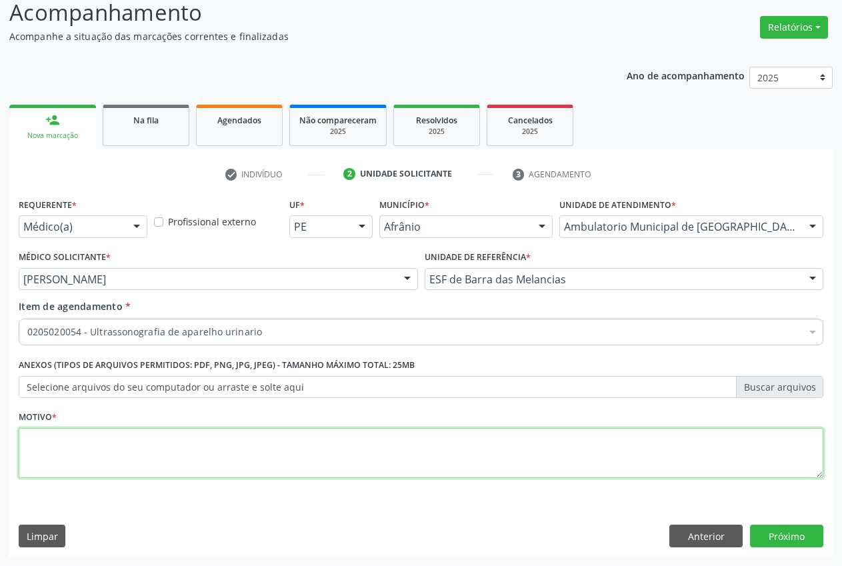
click at [187, 443] on textarea at bounding box center [421, 453] width 805 height 51
type textarea "."
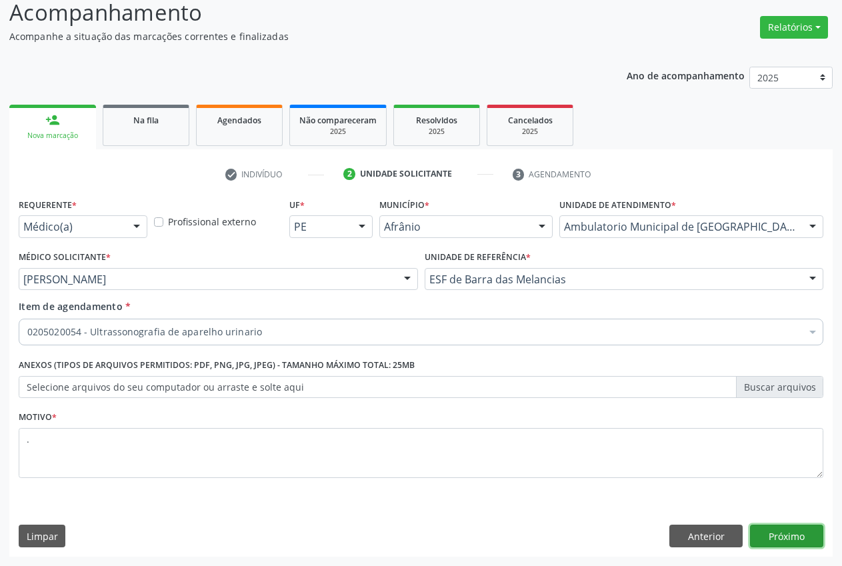
click at [805, 536] on button "Próximo" at bounding box center [786, 536] width 73 height 23
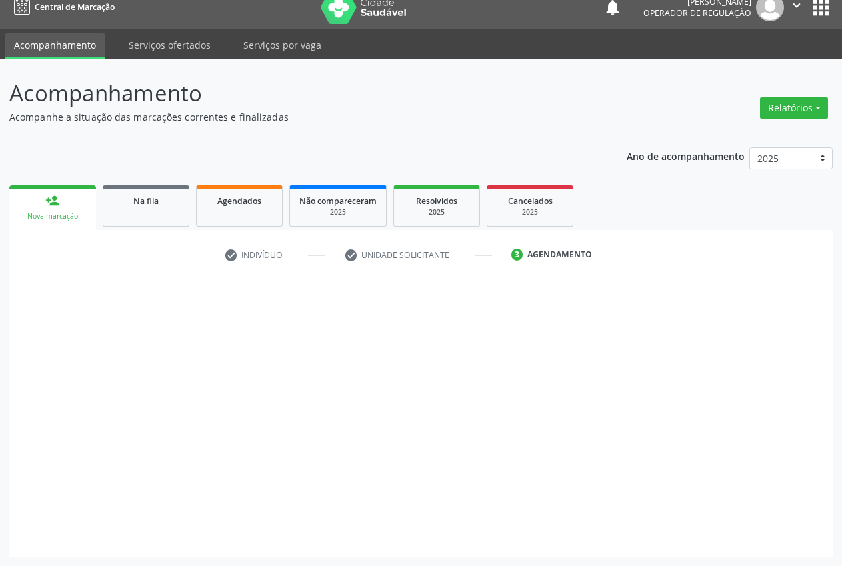
scroll to position [14, 0]
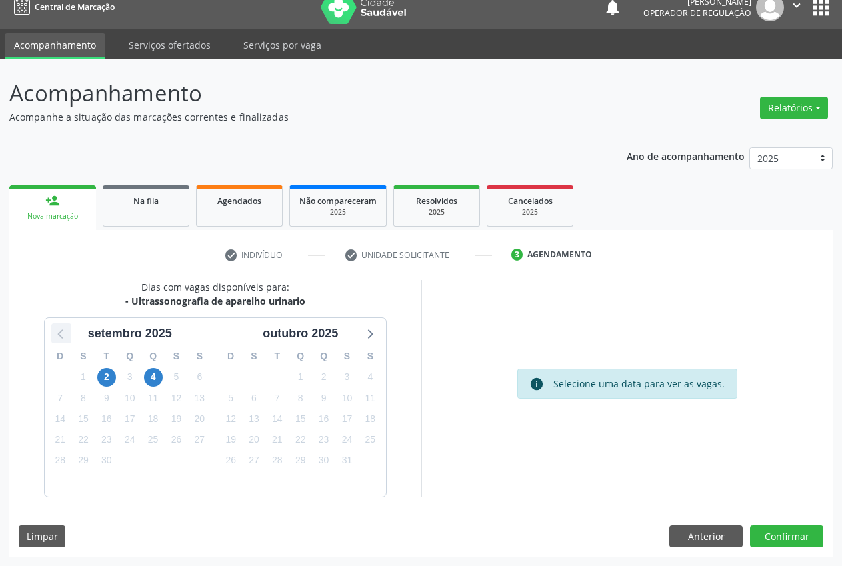
click at [63, 330] on icon at bounding box center [61, 333] width 17 height 17
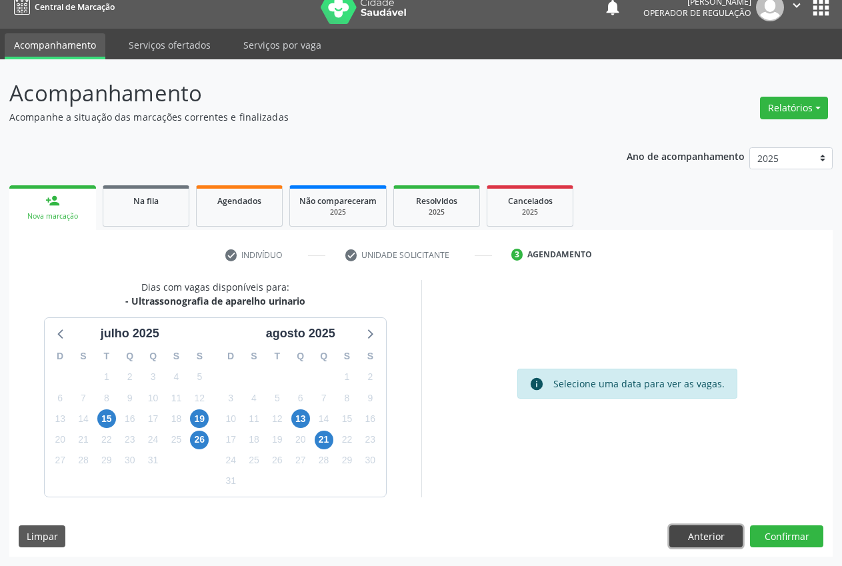
click at [697, 529] on button "Anterior" at bounding box center [705, 536] width 73 height 23
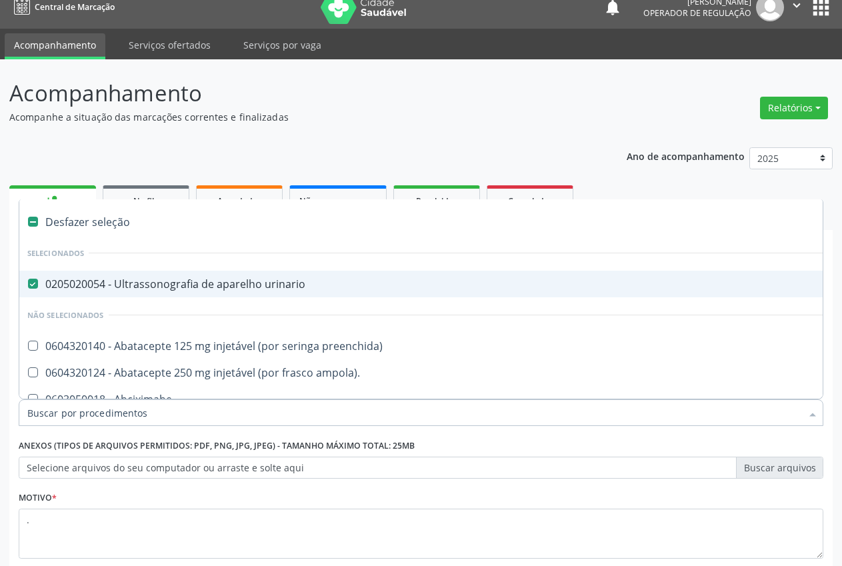
click at [80, 285] on div "0205020054 - Ultrassonografia de aparelho urinario" at bounding box center [540, 284] width 1026 height 11
checkbox urinario "false"
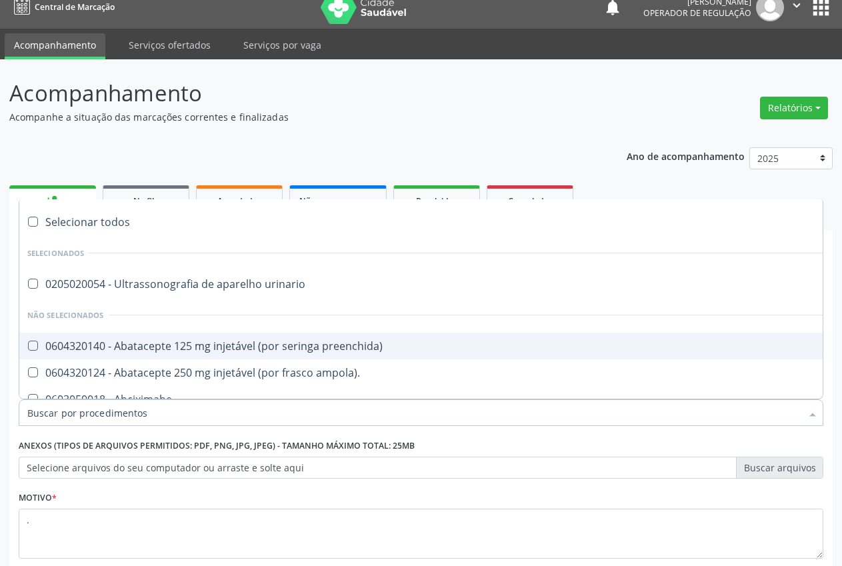
click at [160, 421] on input "Item de agendamento *" at bounding box center [414, 412] width 774 height 27
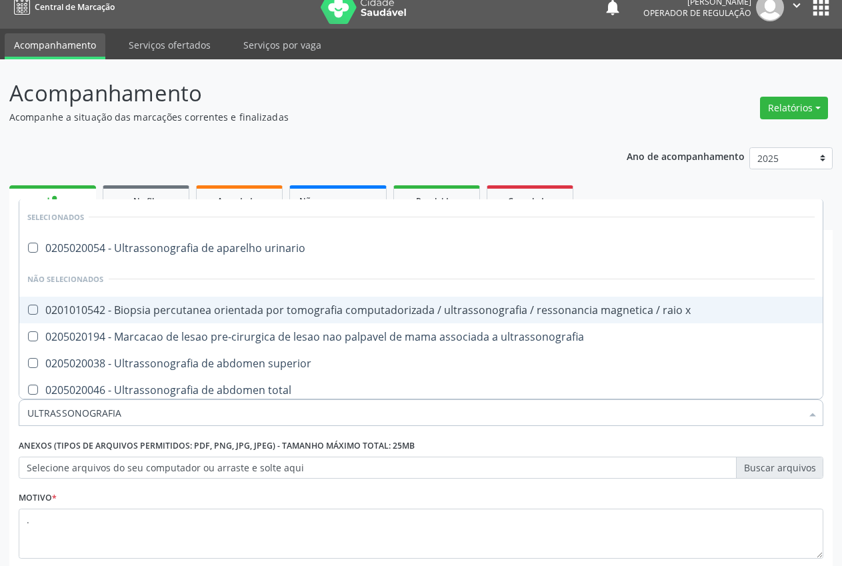
type input "ULTRASSONOGRAFIA"
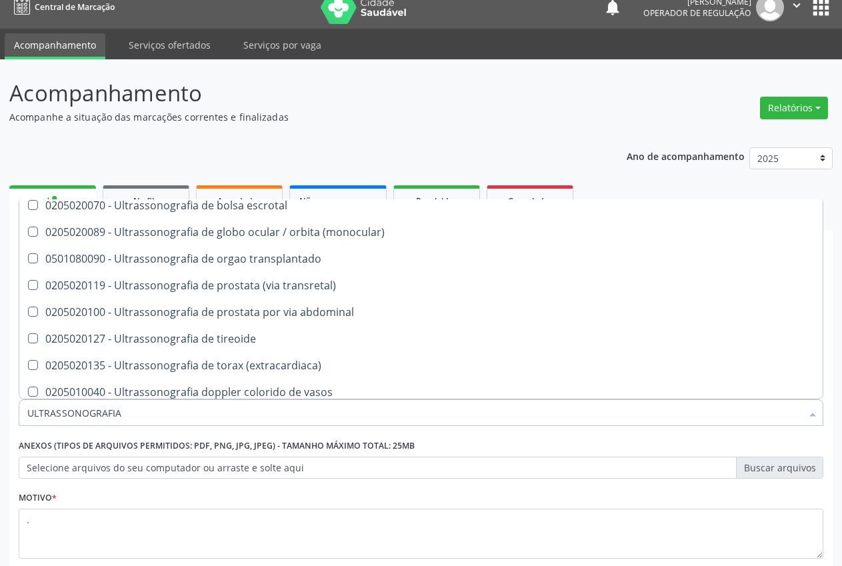
scroll to position [207, 0]
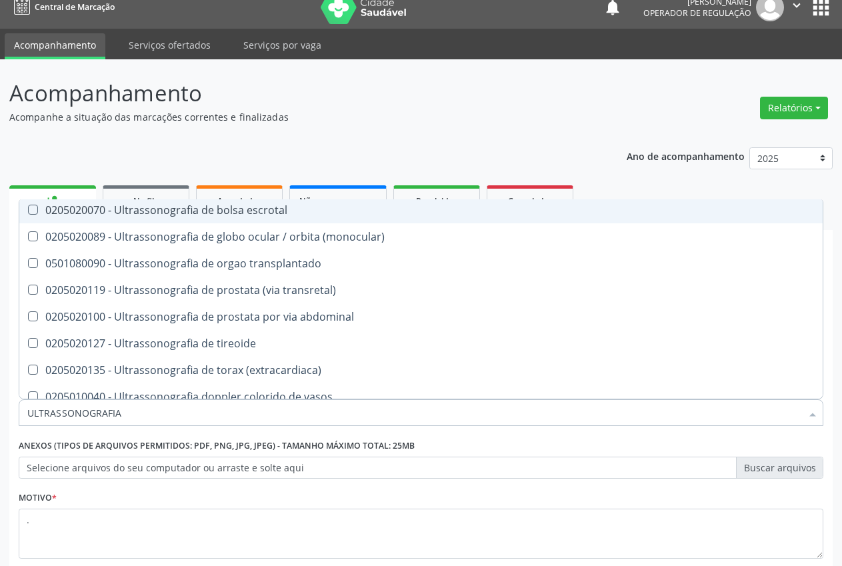
click at [273, 213] on div "0205020070 - Ultrassonografia de bolsa escrotal" at bounding box center [420, 210] width 787 height 11
checkbox escrotal "true"
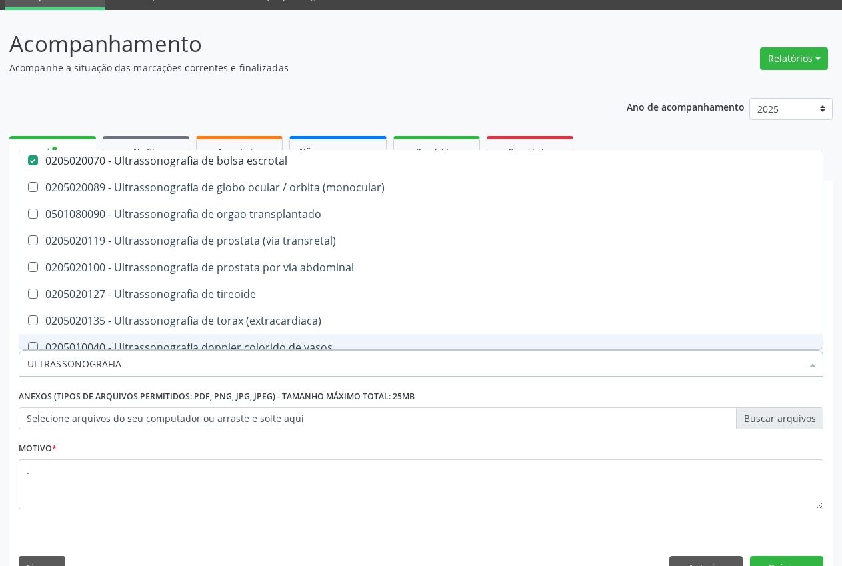
scroll to position [95, 0]
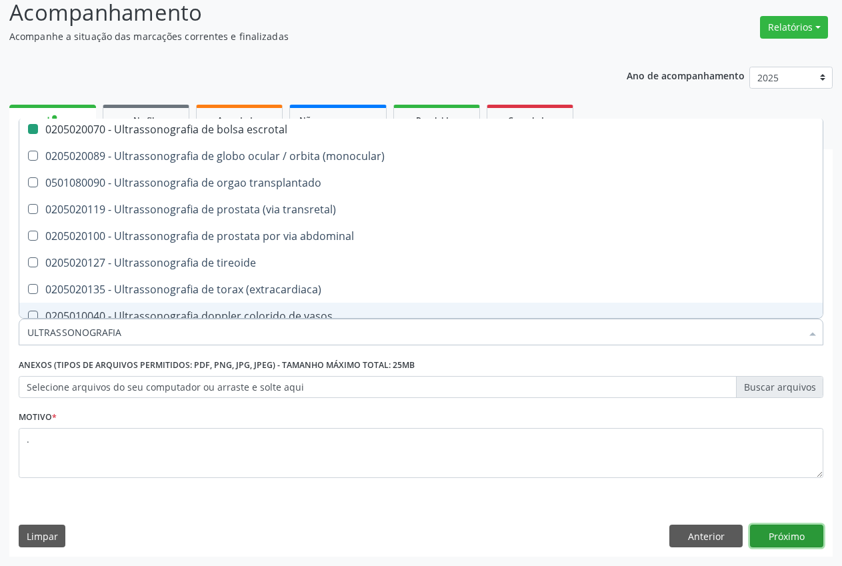
drag, startPoint x: 794, startPoint y: 539, endPoint x: 743, endPoint y: 564, distance: 56.4
click at [791, 541] on button "Próximo" at bounding box center [786, 536] width 73 height 23
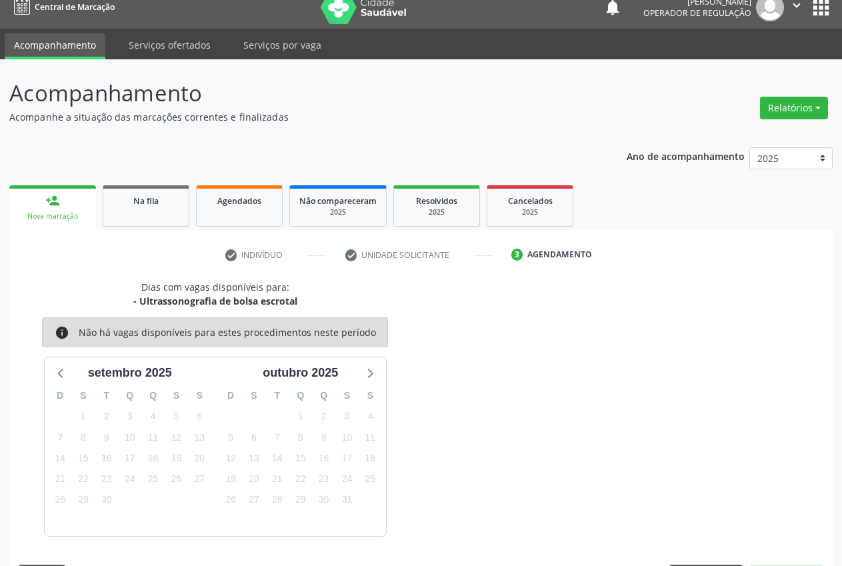
scroll to position [53, 0]
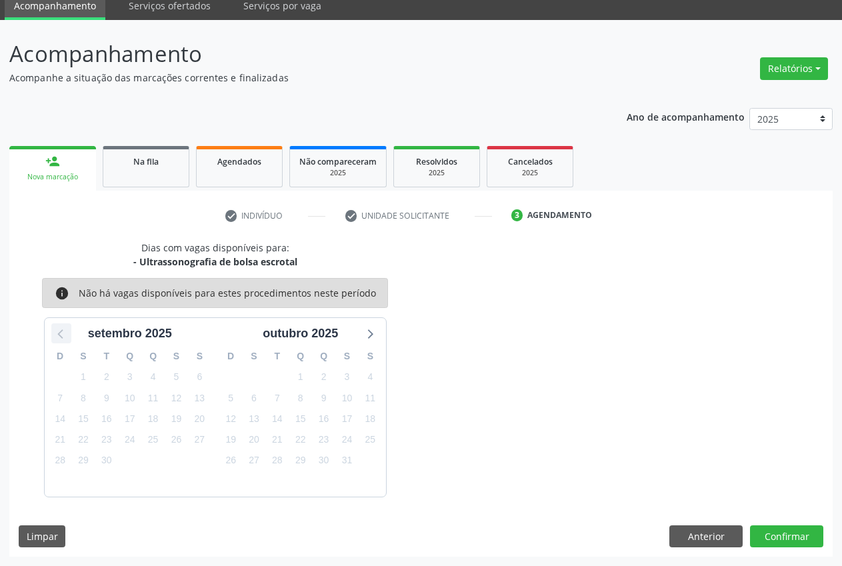
click at [69, 336] on icon at bounding box center [61, 333] width 17 height 17
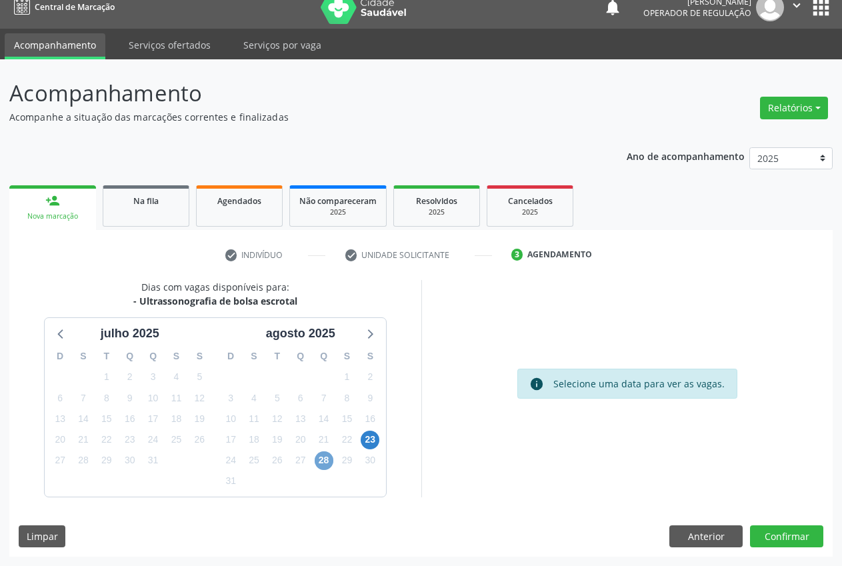
click at [325, 464] on span "28" at bounding box center [324, 460] width 19 height 19
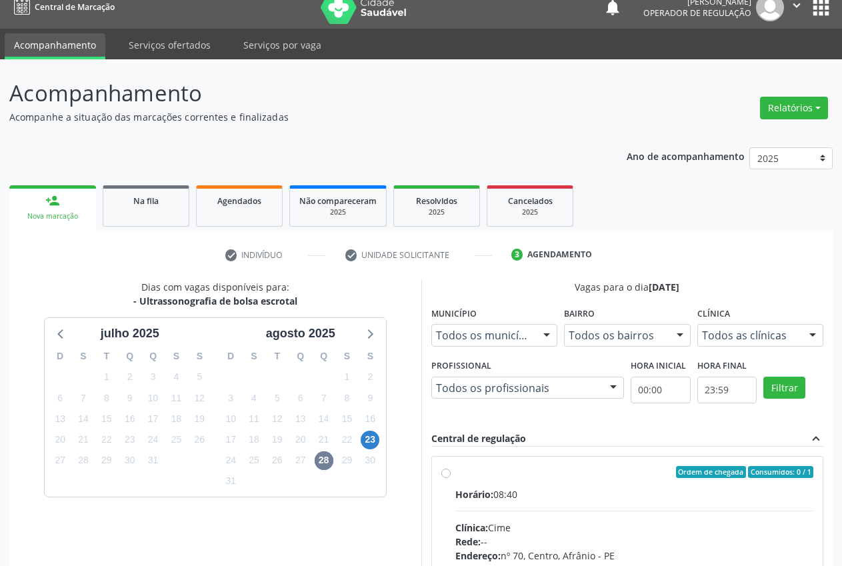
click at [472, 485] on label "Ordem de chegada Consumidos: 0 / 1 Horário: 08:40 Clínica: Cime Rede: -- Endere…" at bounding box center [634, 568] width 359 height 205
click at [451, 478] on input "Ordem de chegada Consumidos: 0 / 1 Horário: 08:40 Clínica: Cime Rede: -- Endere…" at bounding box center [445, 472] width 9 height 12
radio input "true"
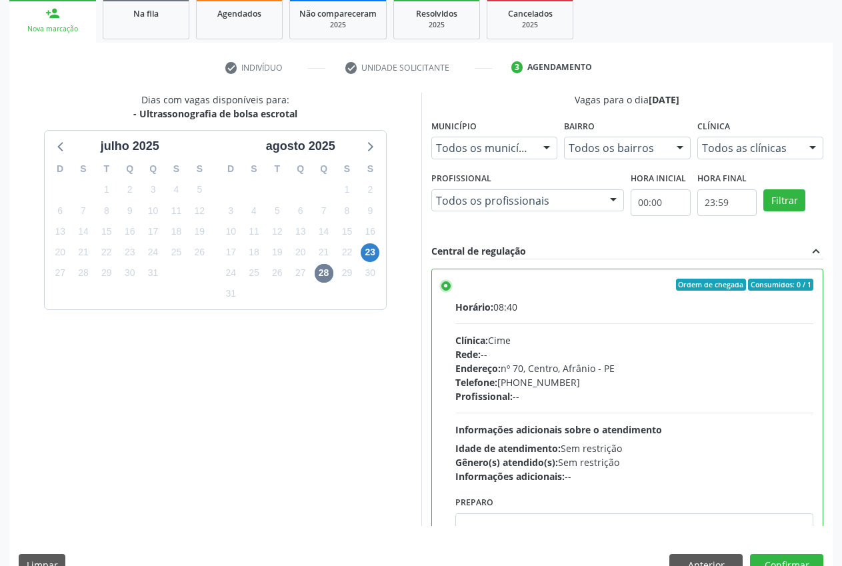
scroll to position [231, 0]
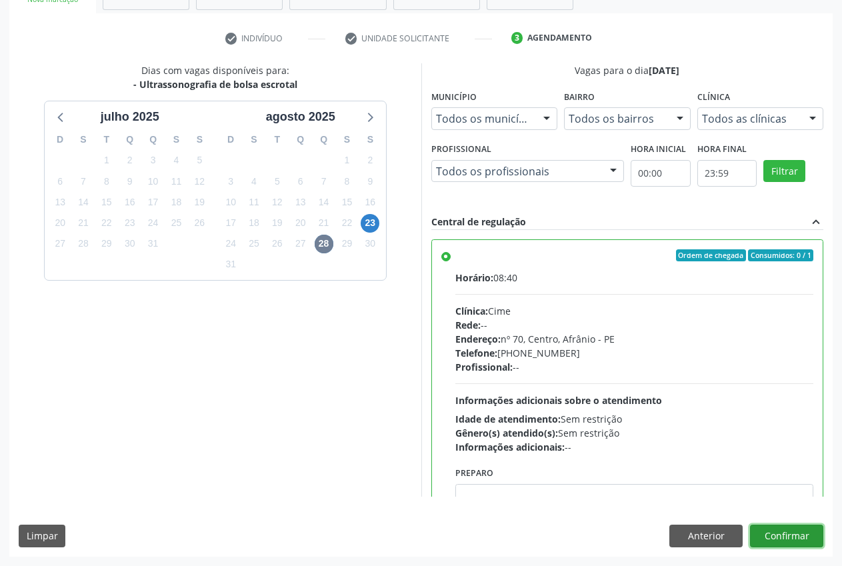
click at [803, 541] on button "Confirmar" at bounding box center [786, 536] width 73 height 23
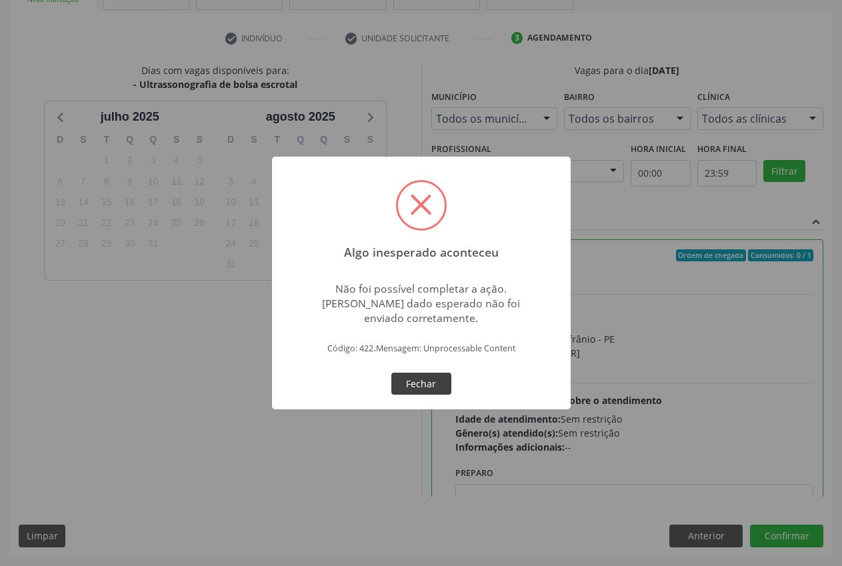
click at [422, 386] on button "Fechar" at bounding box center [421, 384] width 60 height 23
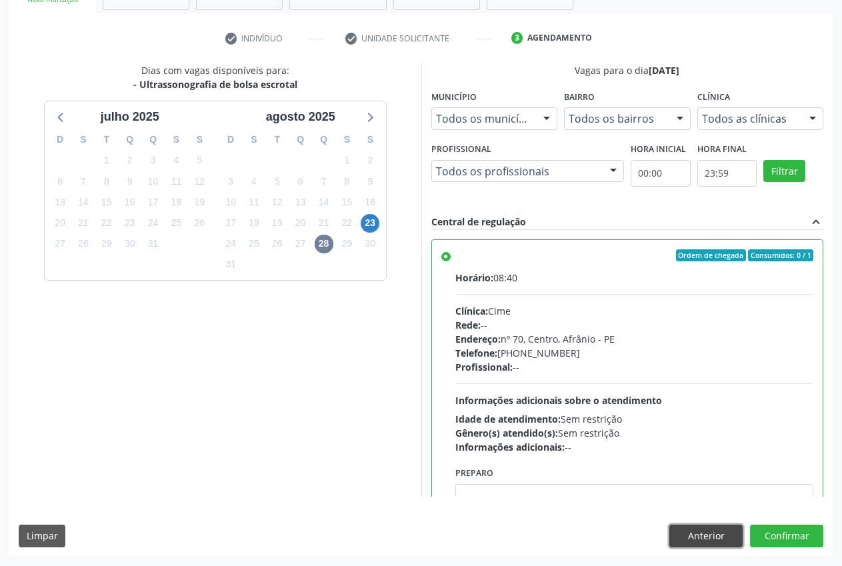
click at [697, 530] on button "Anterior" at bounding box center [705, 536] width 73 height 23
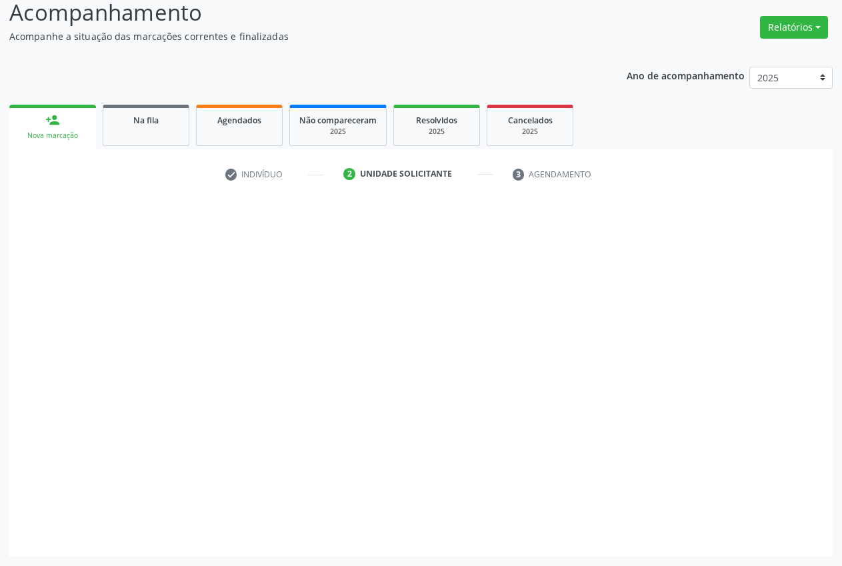
scroll to position [95, 0]
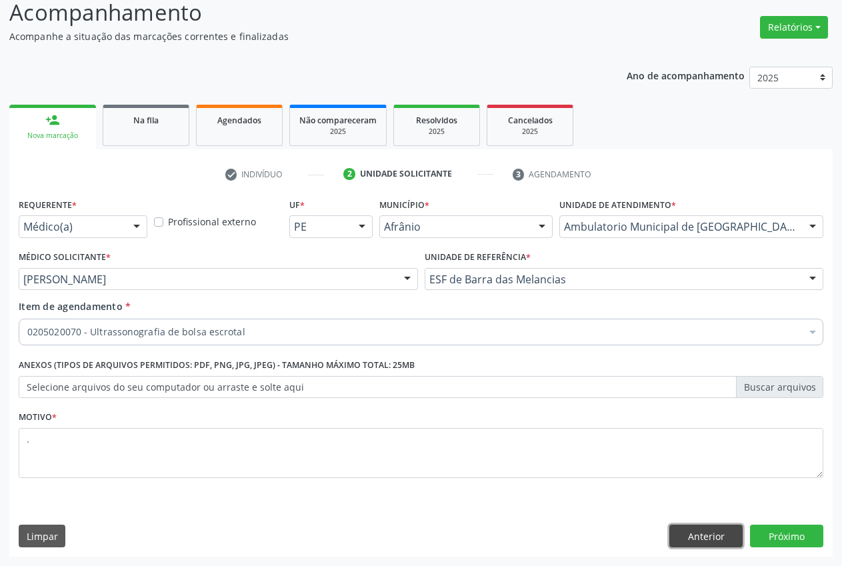
click at [698, 539] on button "Anterior" at bounding box center [705, 536] width 73 height 23
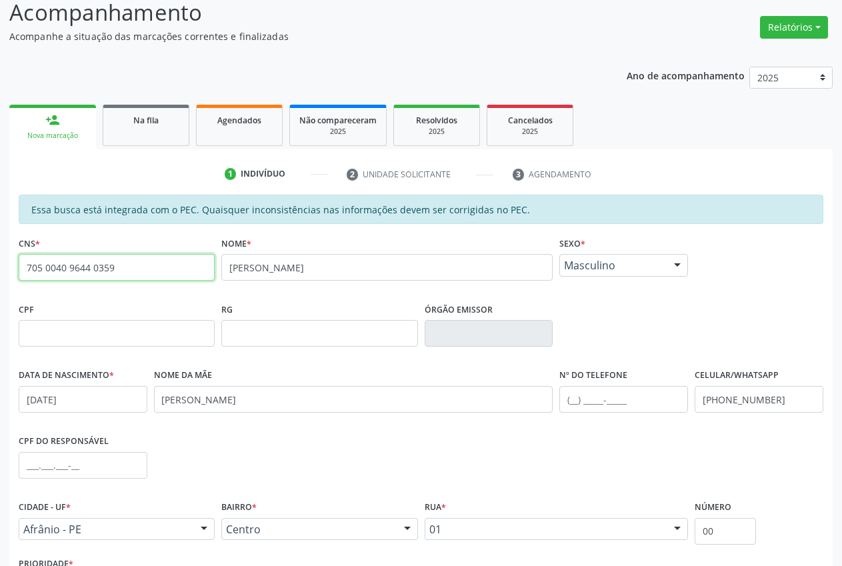
drag, startPoint x: 126, startPoint y: 273, endPoint x: 0, endPoint y: 261, distance: 126.6
click at [0, 261] on div "Acompanhamento Acompanhe a situação das marcações correntes e finalizadas Relat…" at bounding box center [421, 323] width 842 height 688
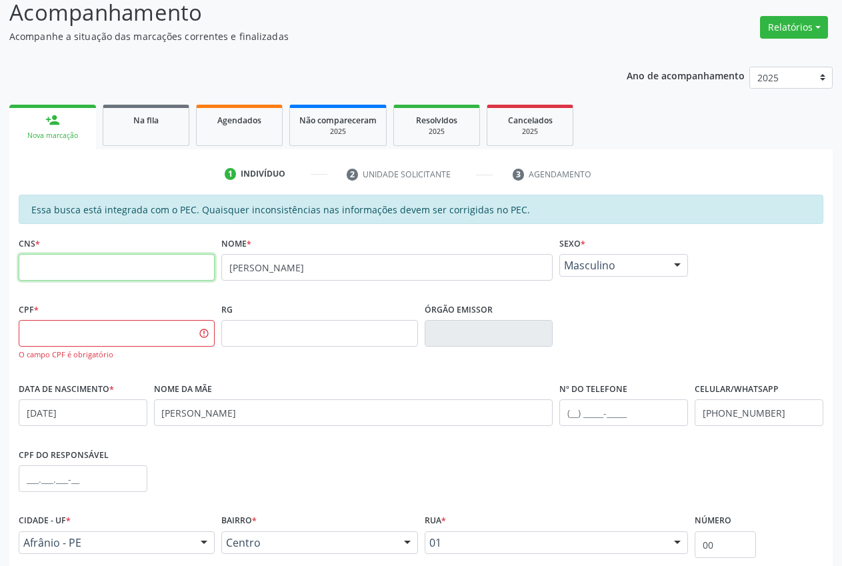
click at [57, 263] on input "text" at bounding box center [117, 267] width 196 height 27
paste input "705 0040 9644 0359"
type input "705 0040 9644 0359"
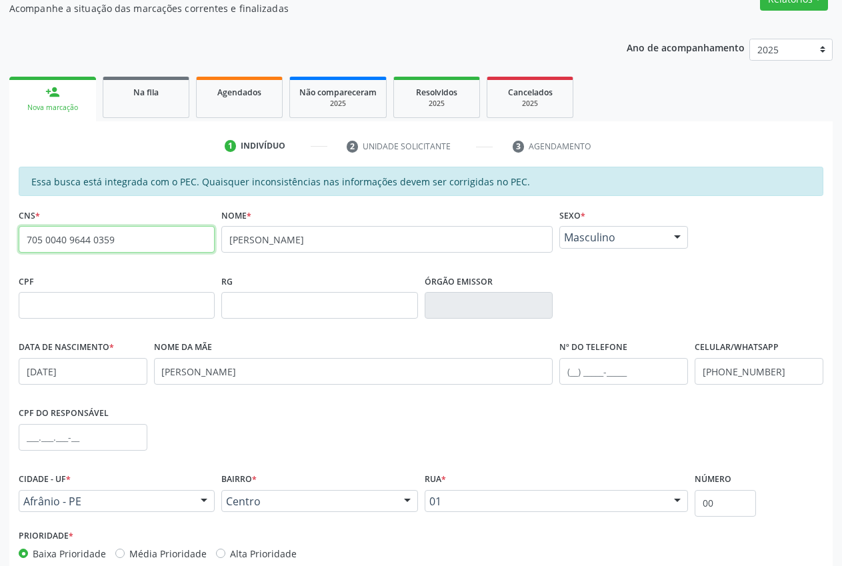
scroll to position [195, 0]
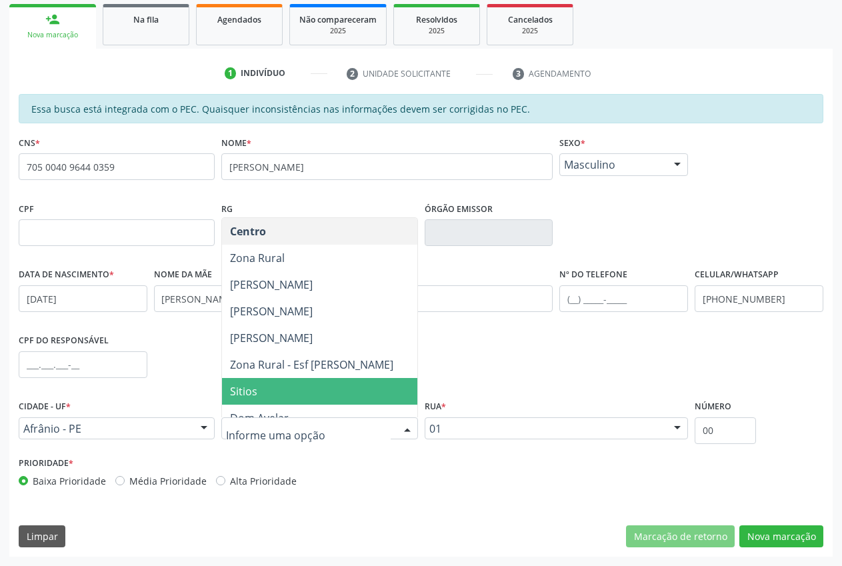
click at [256, 387] on span "Sitios" at bounding box center [243, 391] width 27 height 15
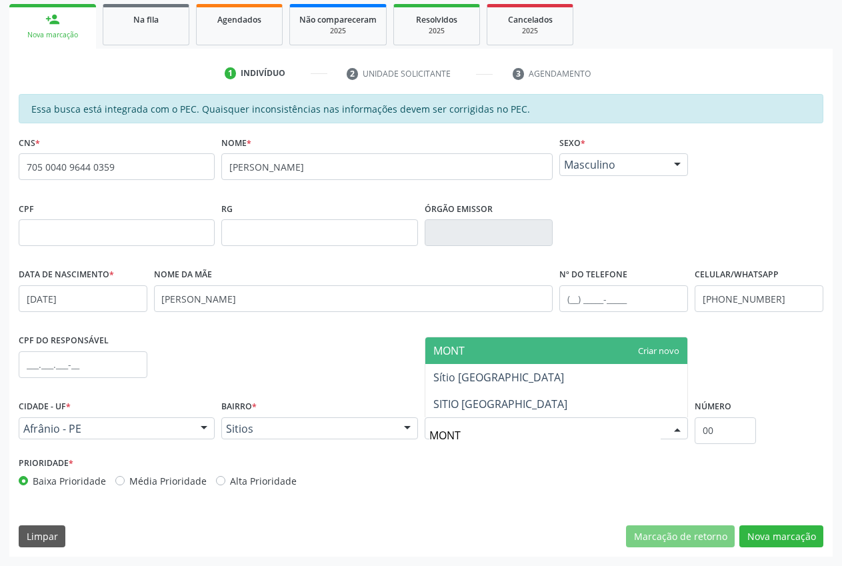
type input "MONTE"
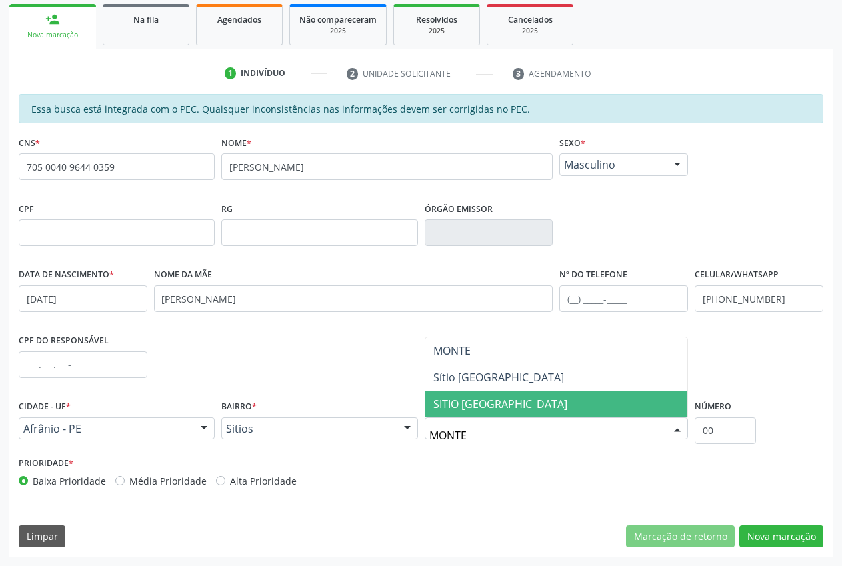
click at [488, 401] on span "SITIO [GEOGRAPHIC_DATA]" at bounding box center [500, 404] width 134 height 15
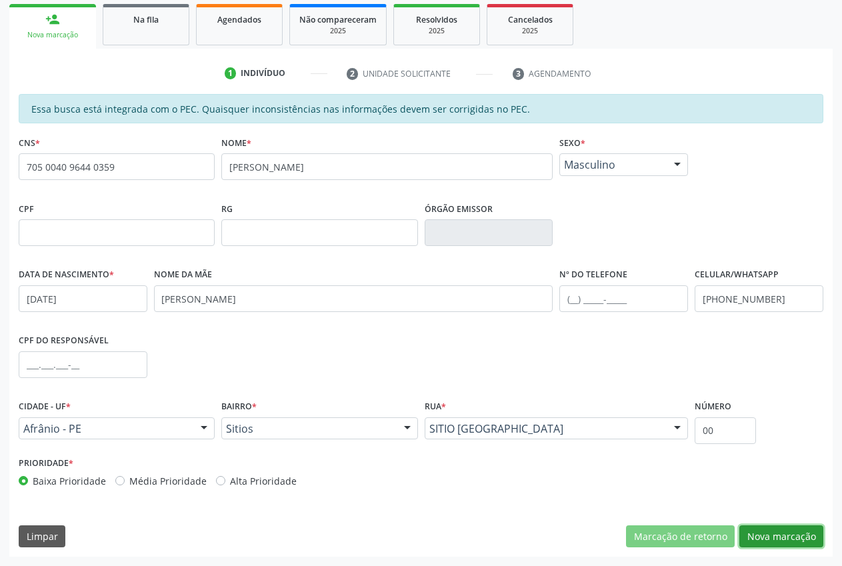
click at [797, 541] on button "Nova marcação" at bounding box center [781, 536] width 84 height 23
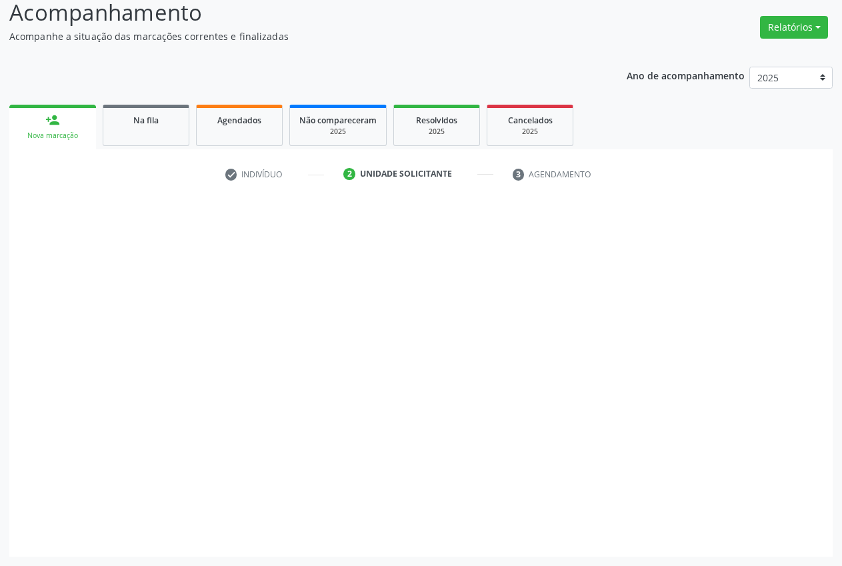
scroll to position [95, 0]
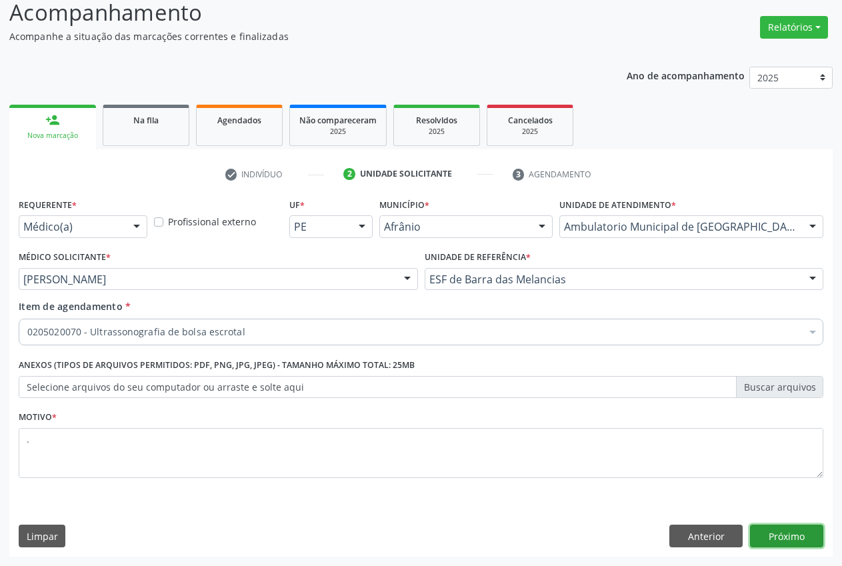
click at [797, 541] on button "Próximo" at bounding box center [786, 536] width 73 height 23
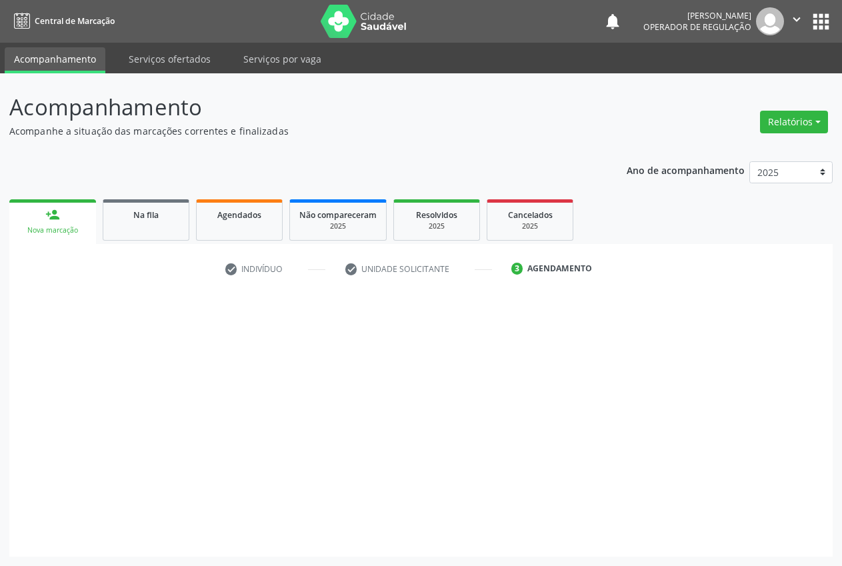
scroll to position [0, 0]
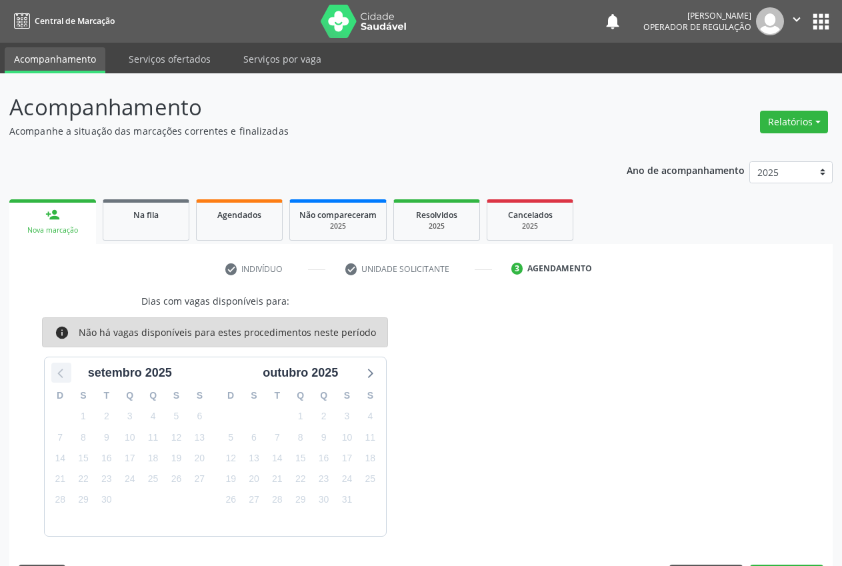
click at [61, 367] on icon at bounding box center [61, 372] width 17 height 17
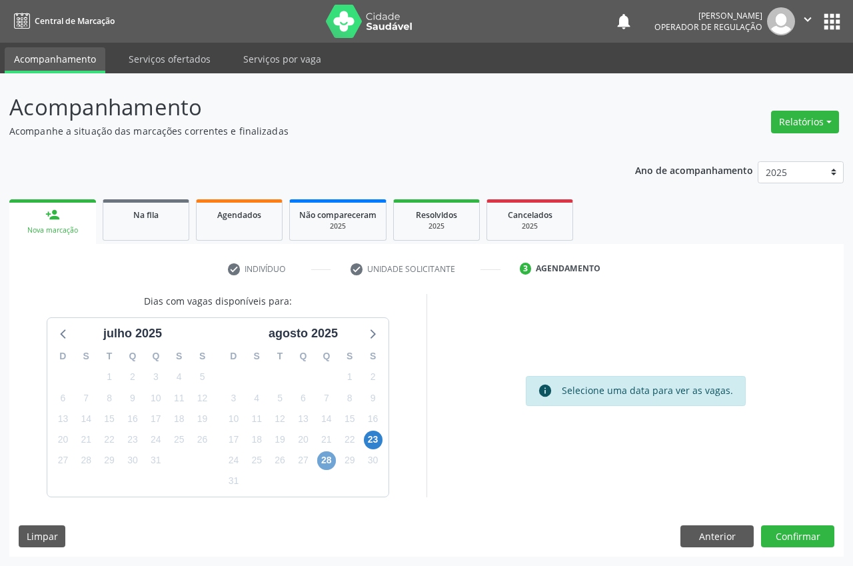
click at [329, 468] on span "28" at bounding box center [326, 460] width 19 height 19
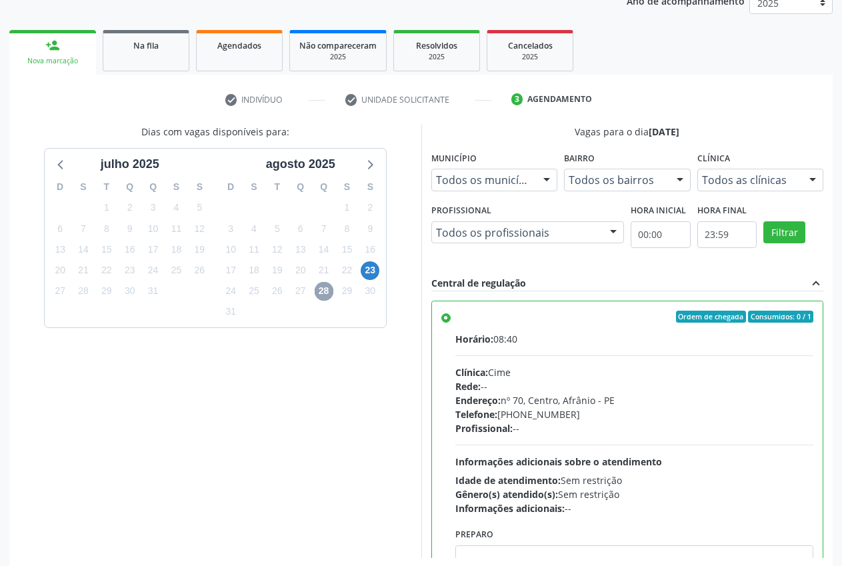
scroll to position [231, 0]
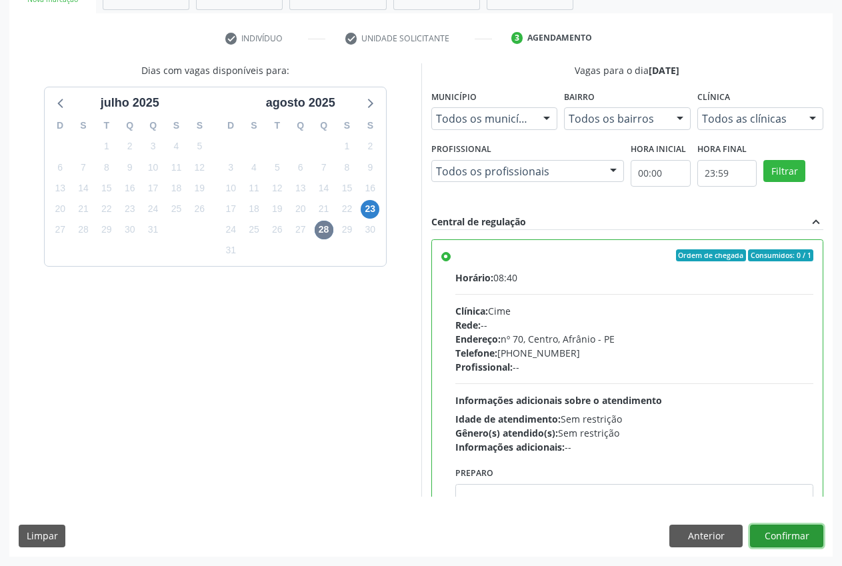
click at [779, 545] on button "Confirmar" at bounding box center [786, 536] width 73 height 23
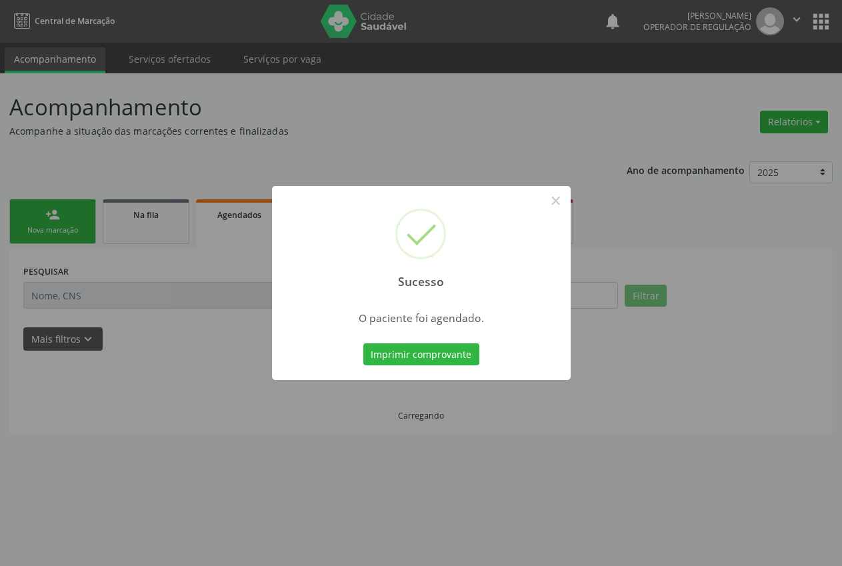
click at [429, 357] on div "Sucesso × O paciente foi agendado. Imprimir comprovante Cancel" at bounding box center [421, 283] width 842 height 566
click at [429, 357] on button "Imprimir comprovante" at bounding box center [421, 354] width 116 height 23
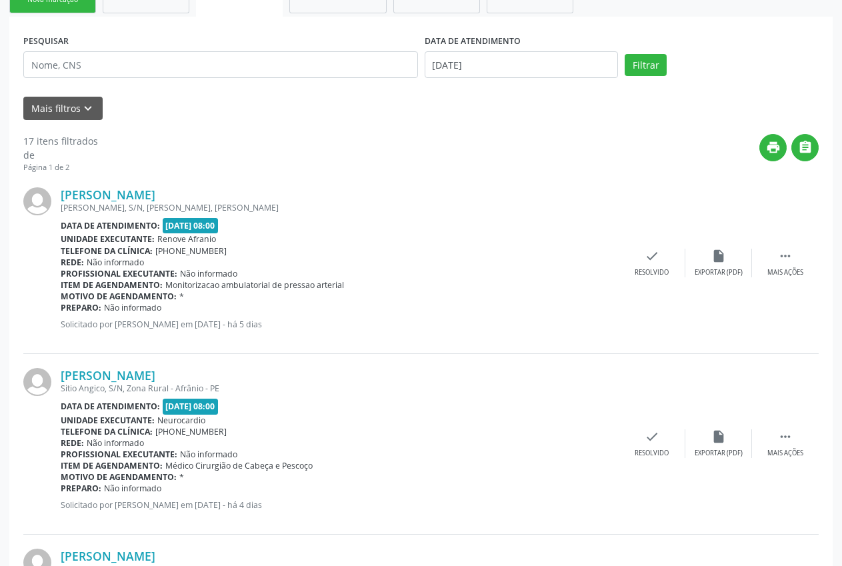
scroll to position [0, 0]
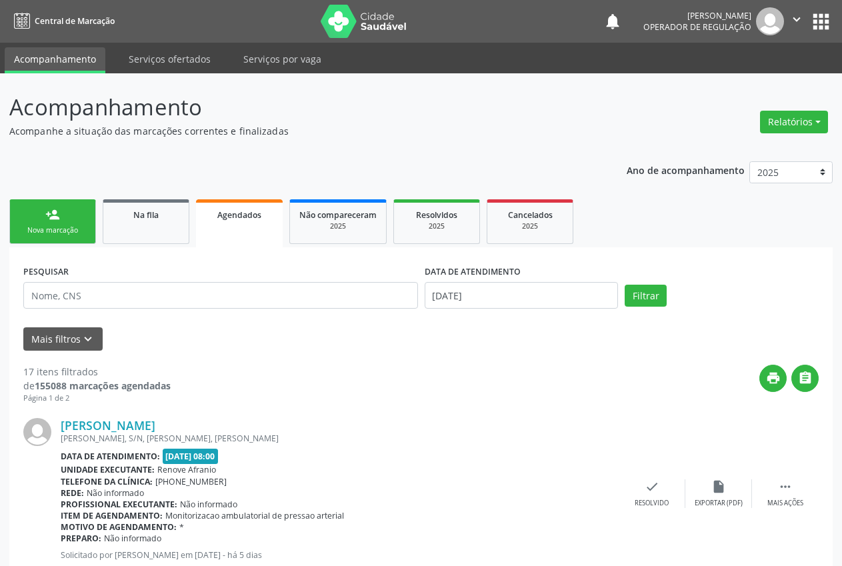
click at [61, 234] on div "Nova marcação" at bounding box center [52, 230] width 67 height 10
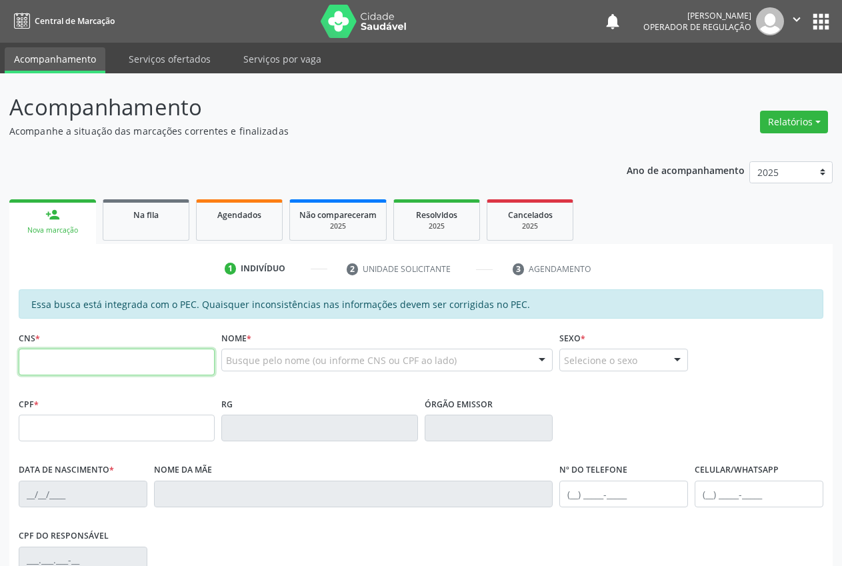
click at [85, 366] on input "text" at bounding box center [117, 362] width 196 height 27
type input "704 0063 5173 7661"
type input "034.981.604-27"
type input "[DATE]"
type input "Edite Perptua Rodrigues"
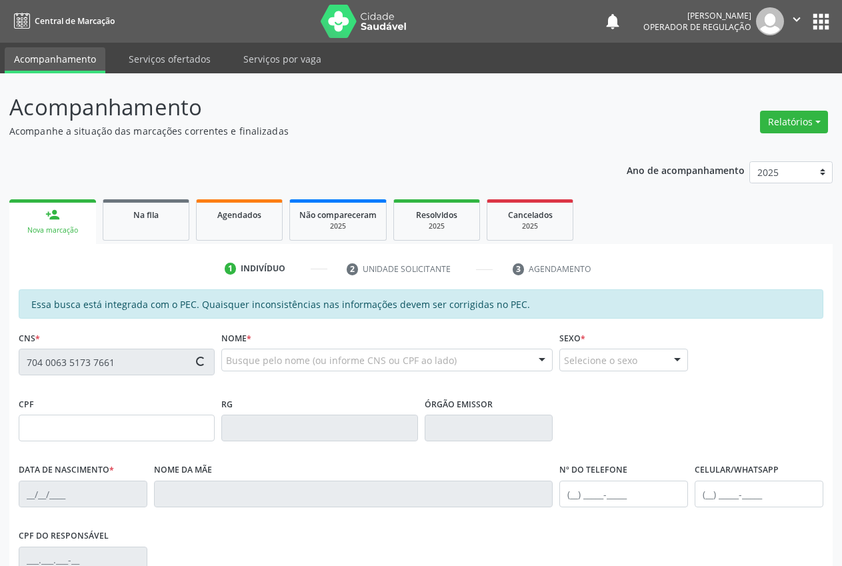
type input "[PHONE_NUMBER]"
type input "S/N"
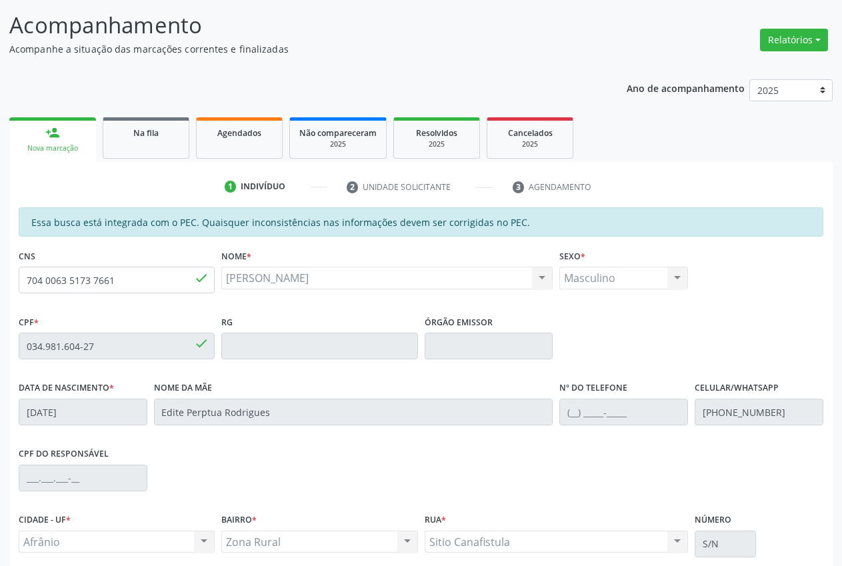
scroll to position [195, 0]
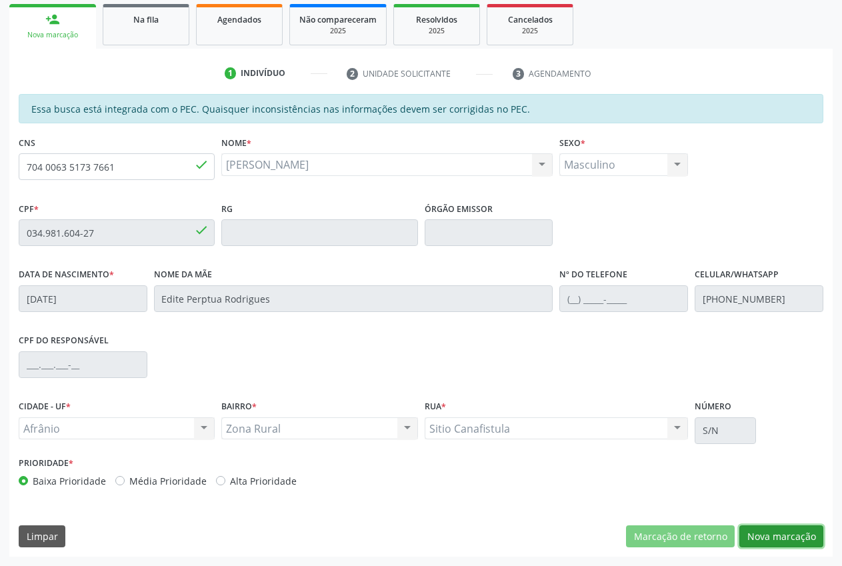
click at [791, 535] on button "Nova marcação" at bounding box center [781, 536] width 84 height 23
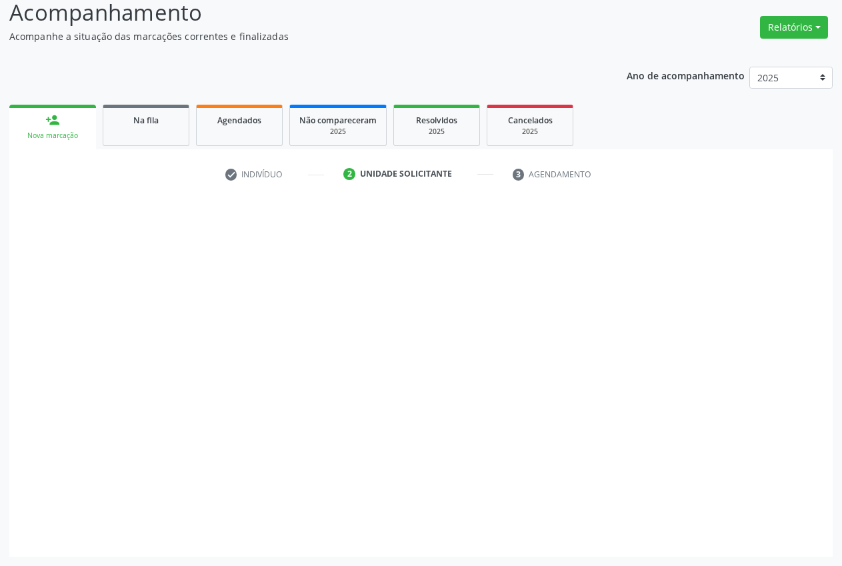
scroll to position [95, 0]
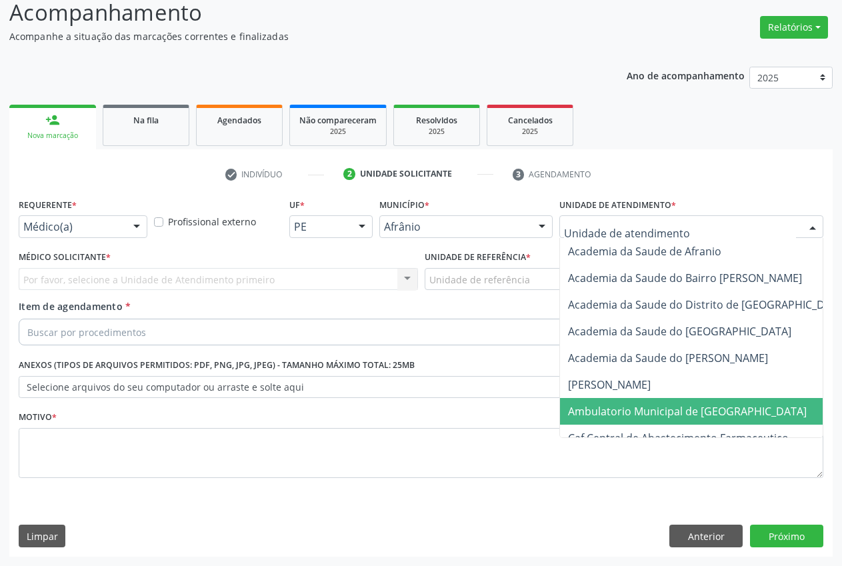
click at [651, 412] on span "Ambulatorio Municipal de [GEOGRAPHIC_DATA]" at bounding box center [687, 411] width 239 height 15
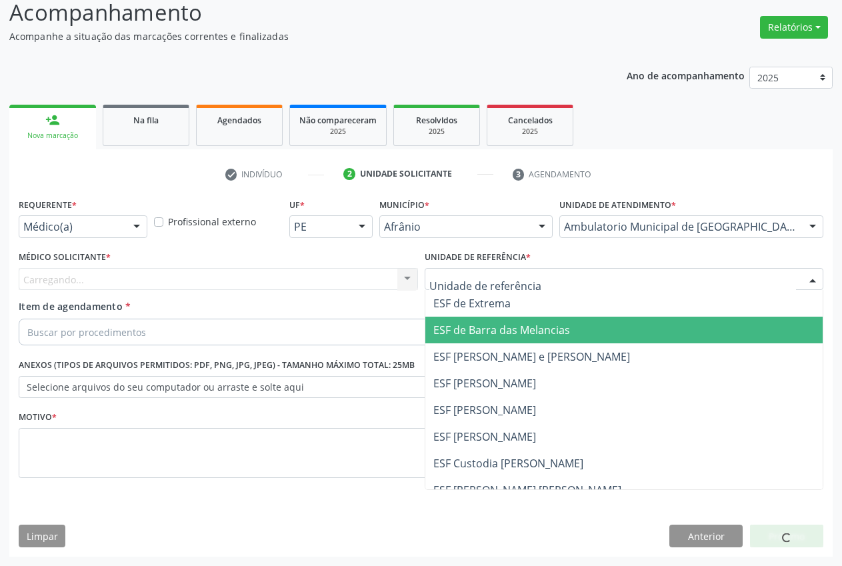
drag, startPoint x: 528, startPoint y: 342, endPoint x: 399, endPoint y: 312, distance: 132.8
click at [528, 343] on span "ESF de Barra das Melancias" at bounding box center [624, 330] width 398 height 27
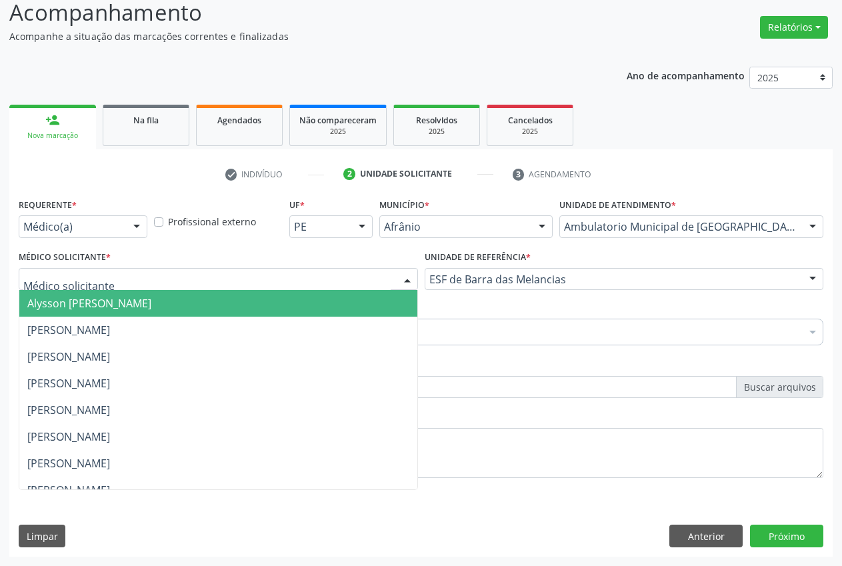
click at [163, 271] on div at bounding box center [218, 279] width 399 height 23
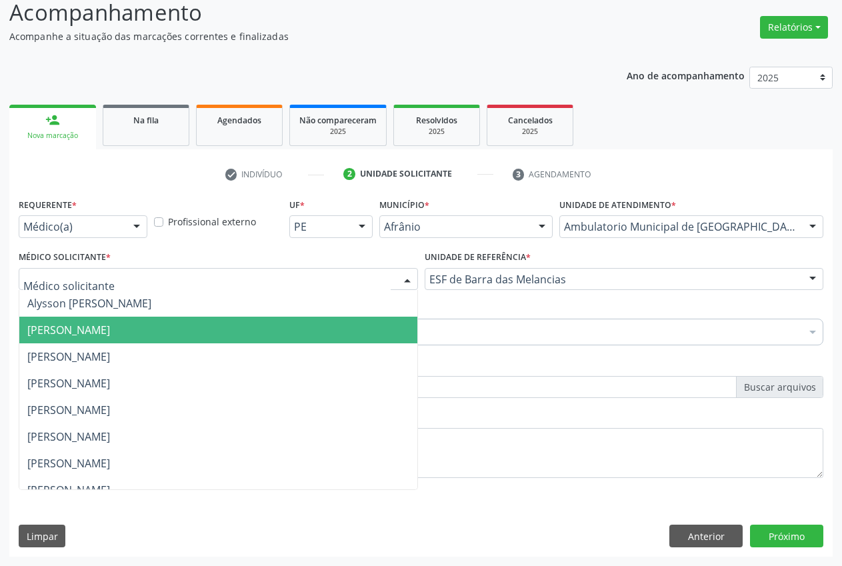
click at [149, 342] on span "[PERSON_NAME]" at bounding box center [218, 330] width 398 height 27
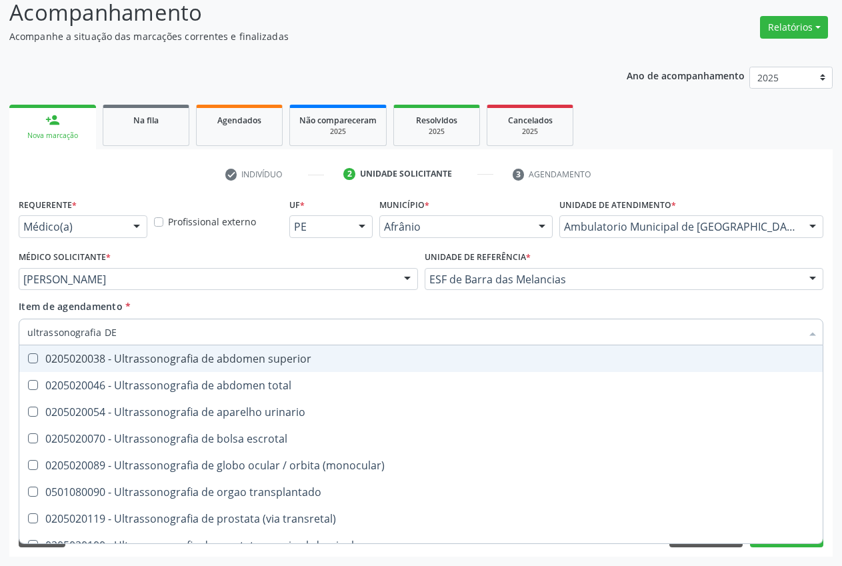
type input "ultrassonografia DE"
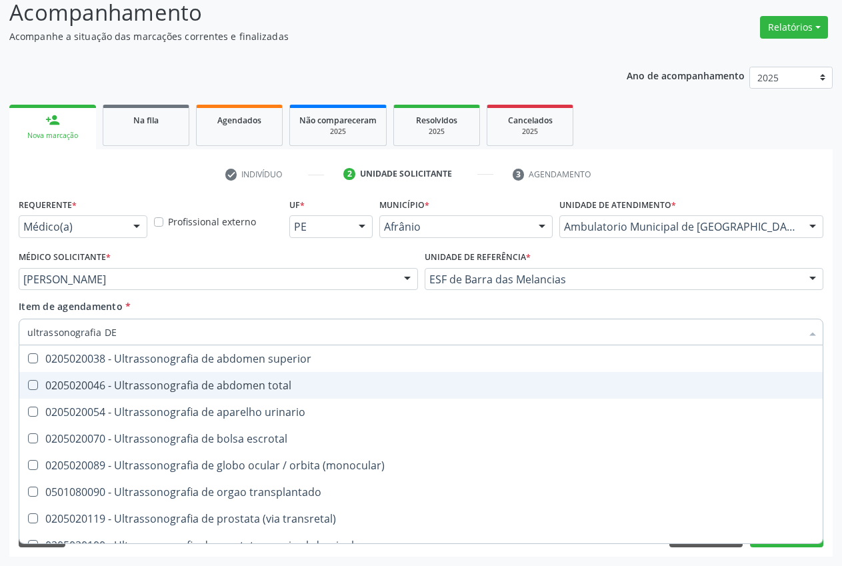
click at [229, 389] on div "0205020046 - Ultrassonografia de abdomen total" at bounding box center [420, 385] width 787 height 11
checkbox total "true"
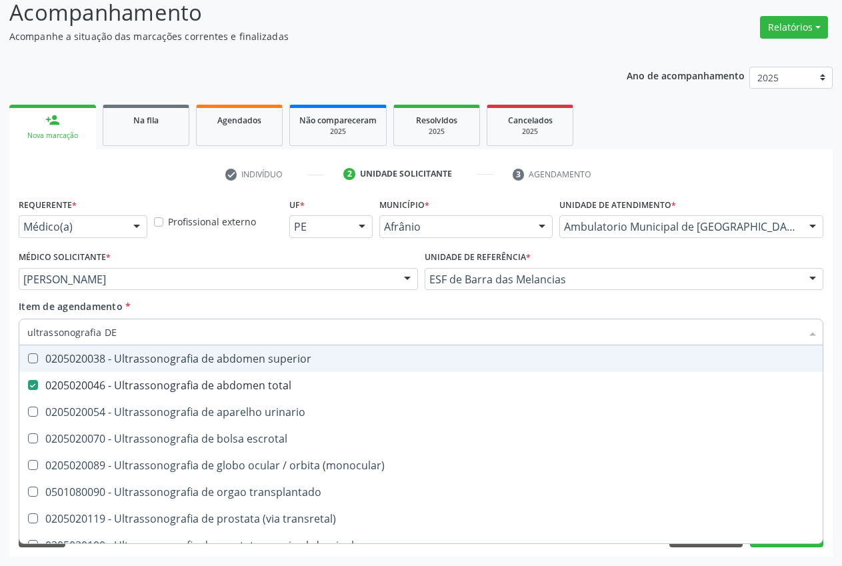
click at [200, 299] on div "Item de agendamento * ultrassonografia DE [PERSON_NAME] seleção 0205020038 - Ul…" at bounding box center [421, 320] width 805 height 42
click at [769, 305] on div "Item de agendamento * ultrassonografia DE [PERSON_NAME] seleção 0205020038 - Ul…" at bounding box center [421, 320] width 805 height 42
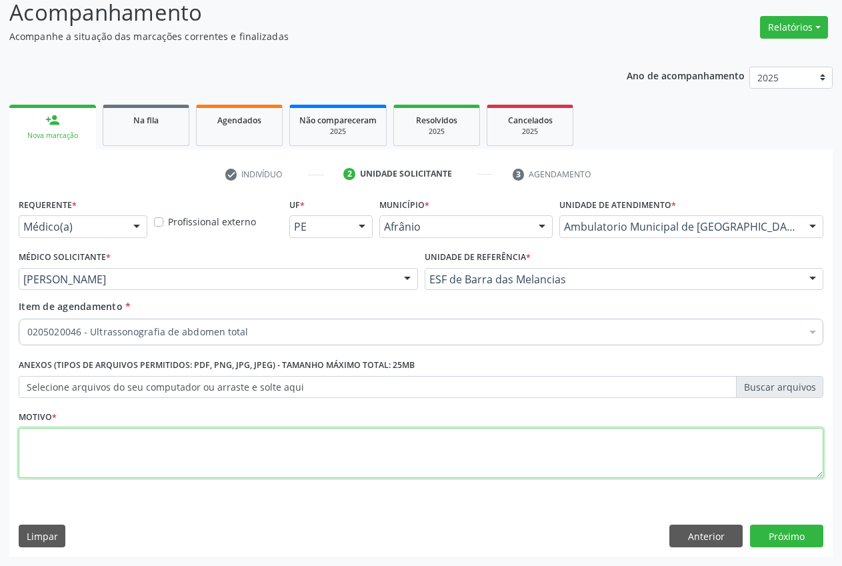
click at [202, 450] on textarea at bounding box center [421, 453] width 805 height 51
type textarea "."
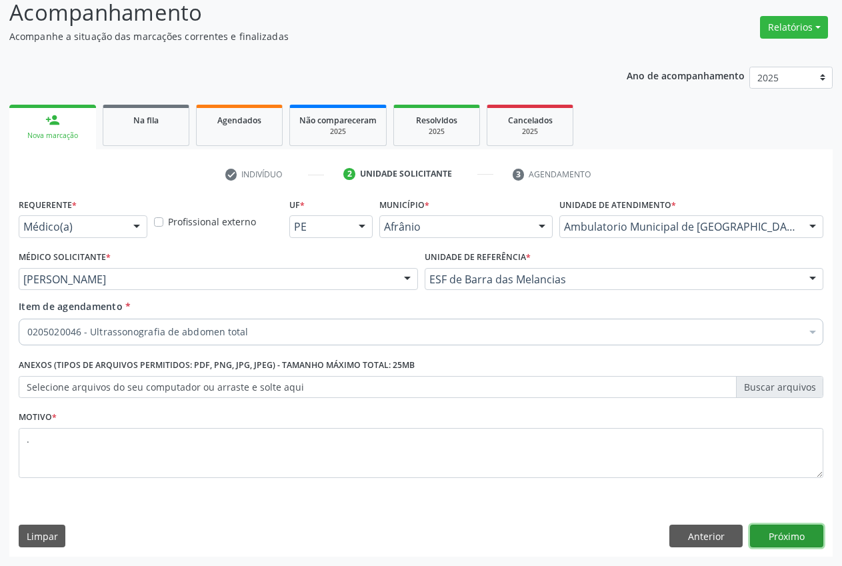
click at [787, 531] on button "Próximo" at bounding box center [786, 536] width 73 height 23
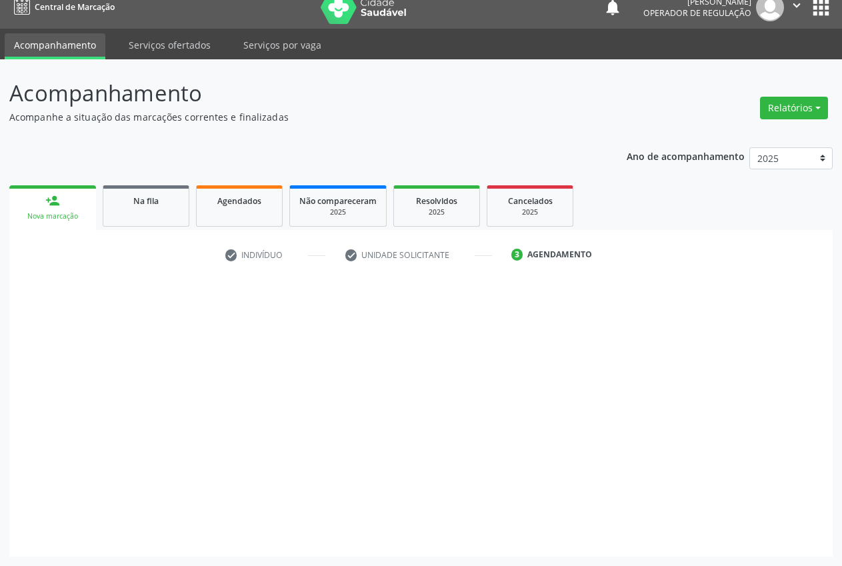
scroll to position [14, 0]
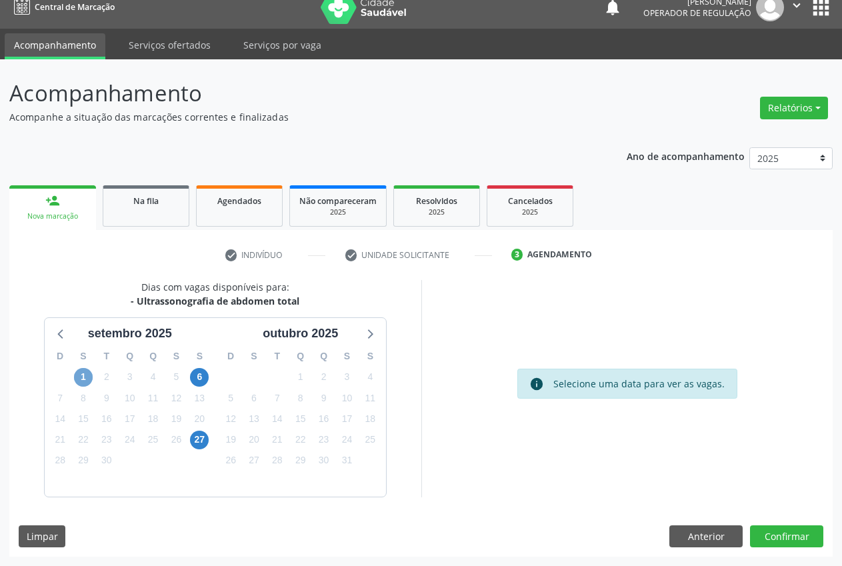
click at [85, 375] on span "1" at bounding box center [83, 377] width 19 height 19
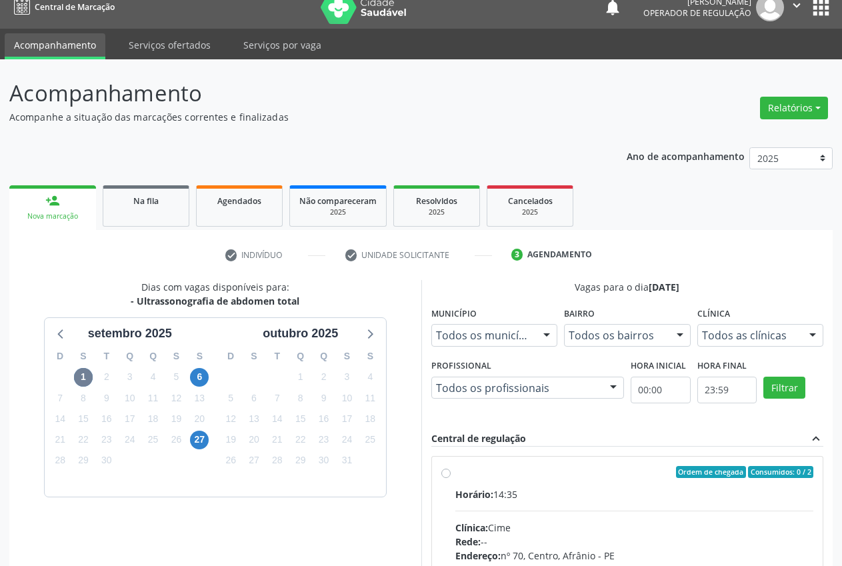
click at [455, 475] on label "Ordem de chegada Consumidos: 0 / 2 Horário: 14:35 Clínica: Cime Rede: -- Endere…" at bounding box center [634, 568] width 359 height 205
click at [450, 475] on input "Ordem de chegada Consumidos: 0 / 2 Horário: 14:35 Clínica: Cime Rede: -- Endere…" at bounding box center [445, 472] width 9 height 12
radio input "true"
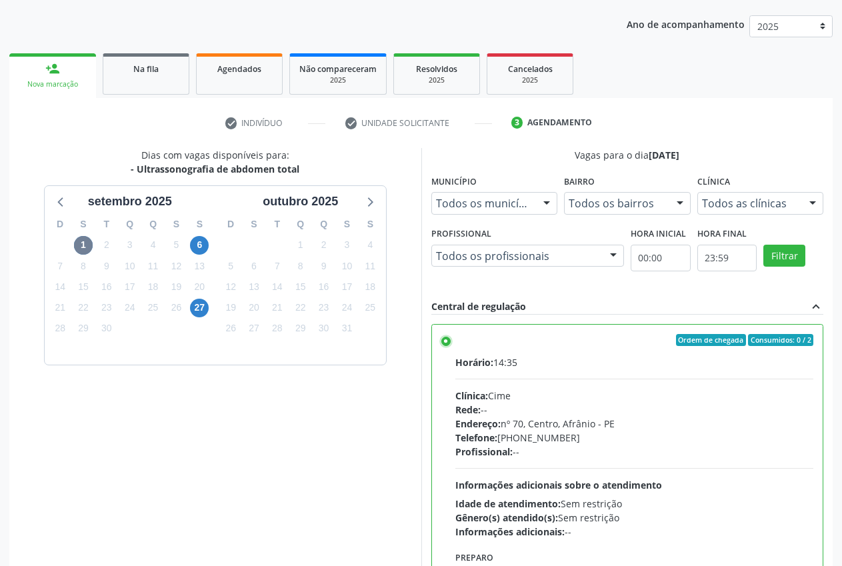
scroll to position [231, 0]
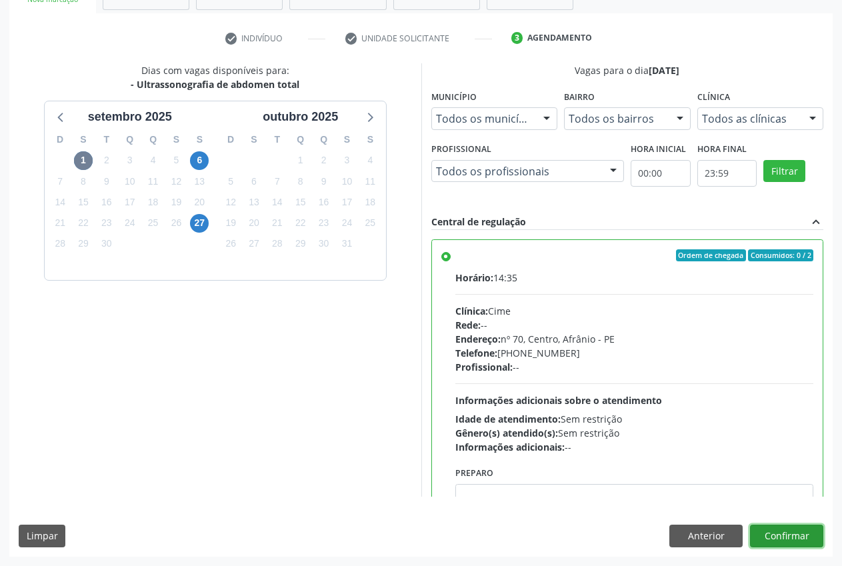
click at [788, 532] on button "Confirmar" at bounding box center [786, 536] width 73 height 23
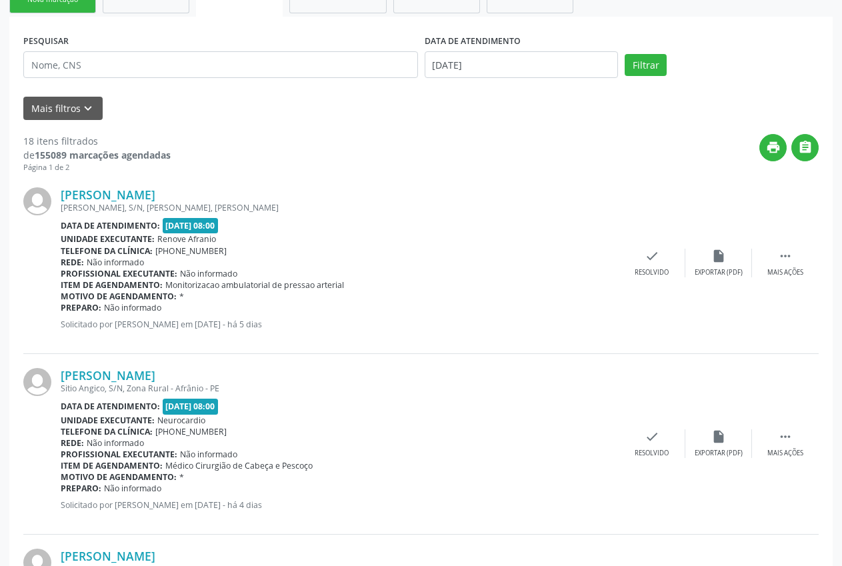
scroll to position [0, 0]
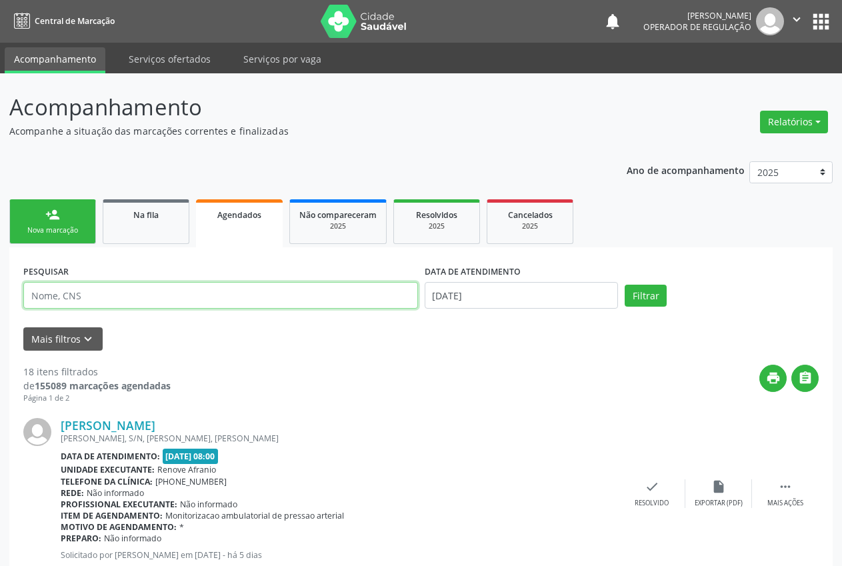
click at [140, 301] on input "text" at bounding box center [220, 295] width 395 height 27
type input "[PERSON_NAME]"
click at [625, 285] on button "Filtrar" at bounding box center [646, 296] width 42 height 23
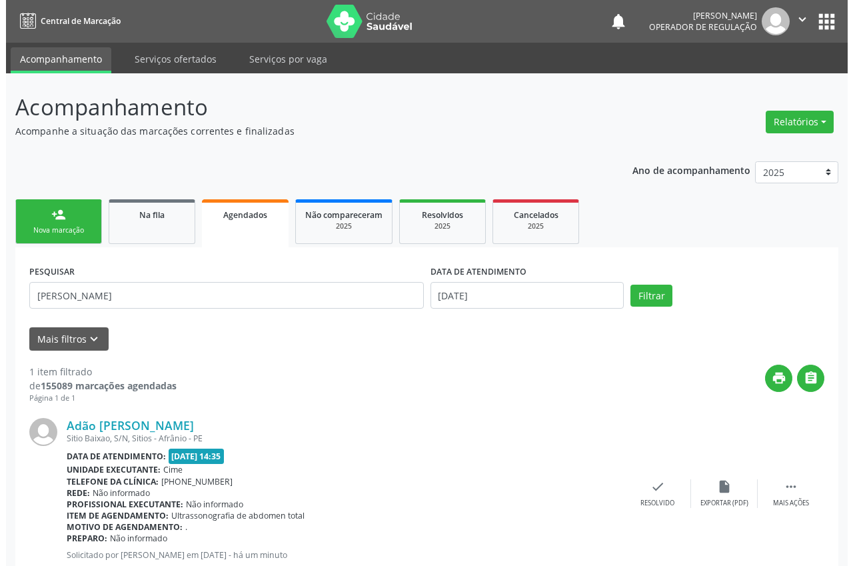
scroll to position [41, 0]
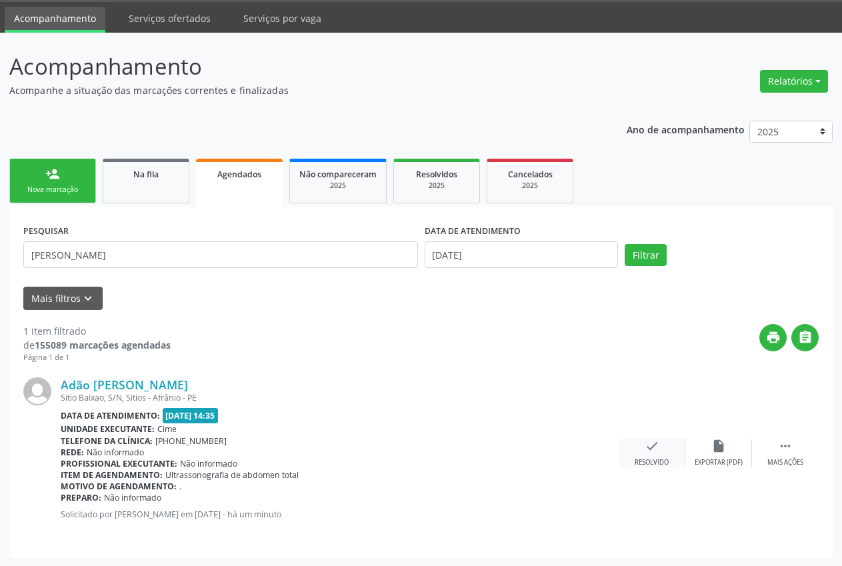
click at [660, 455] on div "check Resolvido" at bounding box center [652, 453] width 67 height 29
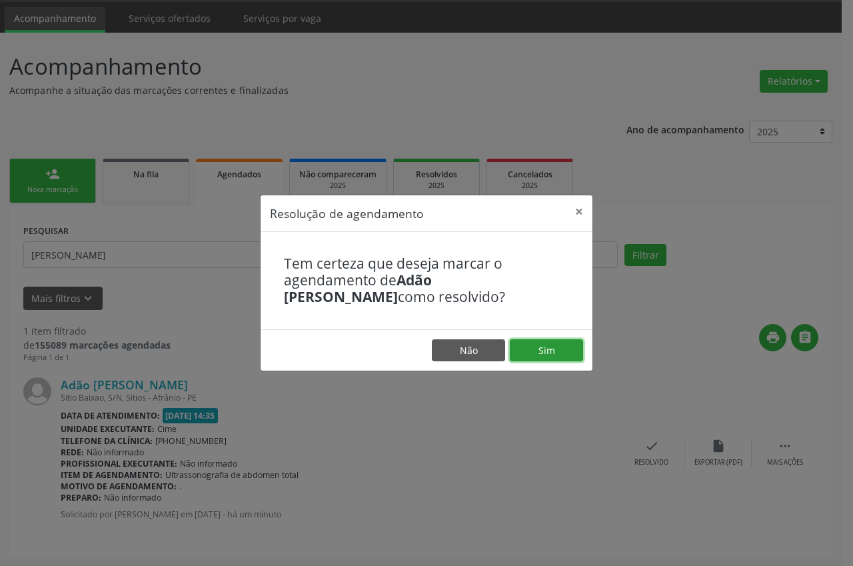
click at [543, 353] on button "Sim" at bounding box center [546, 350] width 73 height 23
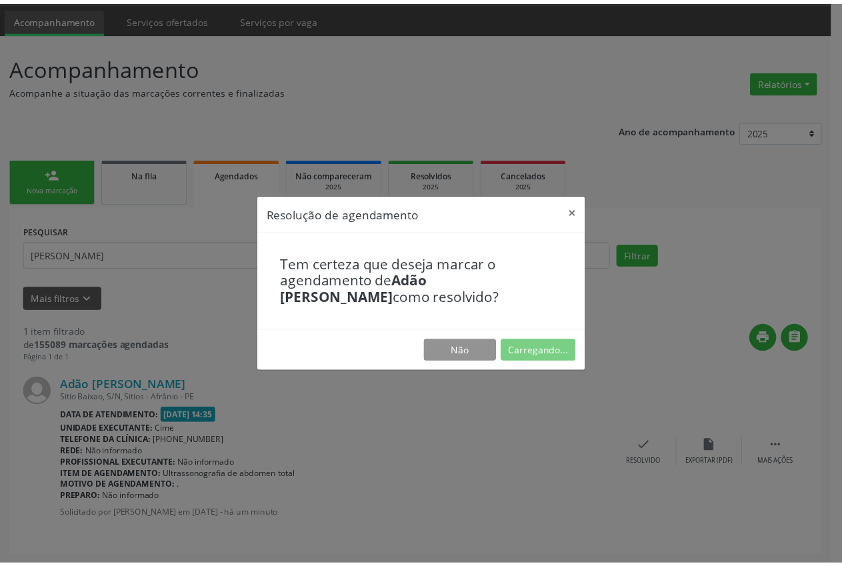
scroll to position [0, 0]
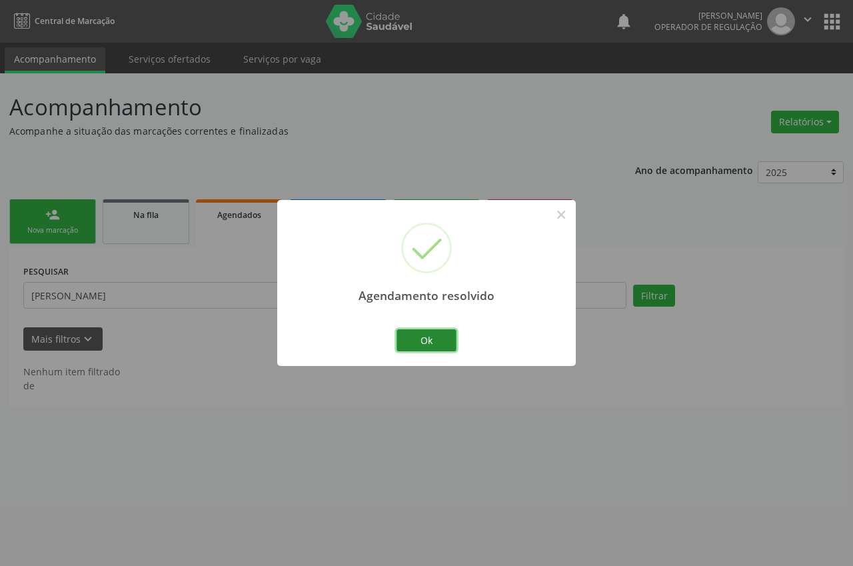
click at [433, 345] on button "Ok" at bounding box center [427, 340] width 60 height 23
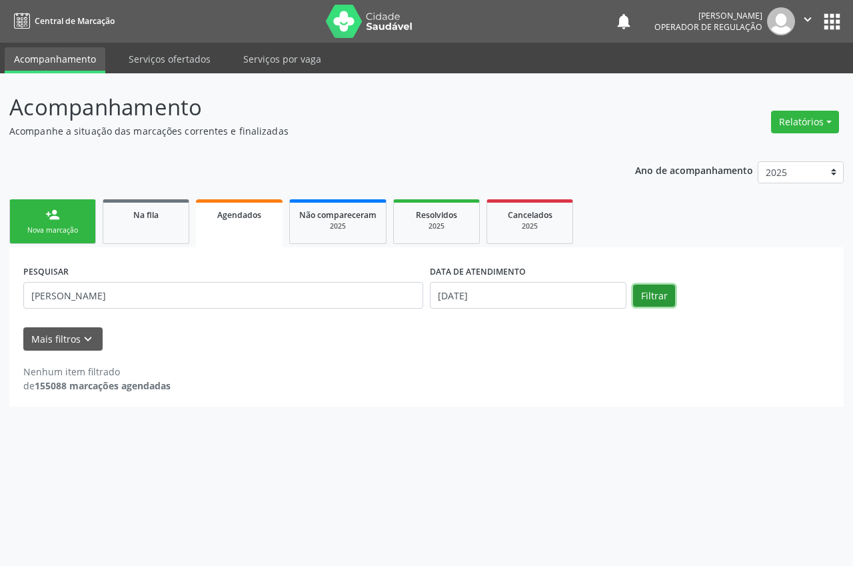
click at [653, 295] on button "Filtrar" at bounding box center [654, 296] width 42 height 23
click at [461, 218] on div "Resolvidos" at bounding box center [436, 214] width 67 height 14
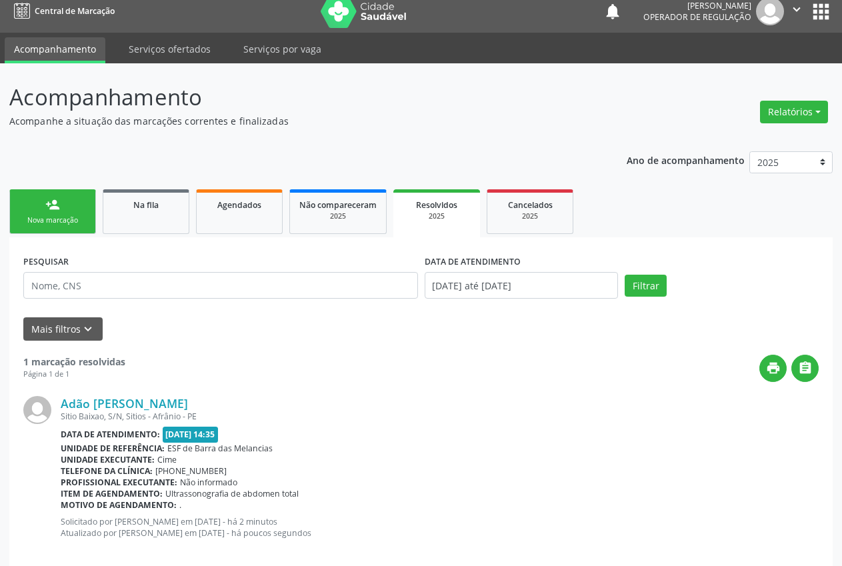
scroll to position [29, 0]
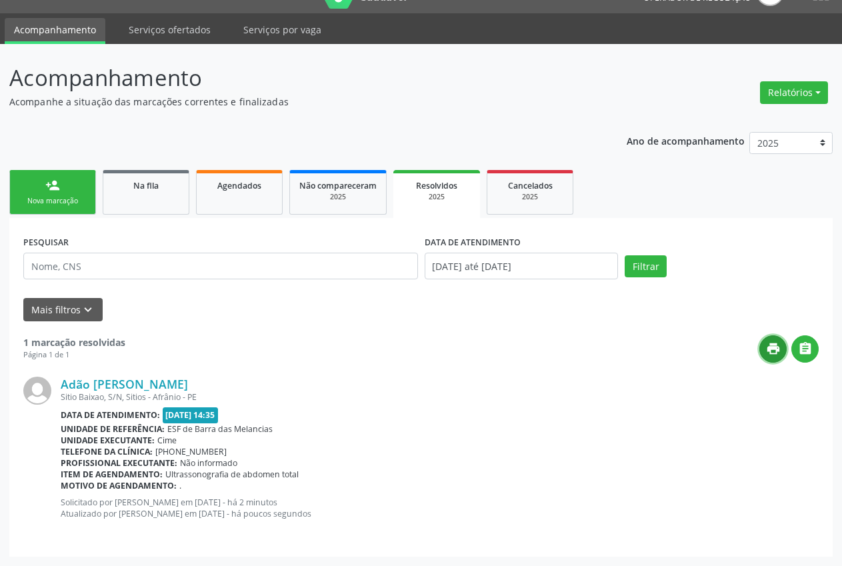
click at [776, 349] on icon "print" at bounding box center [773, 348] width 15 height 15
click at [804, 347] on icon "" at bounding box center [805, 348] width 15 height 15
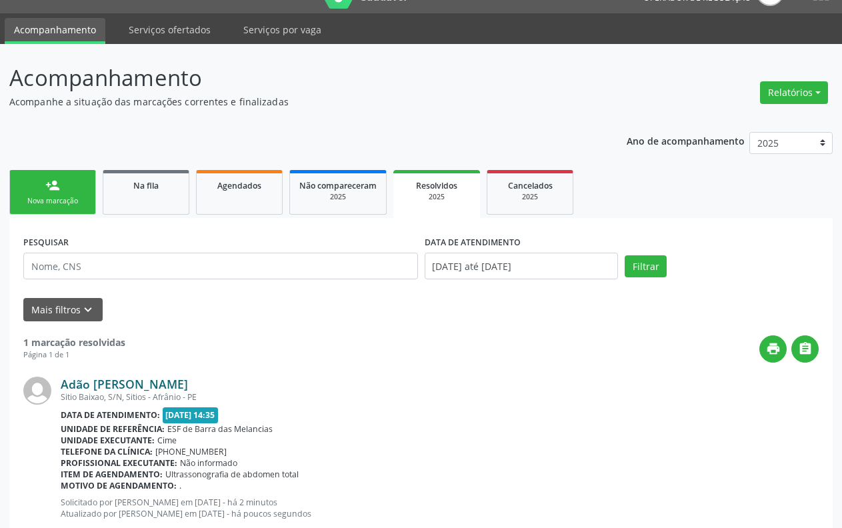
click at [182, 385] on link "Adão [PERSON_NAME]" at bounding box center [124, 384] width 127 height 15
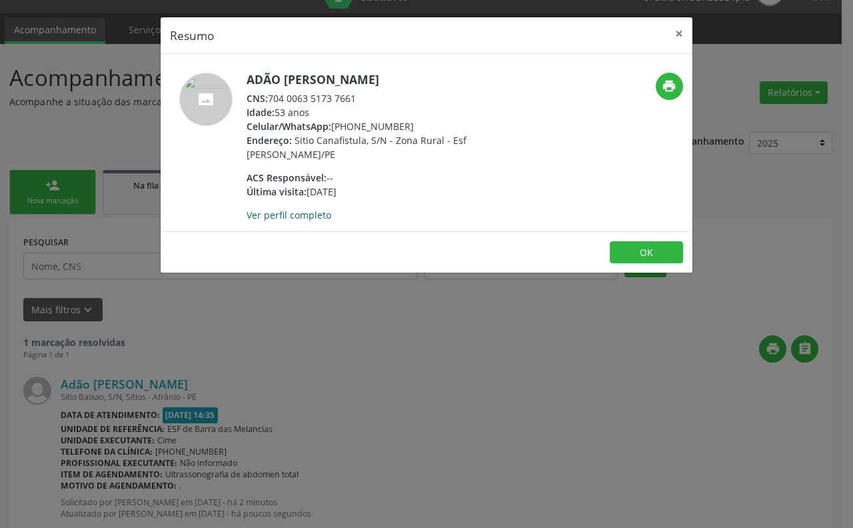
click at [298, 216] on link "Ver perfil completo" at bounding box center [289, 215] width 85 height 13
click at [669, 91] on icon "print" at bounding box center [669, 86] width 15 height 15
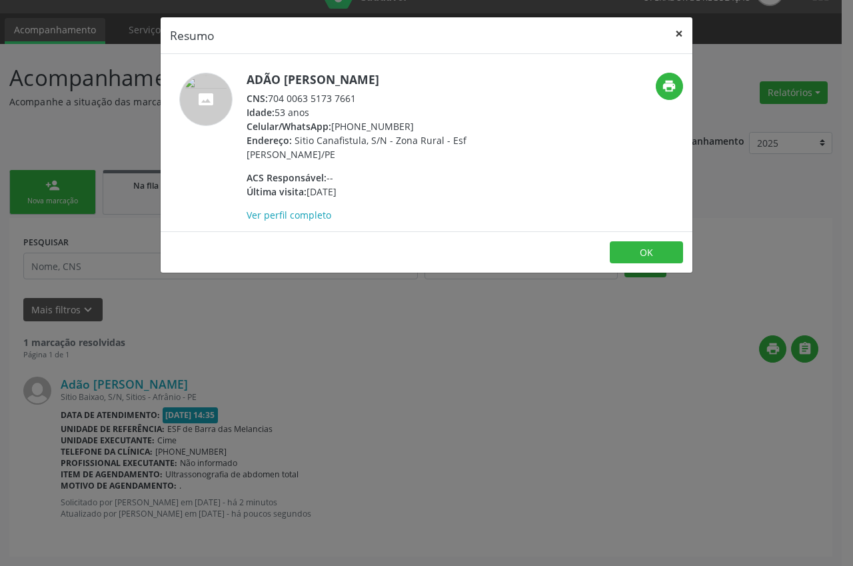
click at [680, 37] on button "×" at bounding box center [679, 33] width 27 height 33
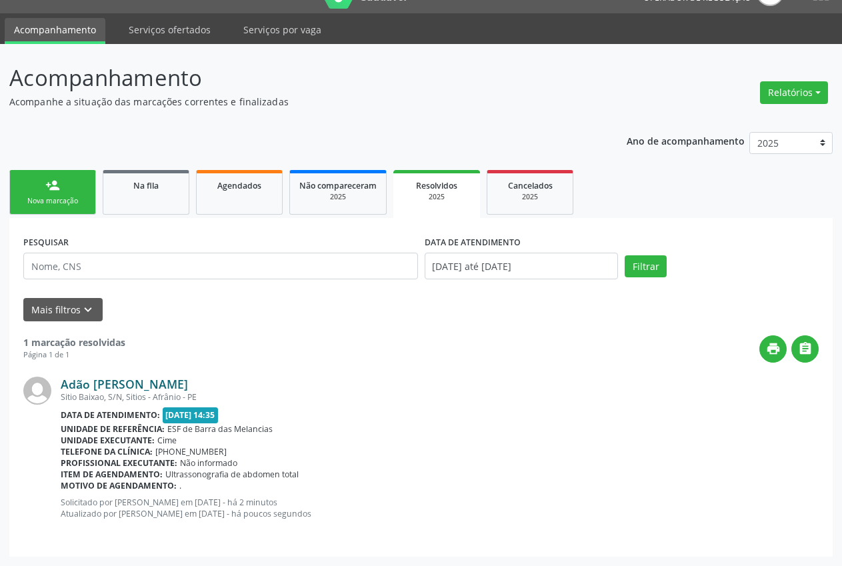
drag, startPoint x: 239, startPoint y: 383, endPoint x: 163, endPoint y: 381, distance: 76.0
click at [163, 381] on div "Adão [PERSON_NAME]" at bounding box center [440, 384] width 758 height 15
click at [244, 383] on div "Adão [PERSON_NAME]" at bounding box center [440, 384] width 758 height 15
drag, startPoint x: 224, startPoint y: 382, endPoint x: 61, endPoint y: 381, distance: 162.7
click at [61, 381] on div "Adão [PERSON_NAME]" at bounding box center [440, 384] width 758 height 15
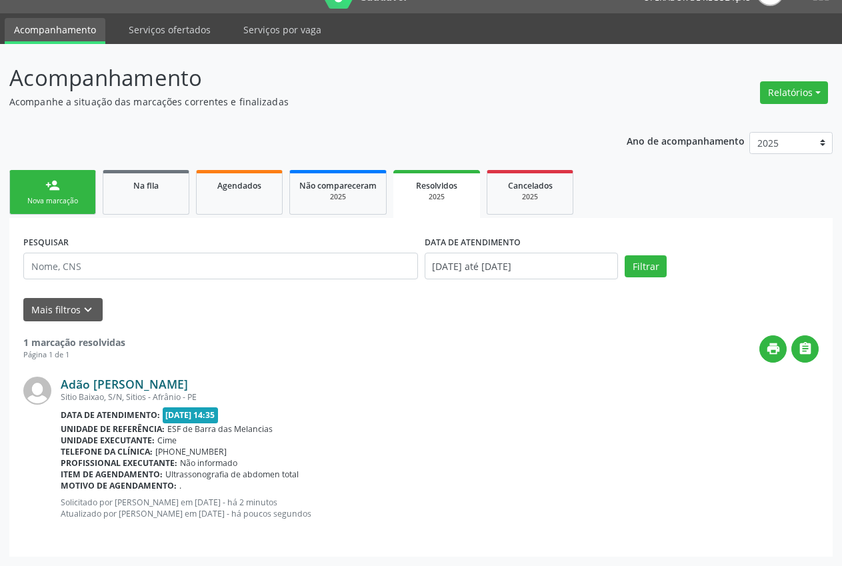
copy link "Adão [PERSON_NAME]"
click at [357, 417] on div "Data de atendimento: [DATE] 14:35" at bounding box center [440, 414] width 758 height 15
click at [143, 189] on span "Na fila" at bounding box center [145, 185] width 25 height 11
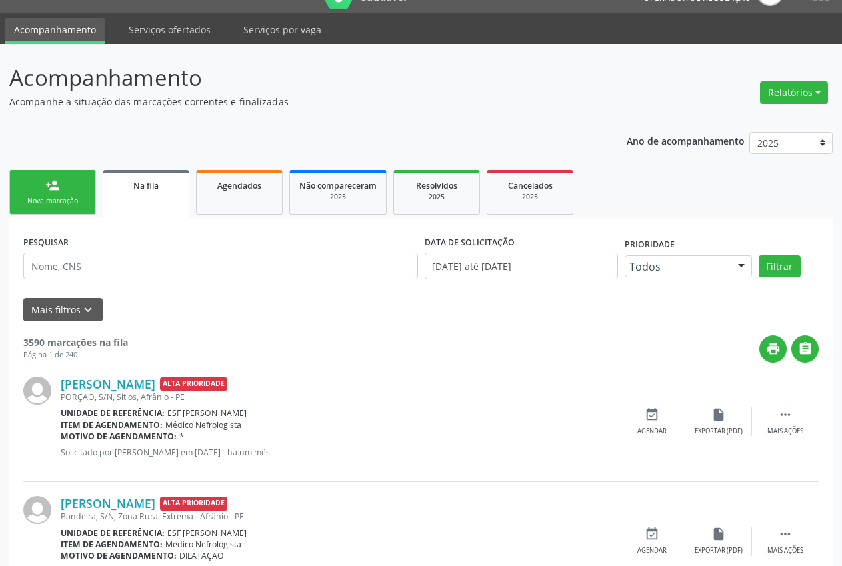
scroll to position [0, 0]
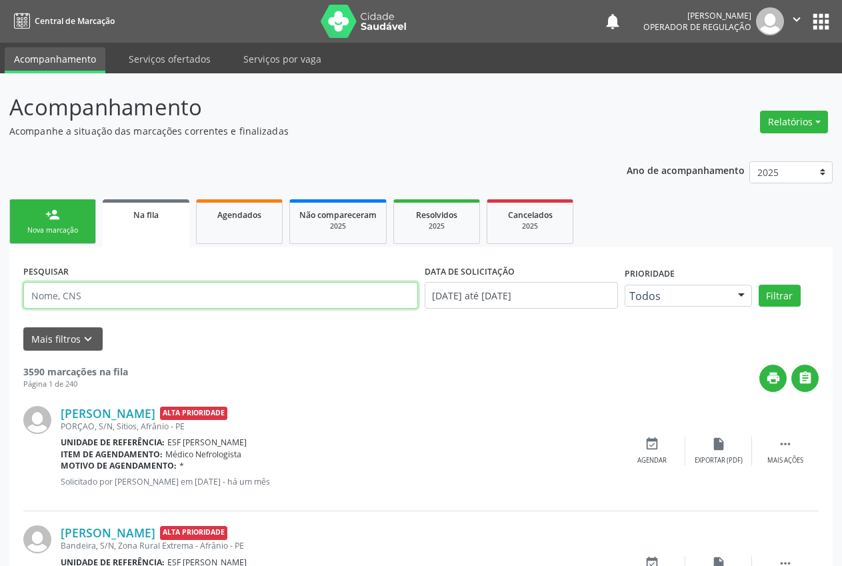
click at [97, 301] on input "text" at bounding box center [220, 295] width 395 height 27
paste input "Adão [PERSON_NAME]"
type input "702 3091 5709 3014"
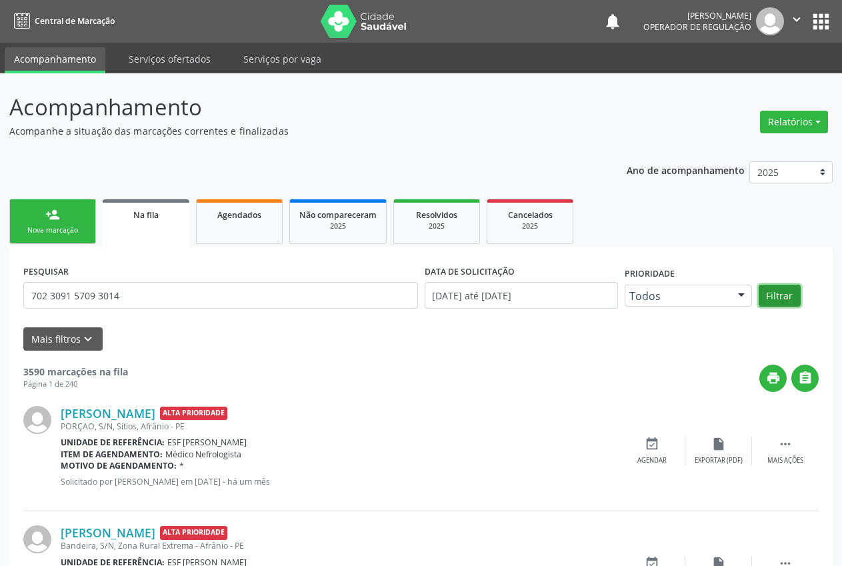
click at [777, 291] on button "Filtrar" at bounding box center [780, 296] width 42 height 23
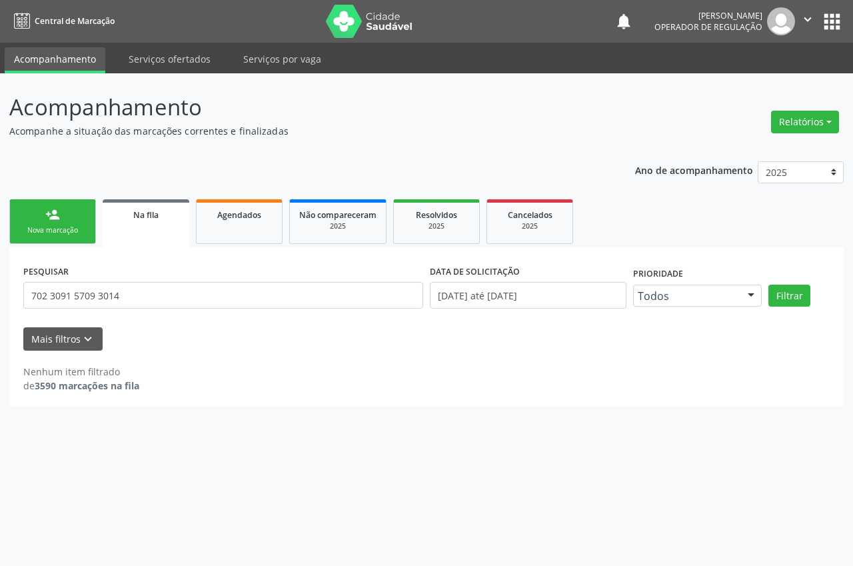
click at [60, 221] on link "person_add Nova marcação" at bounding box center [52, 221] width 87 height 45
click at [80, 229] on div "Nova marcação" at bounding box center [52, 230] width 67 height 10
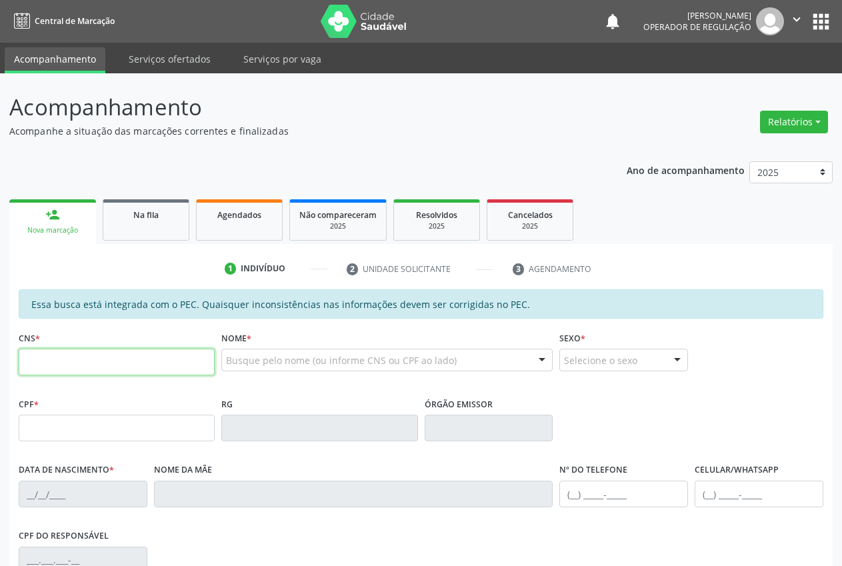
click at [61, 367] on input "text" at bounding box center [117, 362] width 196 height 27
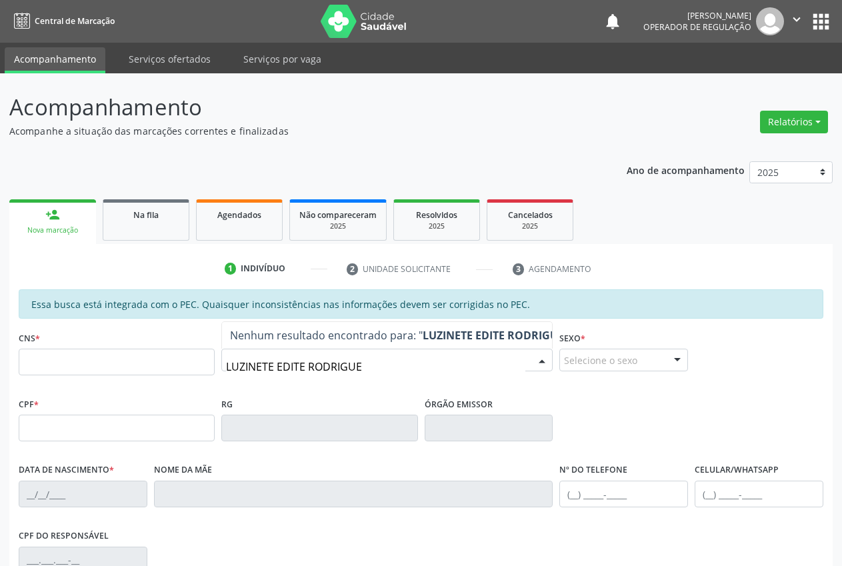
type input "LUZINETE [PERSON_NAME]"
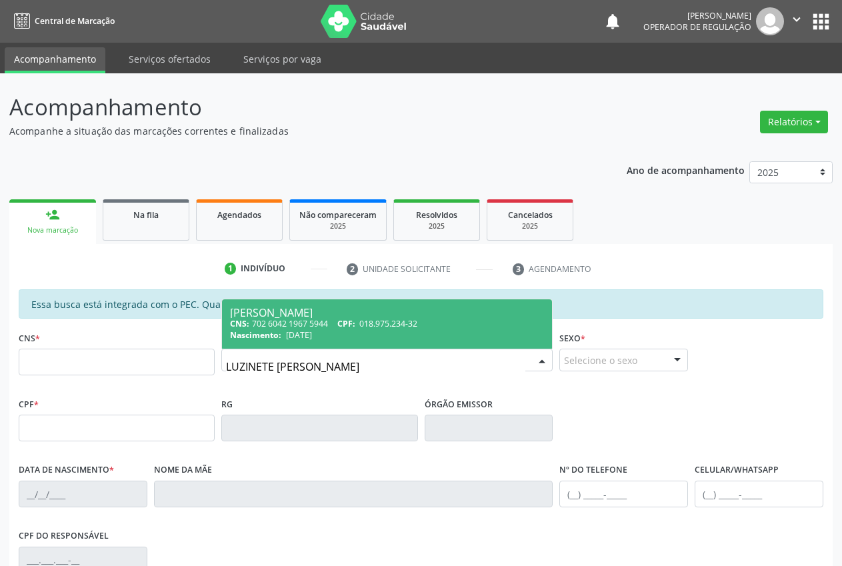
click at [384, 333] on div "Nascimento: [DATE]" at bounding box center [387, 334] width 314 height 11
type input "702 6042 1967 5944"
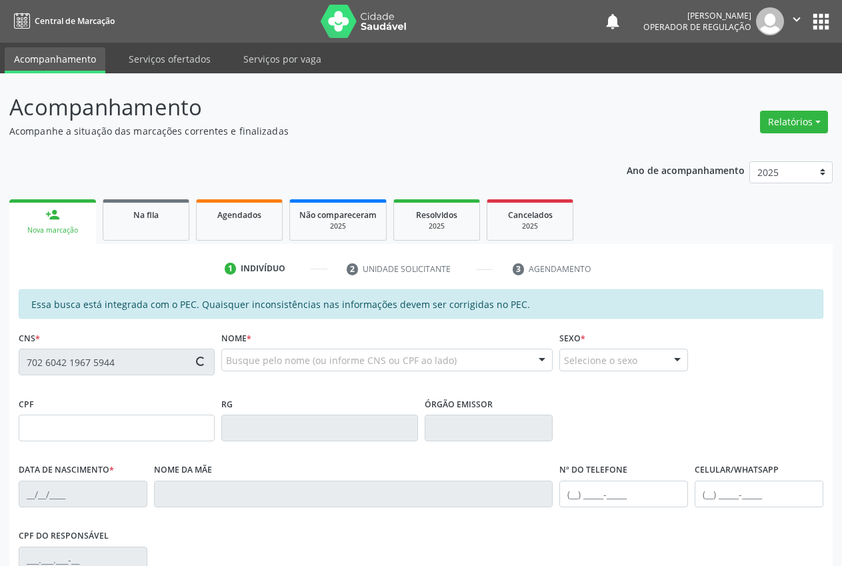
type input "018.975.234-32"
type input "[DATE]"
type input "Edite [PERSON_NAME]"
type input "[PHONE_NUMBER]"
type input "S/N"
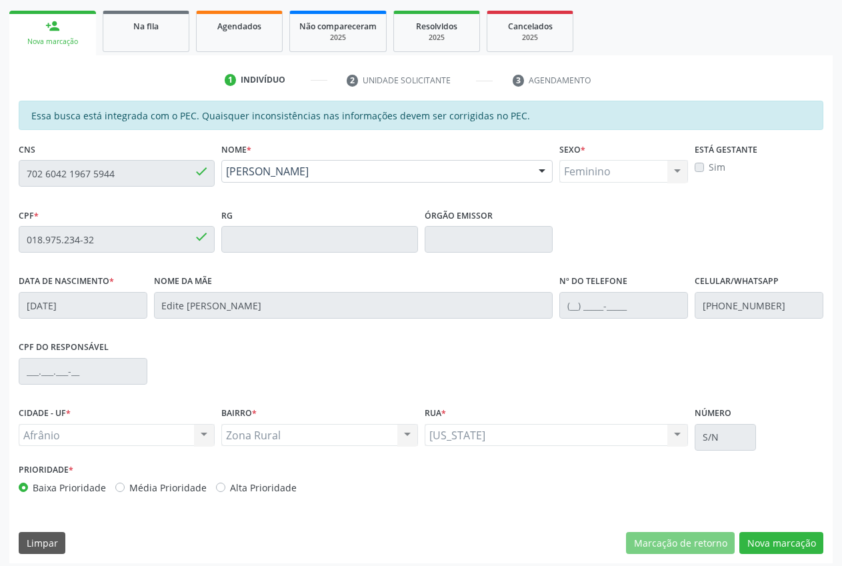
scroll to position [195, 0]
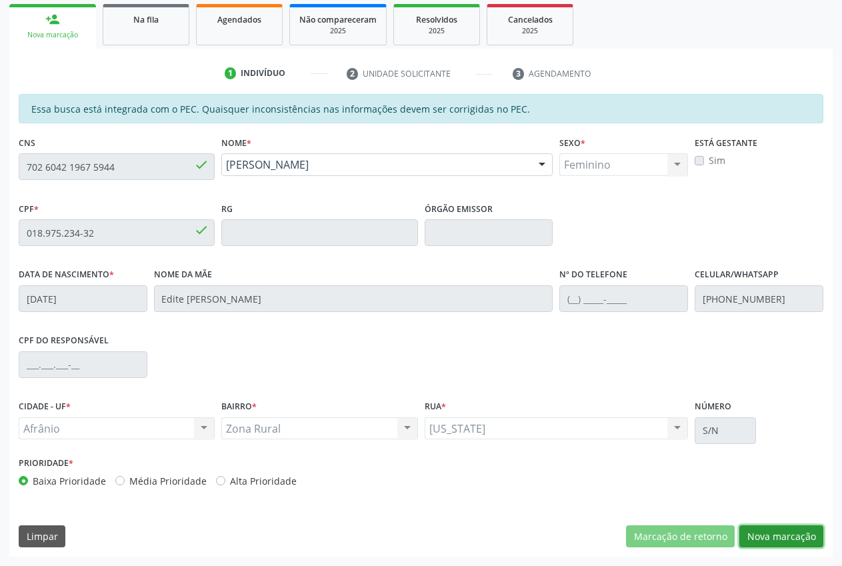
click at [793, 526] on button "Nova marcação" at bounding box center [781, 536] width 84 height 23
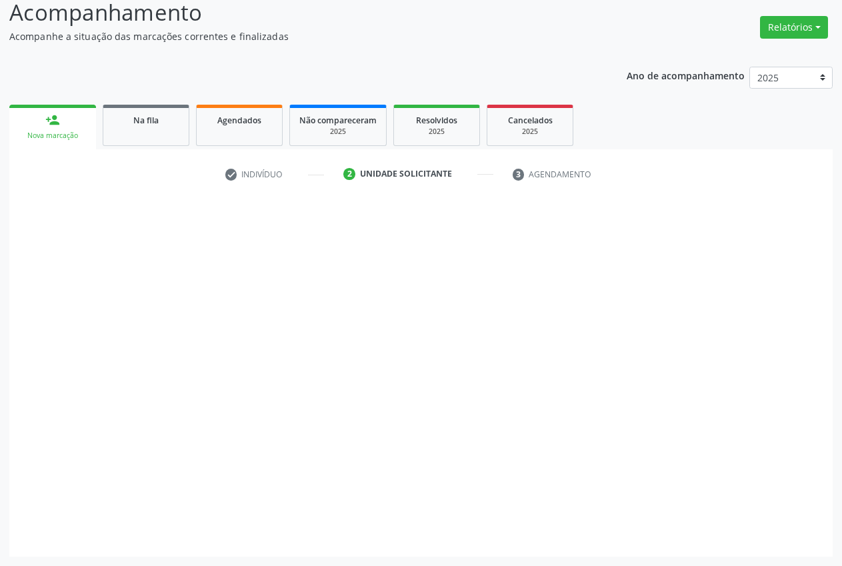
scroll to position [95, 0]
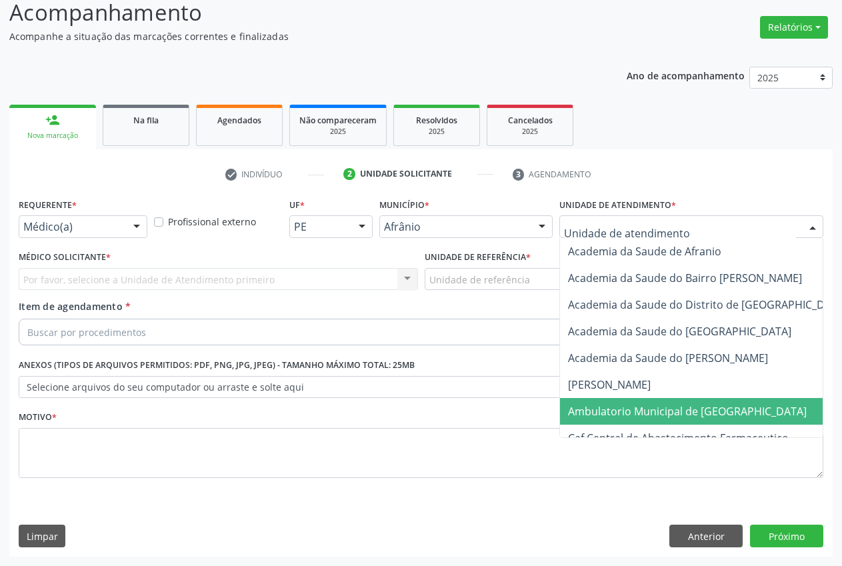
drag, startPoint x: 695, startPoint y: 412, endPoint x: 660, endPoint y: 386, distance: 43.3
click at [695, 412] on span "Ambulatorio Municipal de [GEOGRAPHIC_DATA]" at bounding box center [687, 411] width 239 height 15
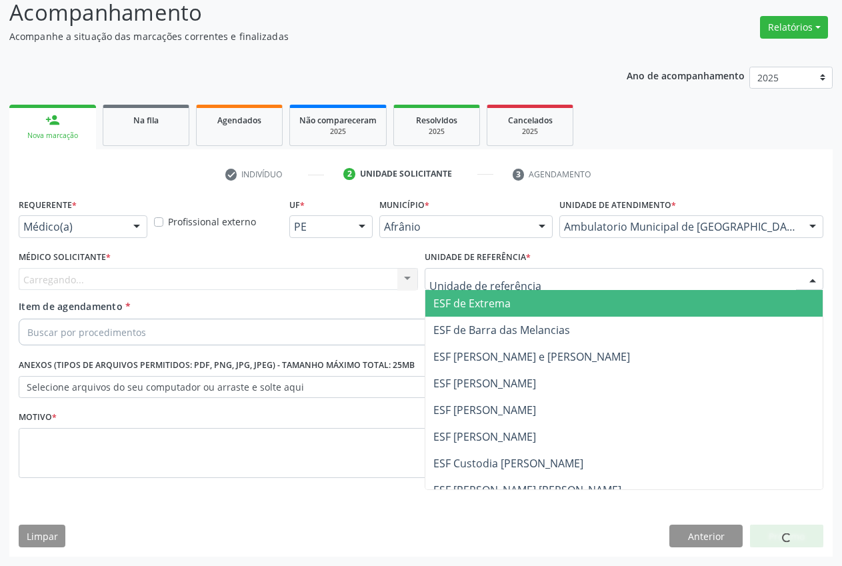
click at [539, 277] on div at bounding box center [624, 279] width 399 height 23
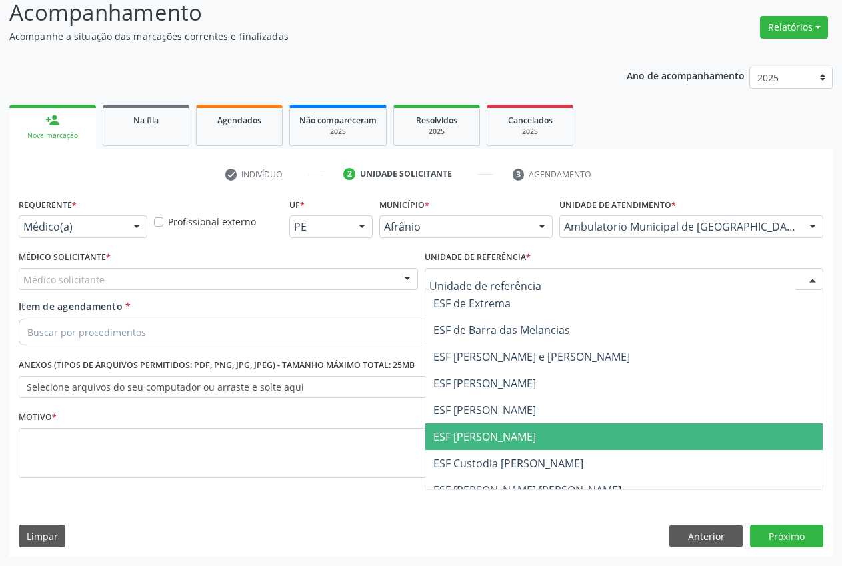
click at [534, 445] on span "ESF [PERSON_NAME]" at bounding box center [624, 436] width 398 height 27
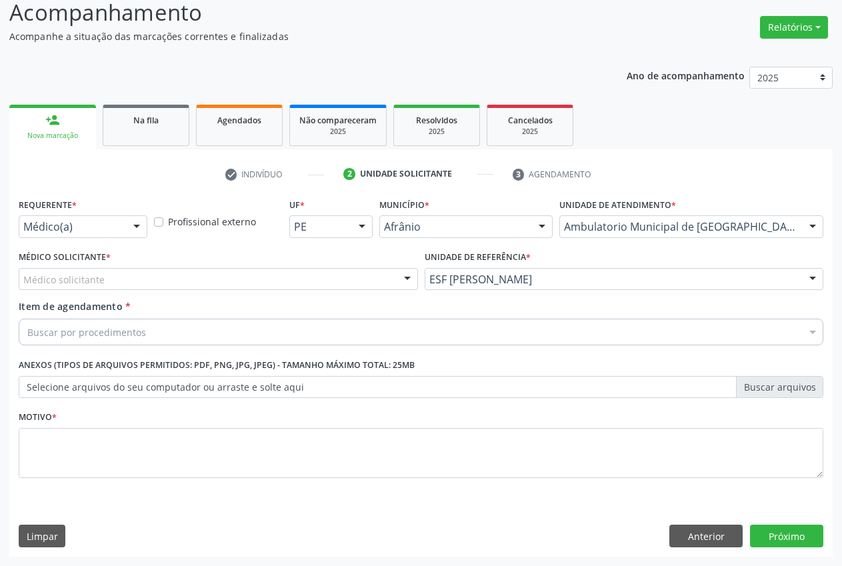
click at [169, 273] on div "Médico solicitante" at bounding box center [218, 279] width 399 height 23
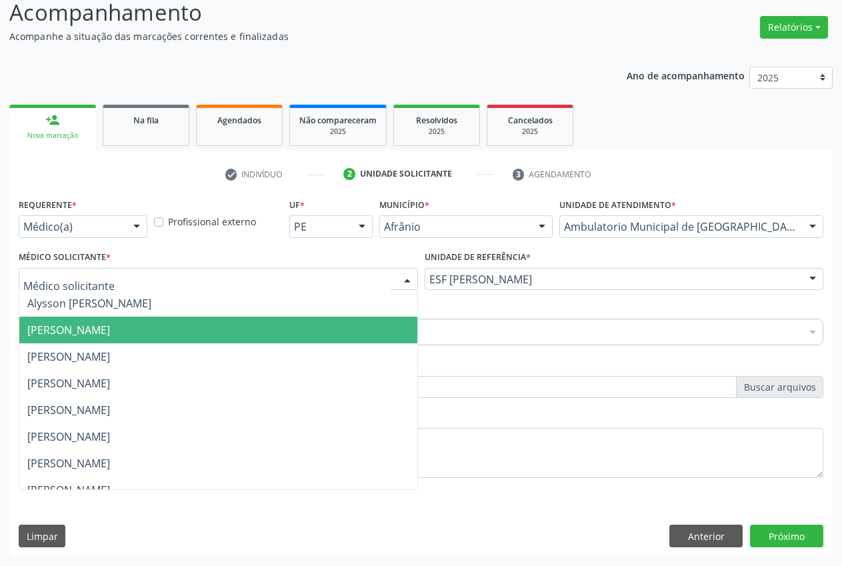
click at [110, 325] on span "[PERSON_NAME]" at bounding box center [68, 330] width 83 height 15
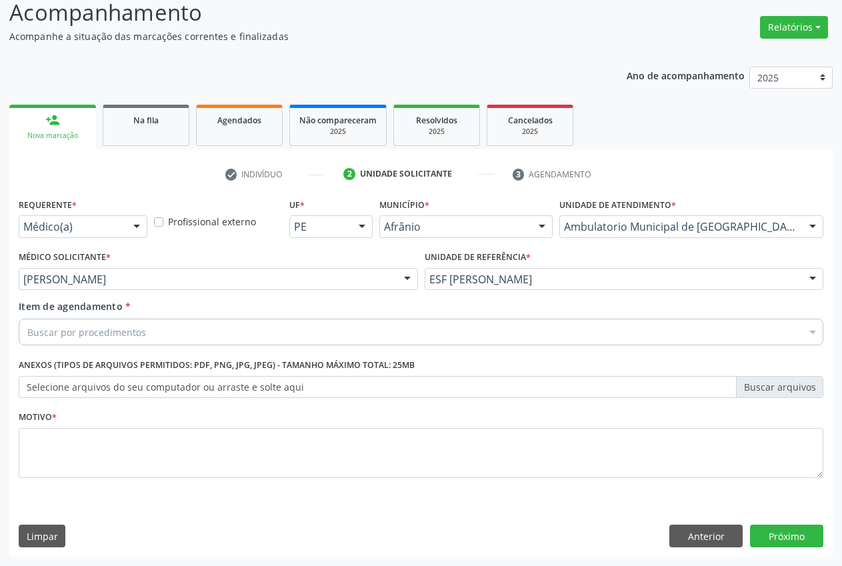
click at [160, 335] on div "Buscar por procedimentos" at bounding box center [421, 332] width 805 height 27
click at [160, 333] on input "Item de agendamento *" at bounding box center [414, 332] width 774 height 27
click at [132, 333] on input "Item de agendamento *" at bounding box center [414, 332] width 774 height 27
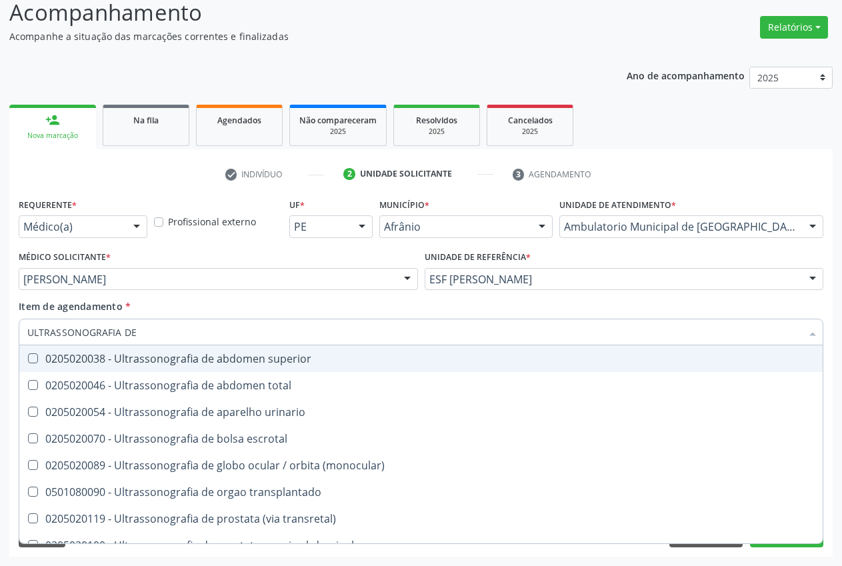
type input "ULTRASSONOGRAFIA DE"
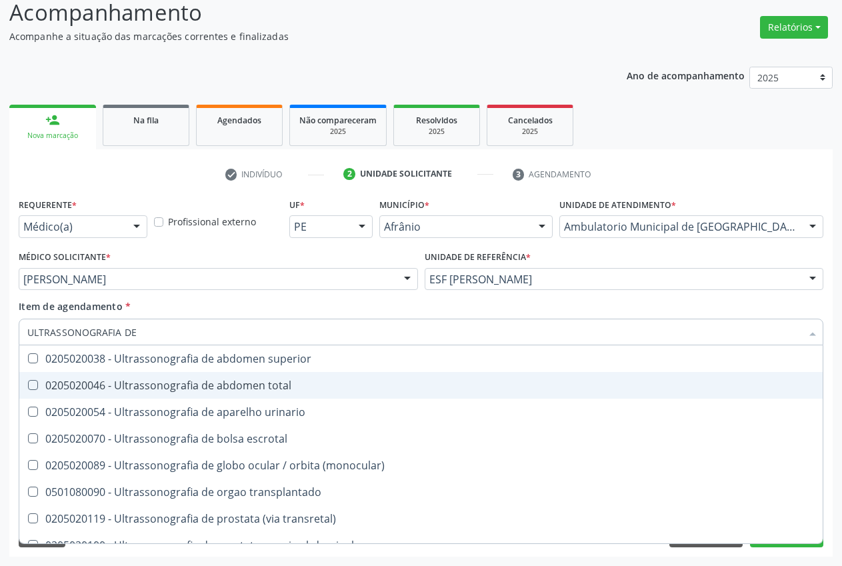
click at [127, 389] on div "0205020046 - Ultrassonografia de abdomen total" at bounding box center [420, 385] width 787 height 11
checkbox total "true"
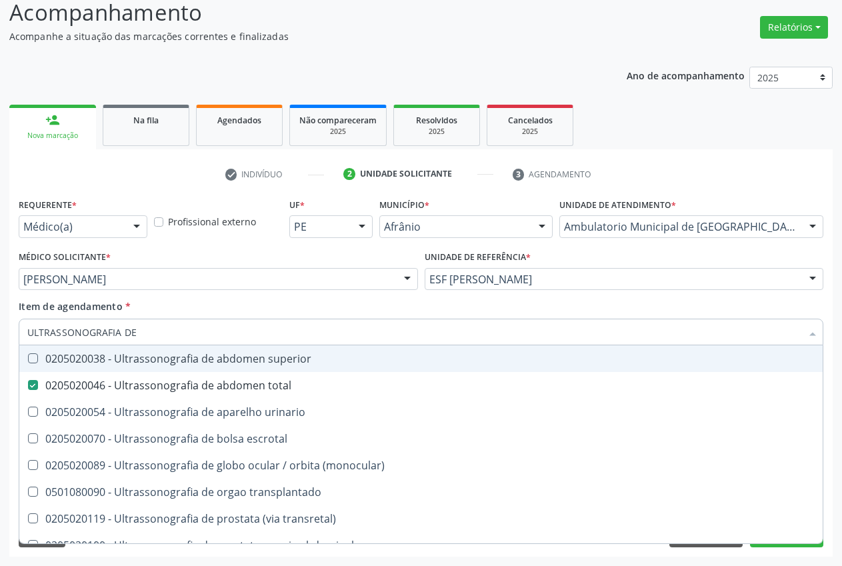
click at [802, 310] on div "Item de agendamento * ULTRASSONOGRAFIA DE Desfazer seleção 0205020038 - Ultrass…" at bounding box center [421, 320] width 805 height 42
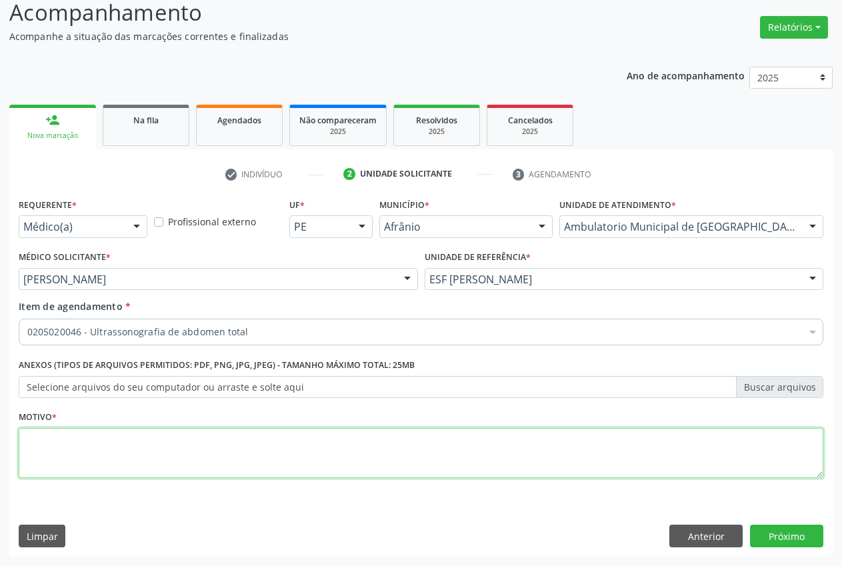
click at [191, 453] on textarea at bounding box center [421, 453] width 805 height 51
type textarea "."
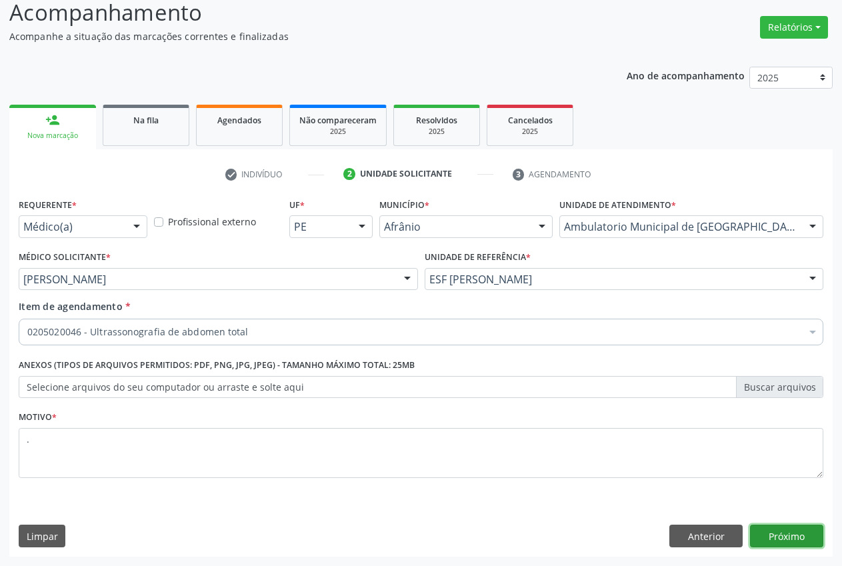
click at [798, 530] on button "Próximo" at bounding box center [786, 536] width 73 height 23
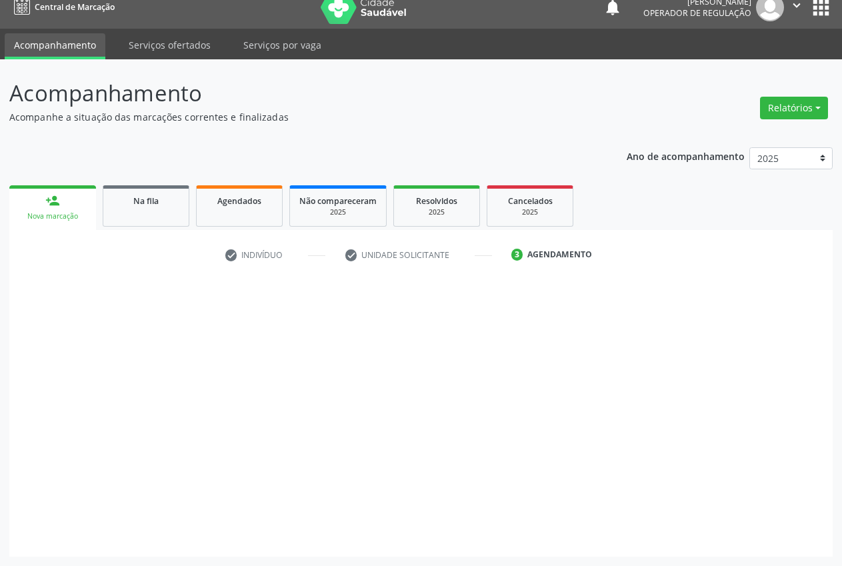
scroll to position [14, 0]
